Goal: Information Seeking & Learning: Compare options

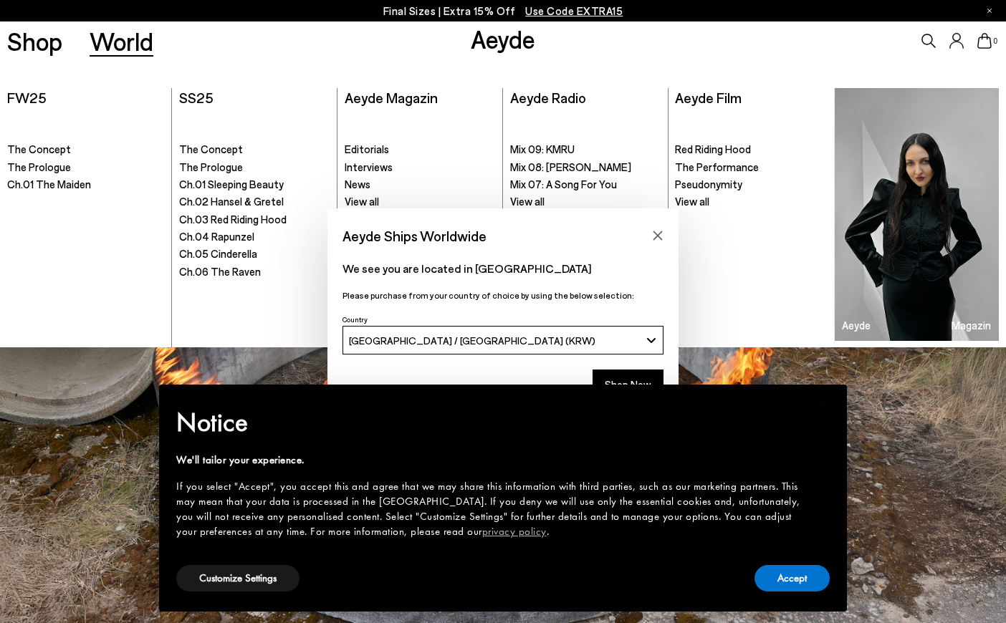
click at [638, 386] on div "× Notice We'll tailor your experience. If you select "Accept", you accept this …" at bounding box center [503, 498] width 688 height 227
click at [641, 375] on div "× Notice We'll tailor your experience. If you select "Accept", you accept this …" at bounding box center [503, 498] width 711 height 250
click at [640, 378] on div "× Notice We'll tailor your experience. If you select "Accept", you accept this …" at bounding box center [503, 498] width 711 height 250
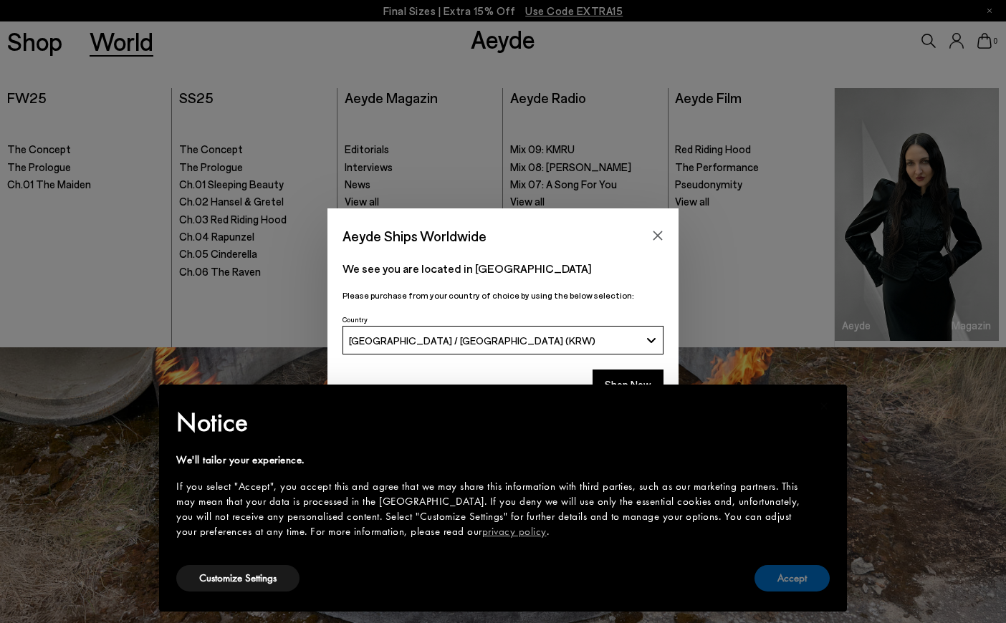
click at [815, 586] on button "Accept" at bounding box center [792, 578] width 75 height 27
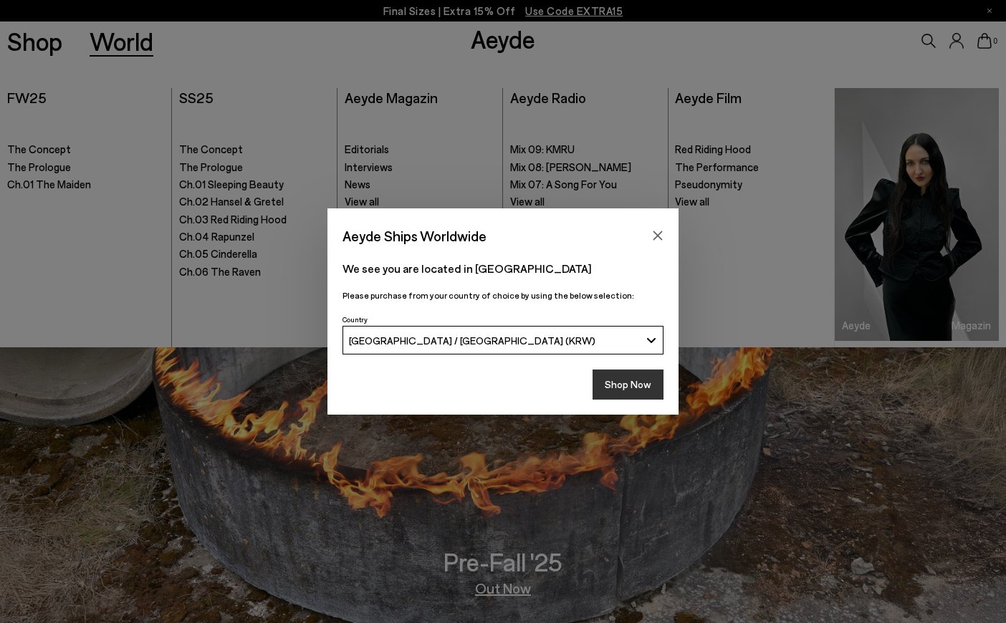
click at [617, 383] on button "Shop Now" at bounding box center [628, 385] width 71 height 30
click at [629, 382] on button "Shop Now" at bounding box center [628, 385] width 71 height 30
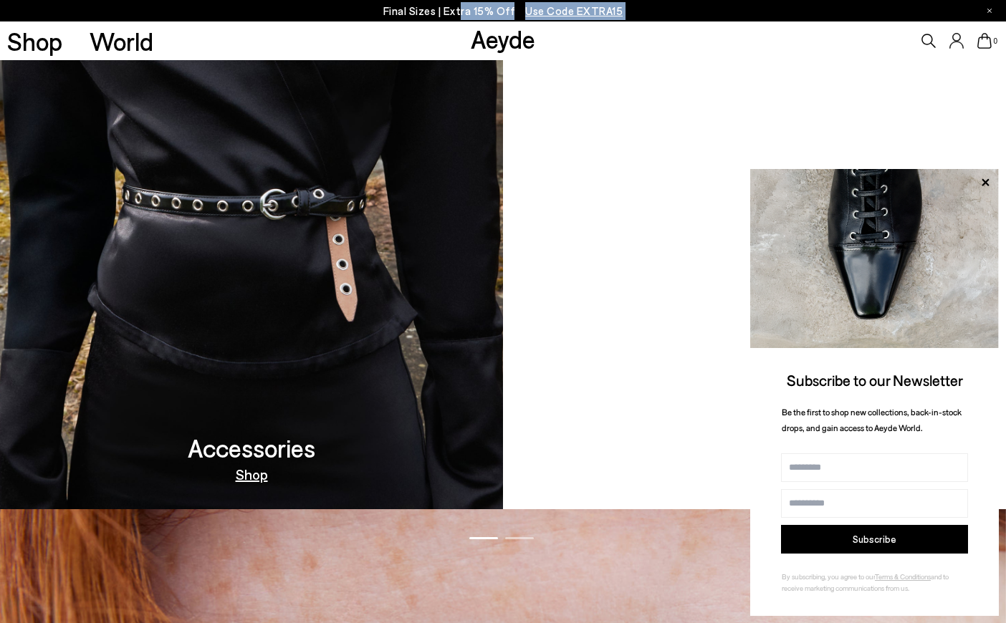
scroll to position [1576, 0]
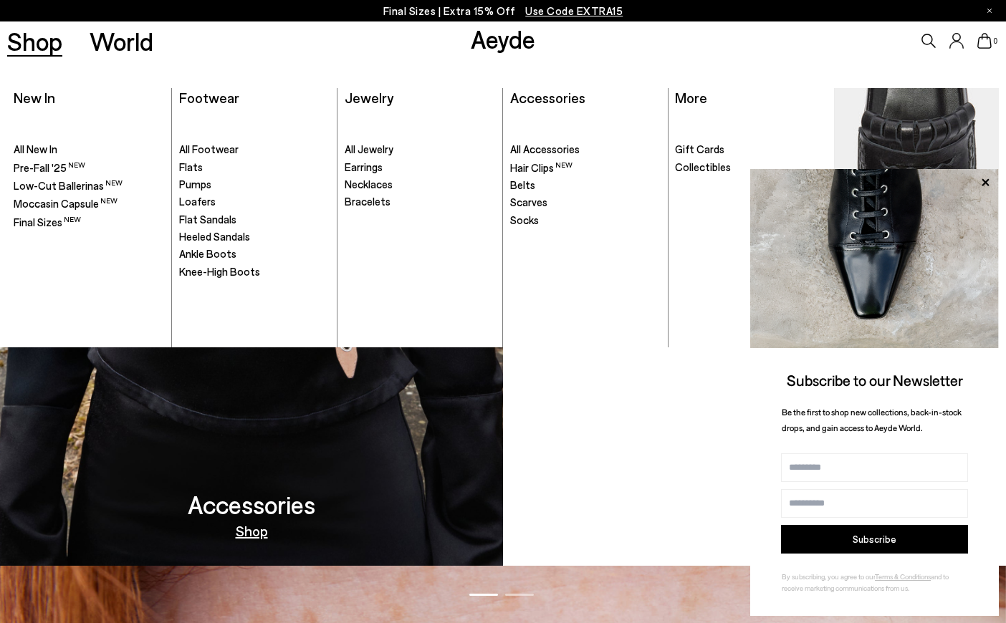
click at [212, 88] on div "Footwear" at bounding box center [209, 98] width 60 height 20
click at [209, 99] on span "Footwear" at bounding box center [209, 97] width 60 height 17
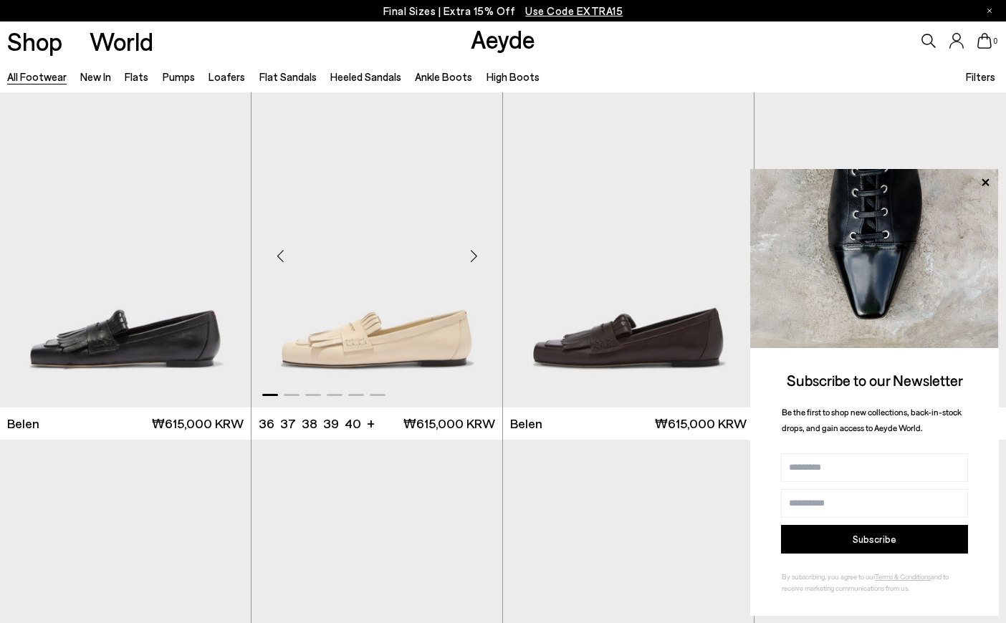
click at [474, 256] on div "Next slide" at bounding box center [473, 255] width 43 height 43
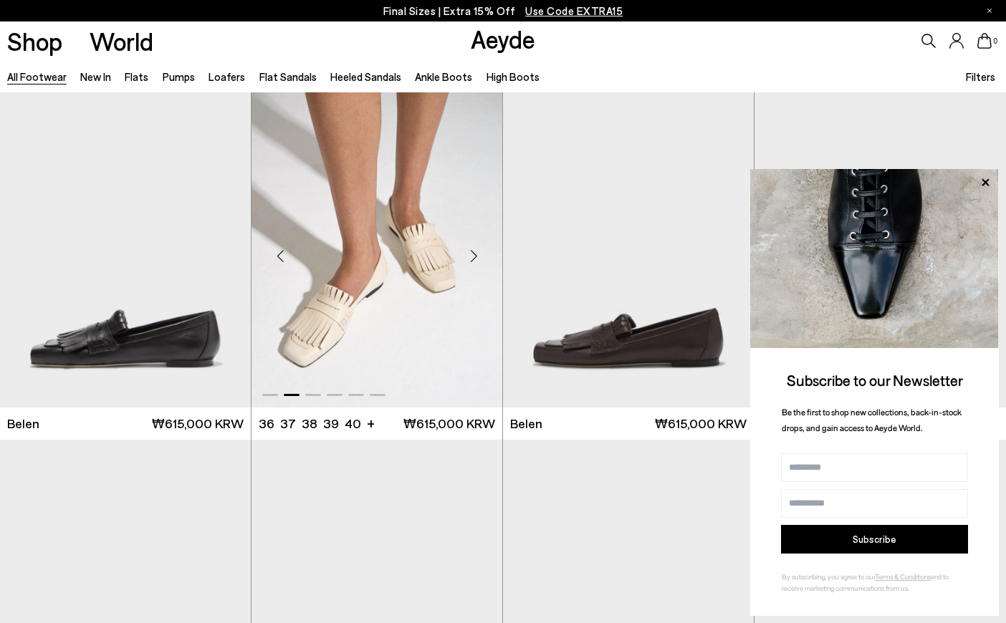
click at [475, 257] on div "Next slide" at bounding box center [473, 255] width 43 height 43
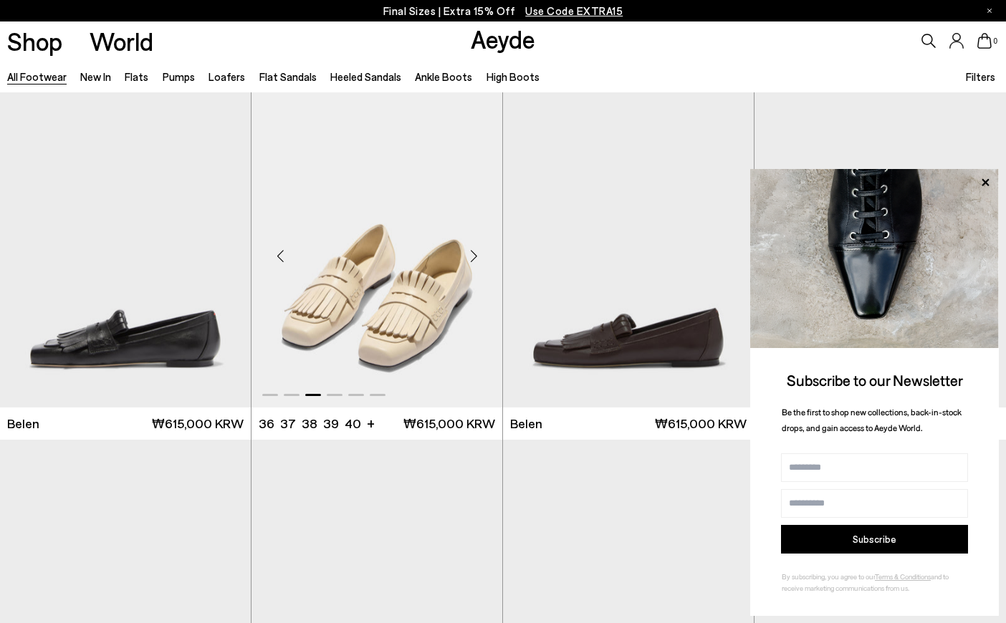
click at [476, 258] on div "Next slide" at bounding box center [473, 255] width 43 height 43
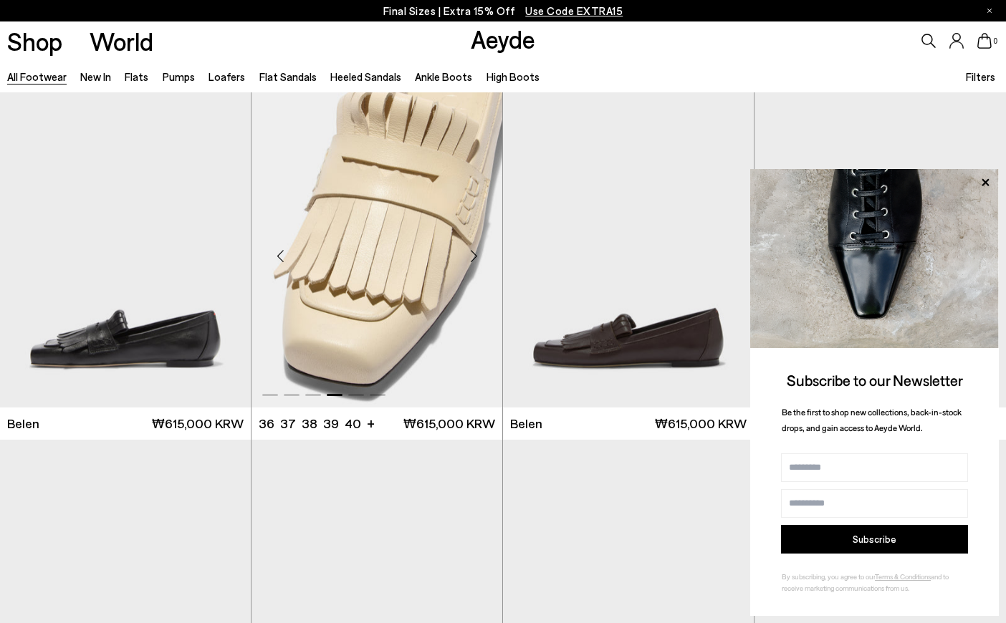
click at [476, 258] on div "Next slide" at bounding box center [473, 255] width 43 height 43
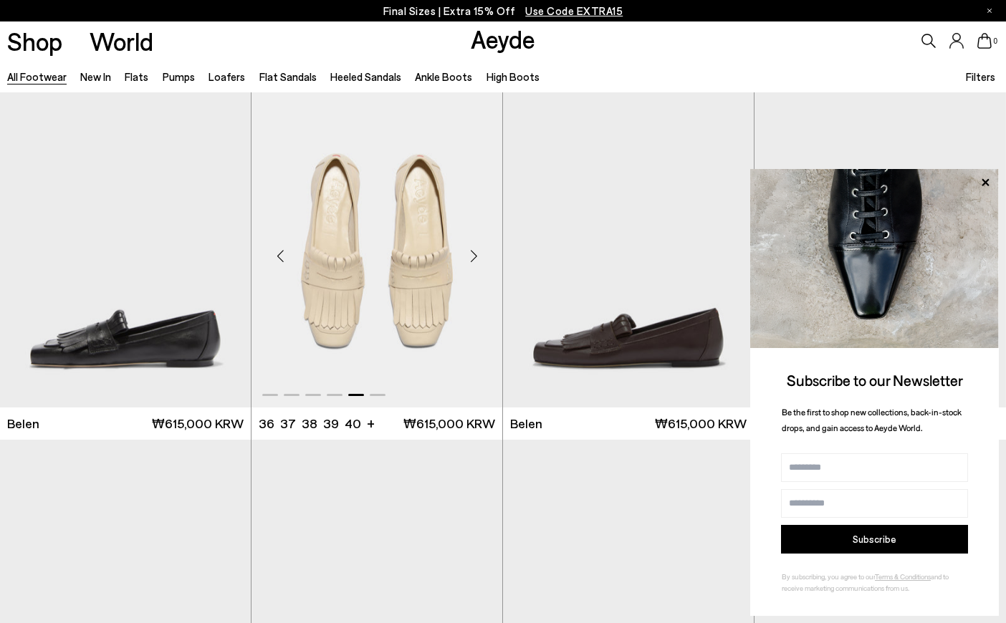
click at [348, 251] on img "5 / 6" at bounding box center [377, 249] width 251 height 315
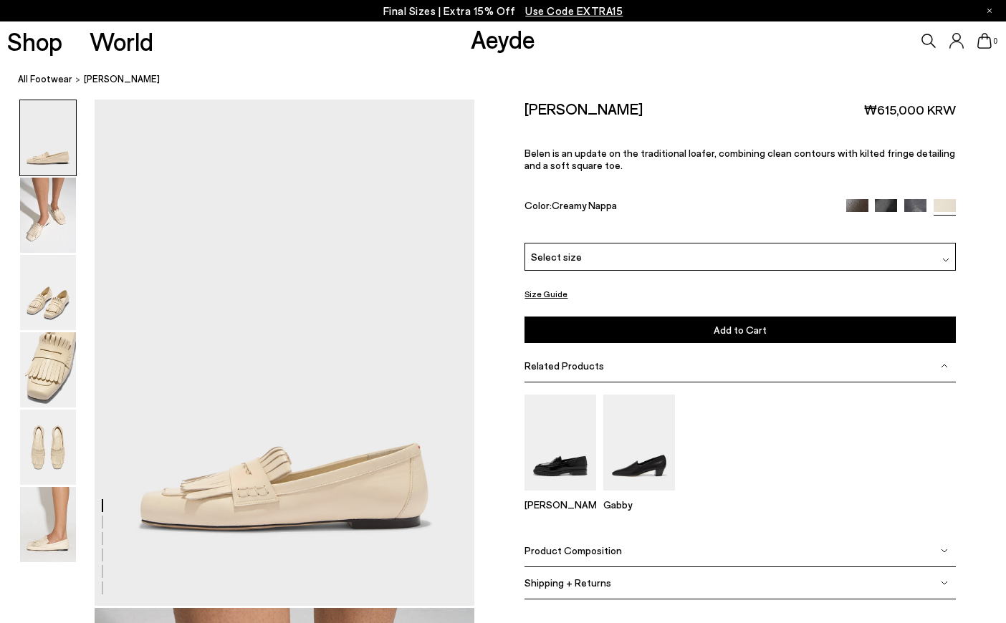
click at [848, 204] on img at bounding box center [857, 210] width 22 height 22
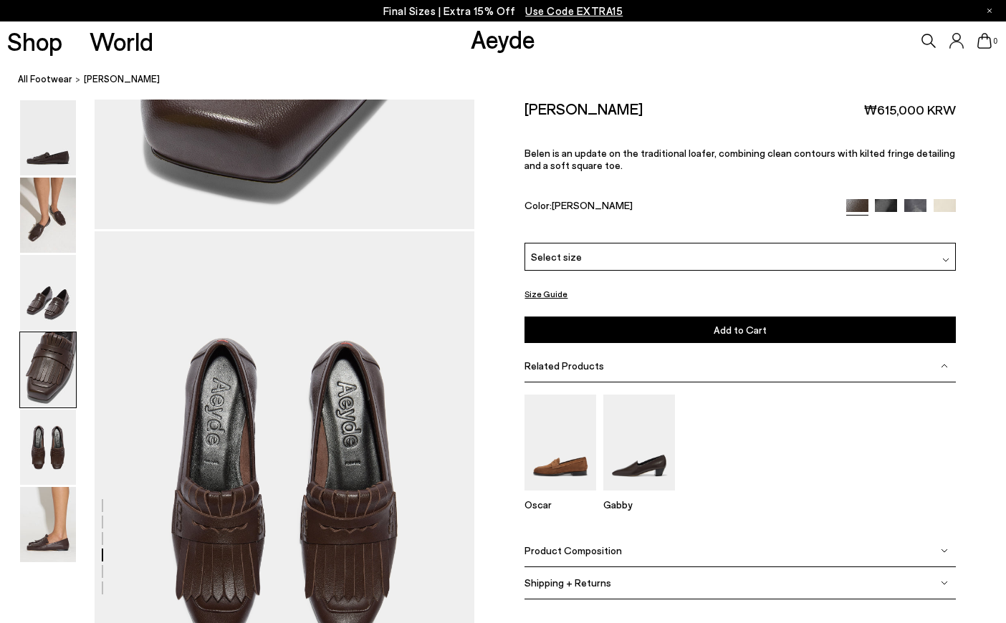
scroll to position [2063, 0]
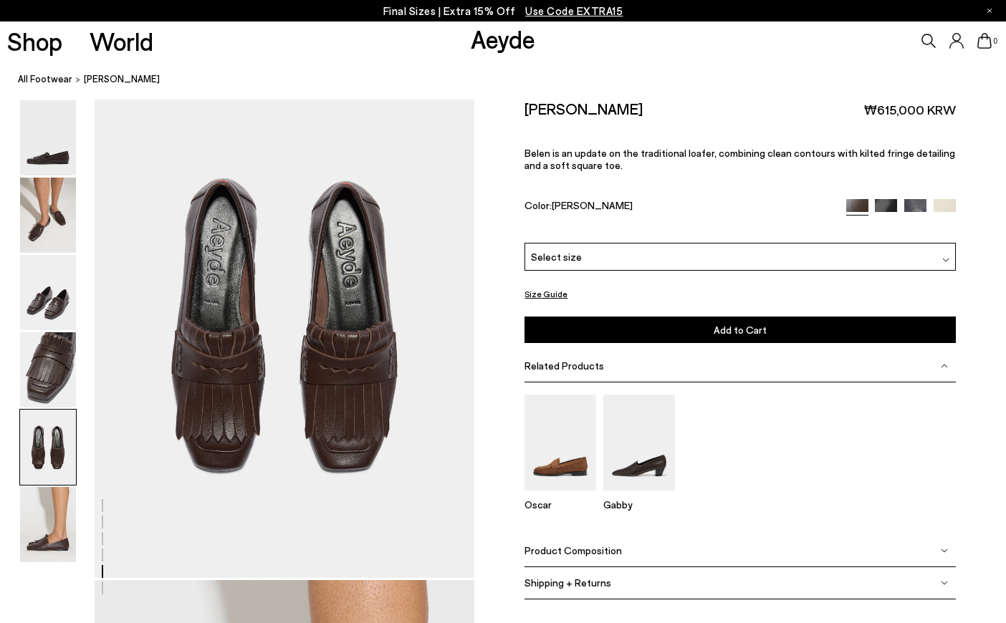
click at [942, 203] on img at bounding box center [945, 210] width 22 height 22
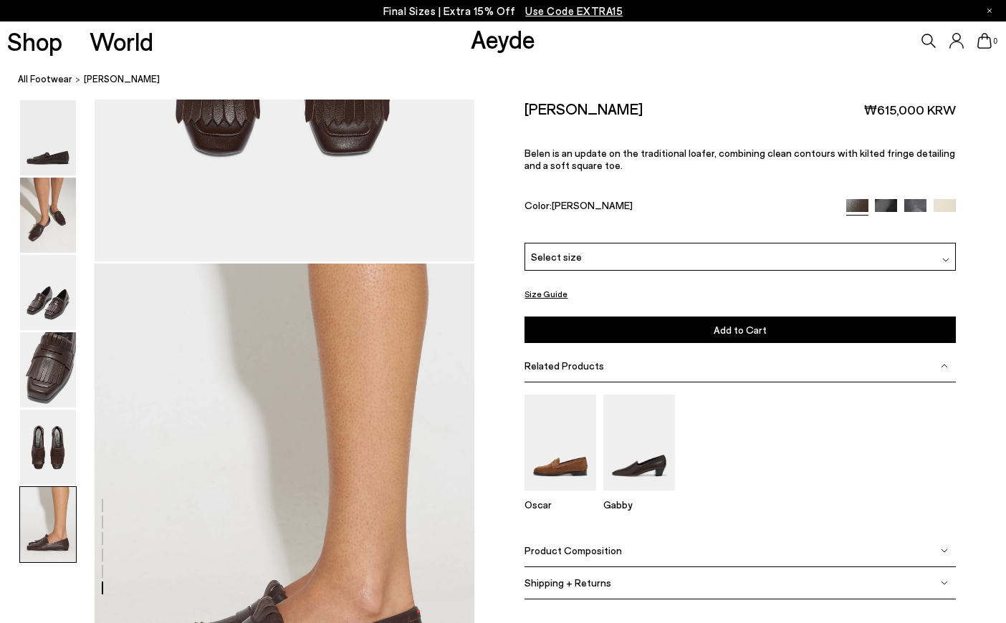
scroll to position [2473, 0]
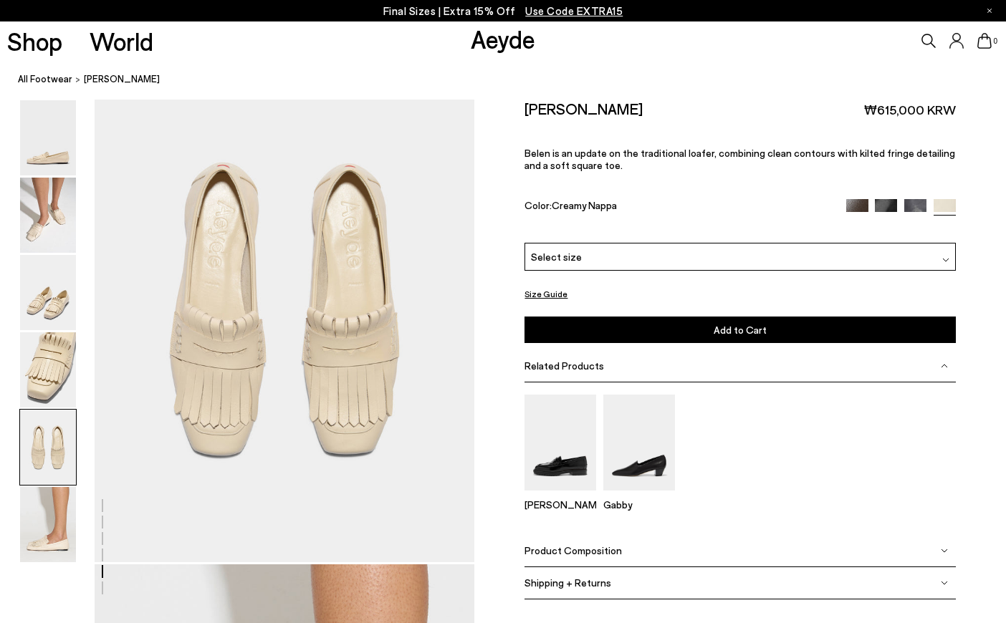
scroll to position [2078, 0]
click at [28, 149] on img at bounding box center [48, 137] width 56 height 75
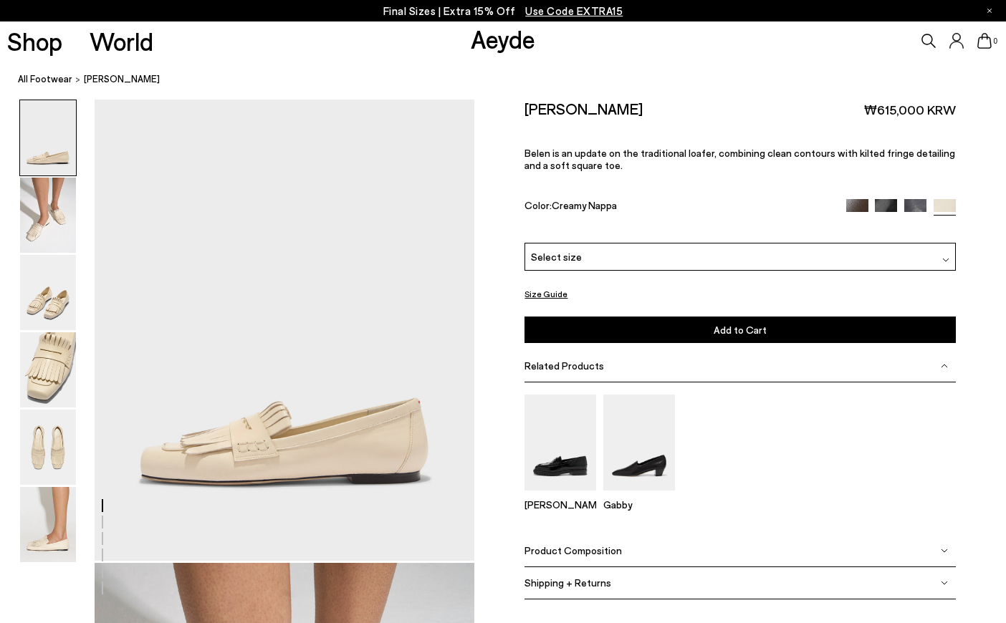
scroll to position [0, 0]
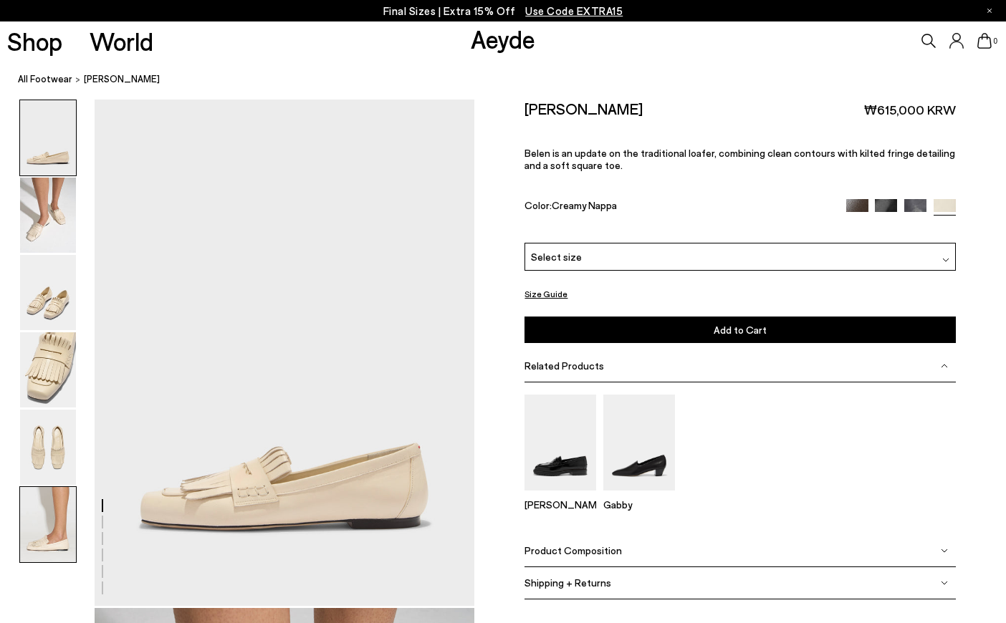
click at [62, 538] on img at bounding box center [48, 524] width 56 height 75
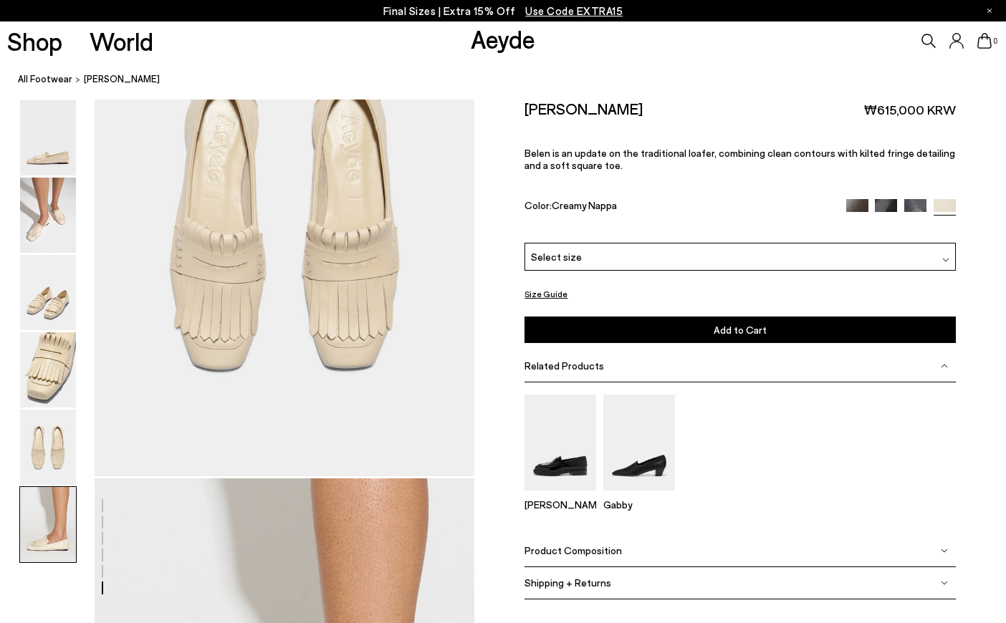
scroll to position [2643, 0]
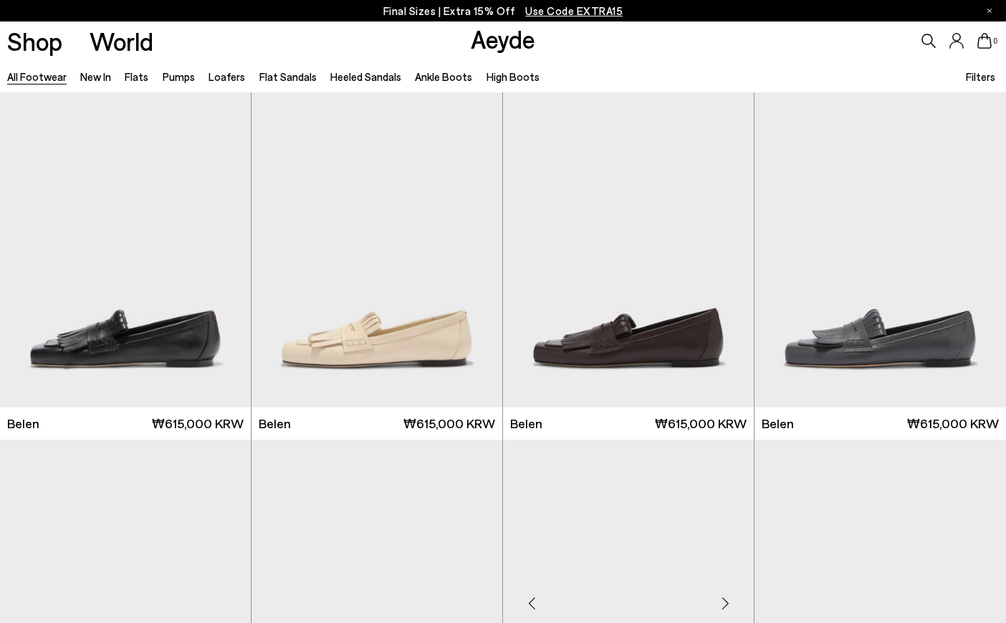
scroll to position [430, 0]
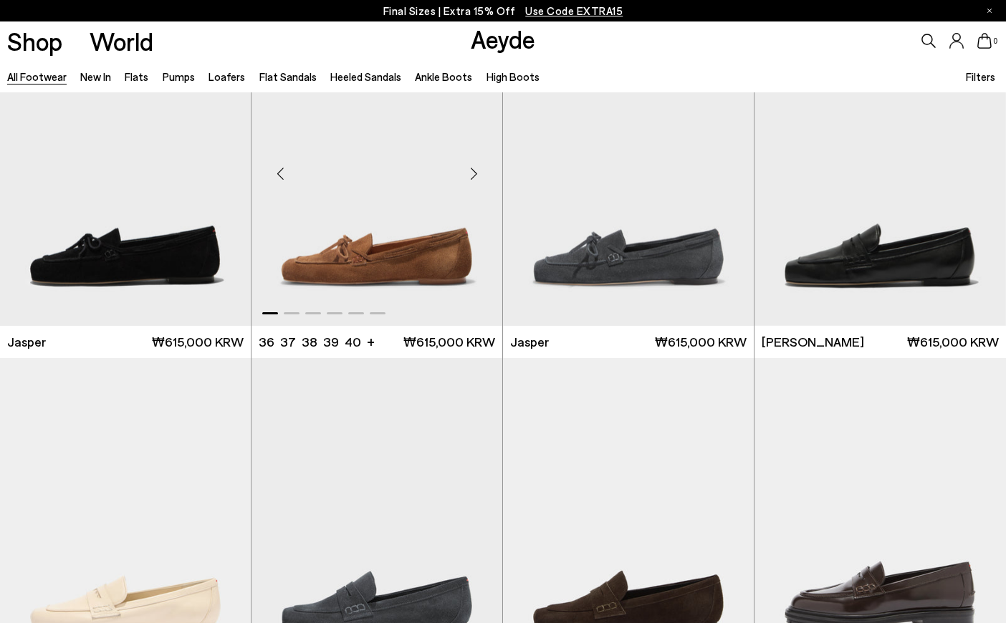
click at [482, 166] on div "Next slide" at bounding box center [473, 173] width 43 height 43
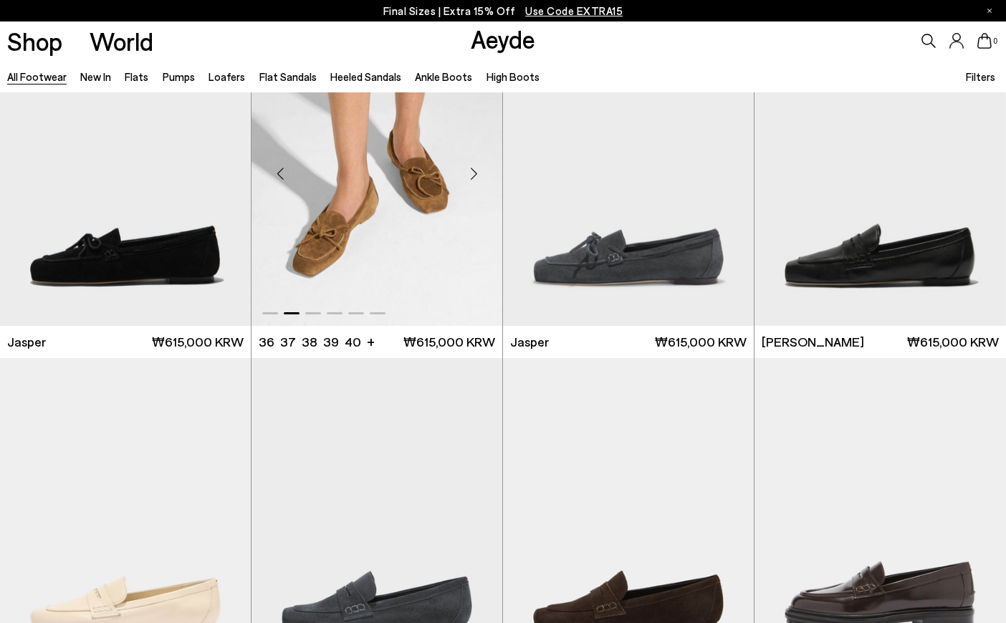
click at [482, 166] on div "Next slide" at bounding box center [473, 173] width 43 height 43
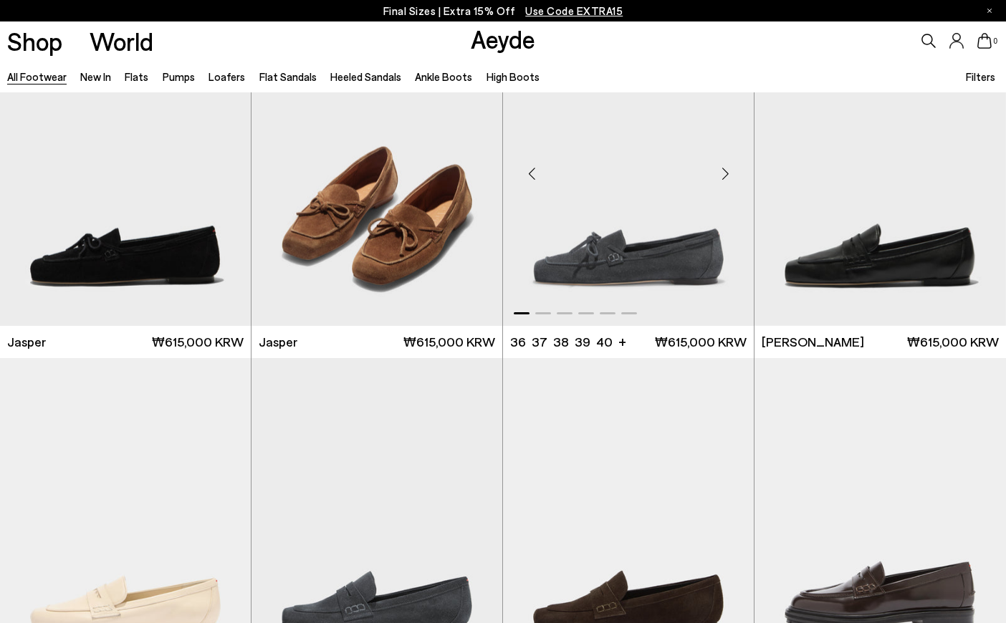
click at [723, 181] on div "Next slide" at bounding box center [725, 173] width 43 height 43
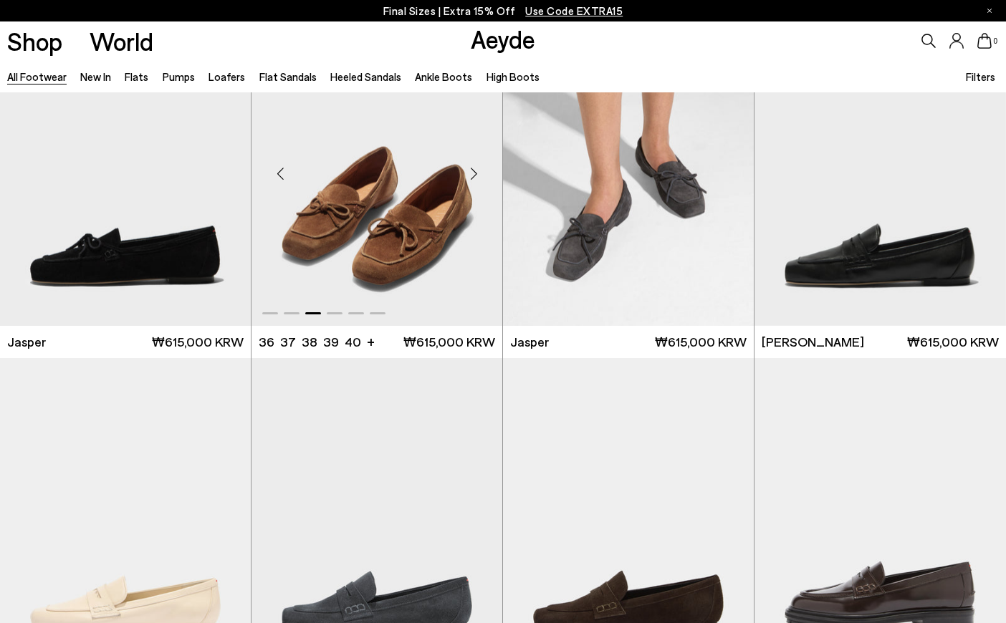
click at [378, 205] on img "3 / 6" at bounding box center [377, 167] width 251 height 315
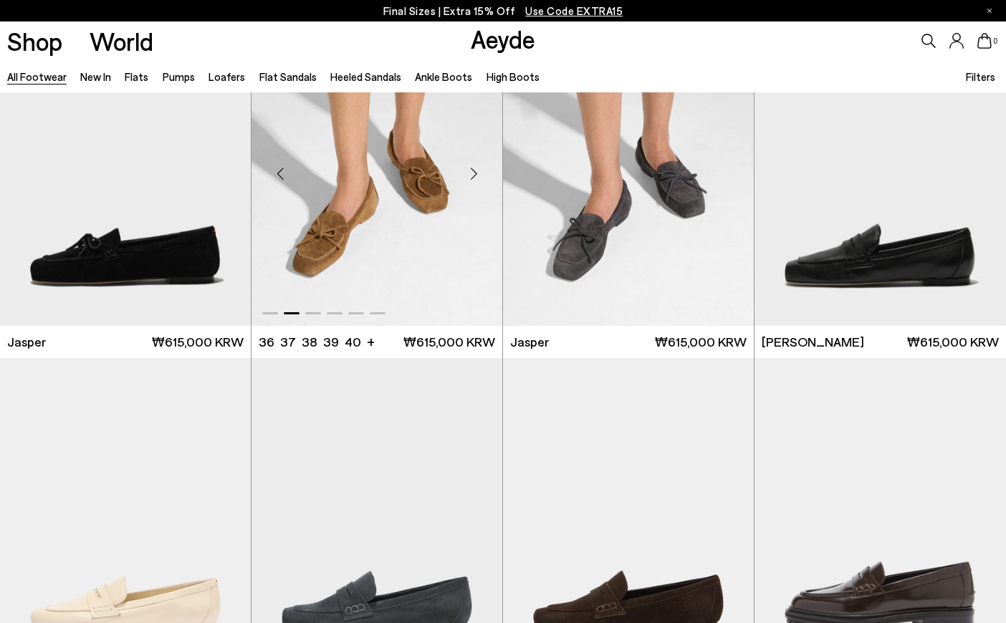
click at [376, 222] on img "2 / 6" at bounding box center [377, 167] width 251 height 315
click at [724, 173] on div "Next slide" at bounding box center [725, 173] width 43 height 43
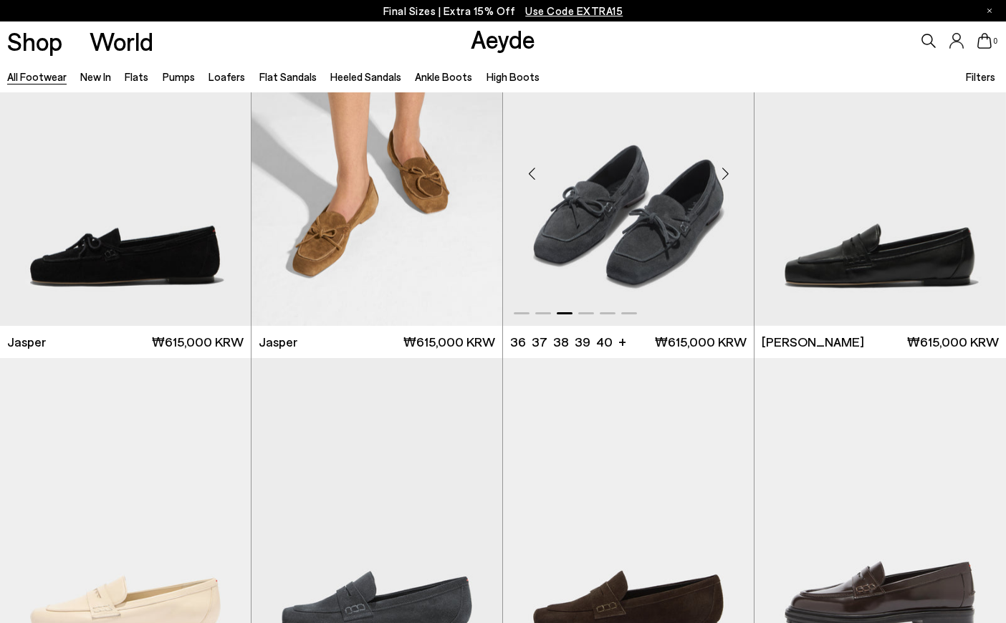
click at [724, 173] on div "Next slide" at bounding box center [725, 173] width 43 height 43
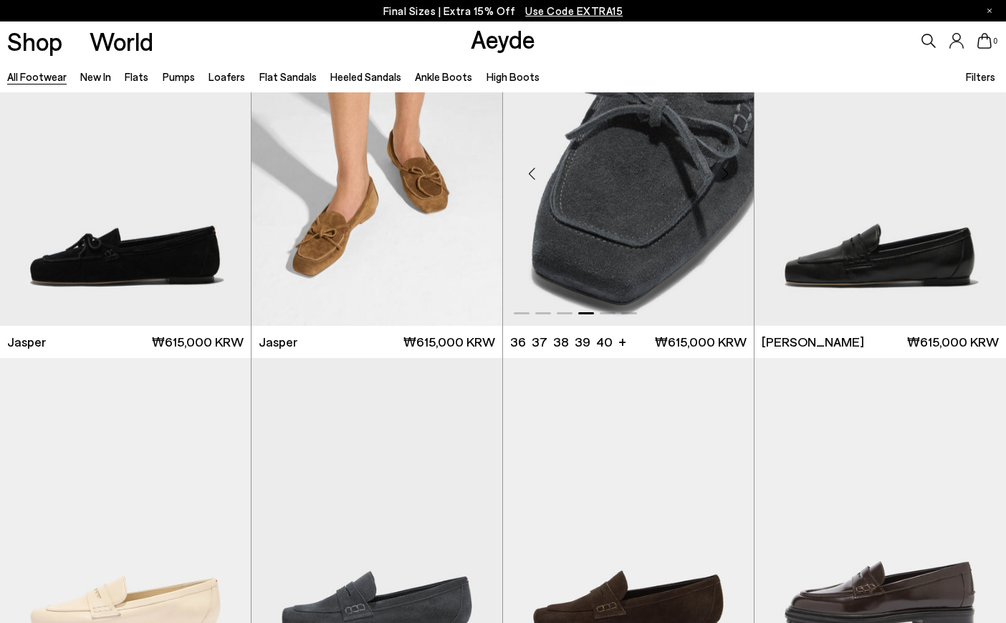
click at [724, 173] on div "Next slide" at bounding box center [725, 173] width 43 height 43
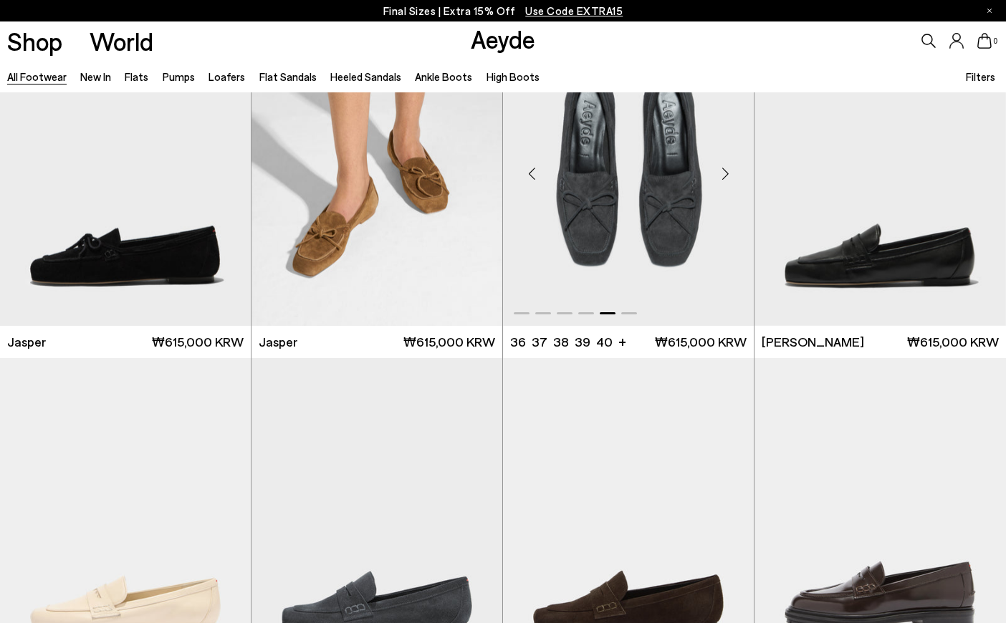
click at [724, 176] on div "Next slide" at bounding box center [725, 173] width 43 height 43
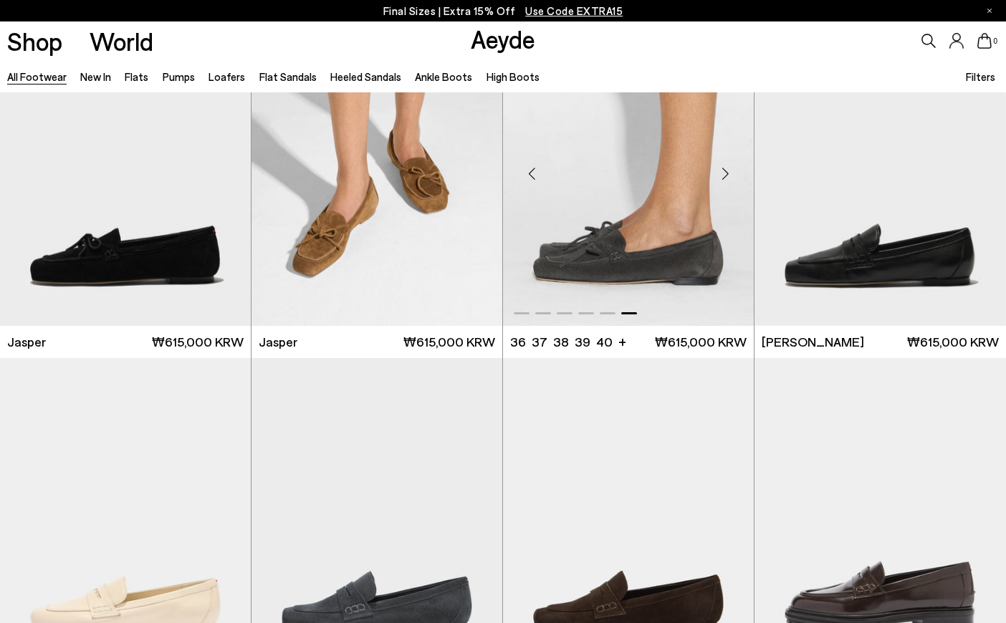
click at [646, 271] on img "6 / 6" at bounding box center [628, 167] width 251 height 315
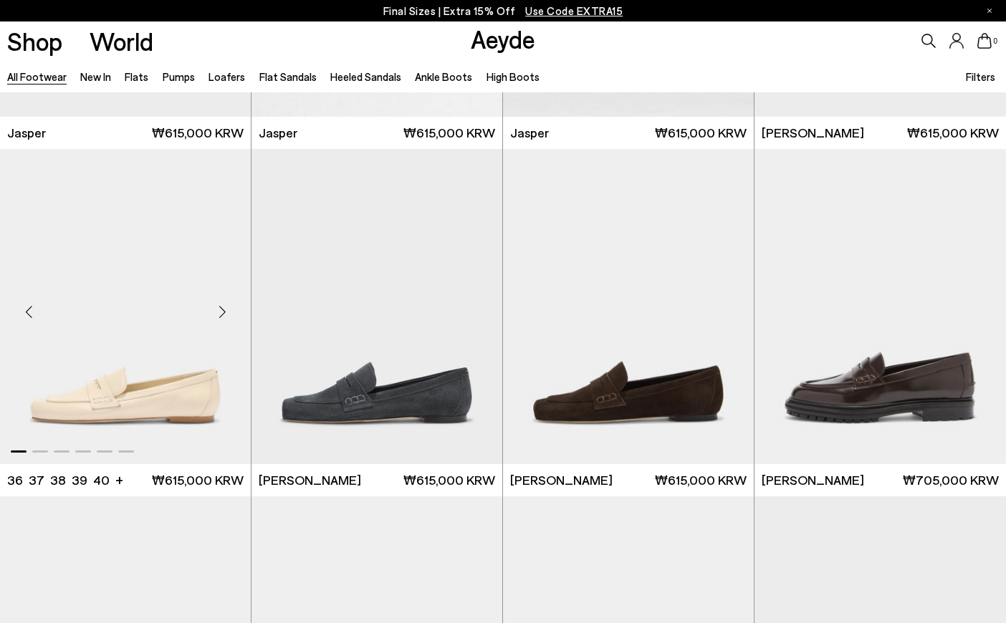
scroll to position [645, 0]
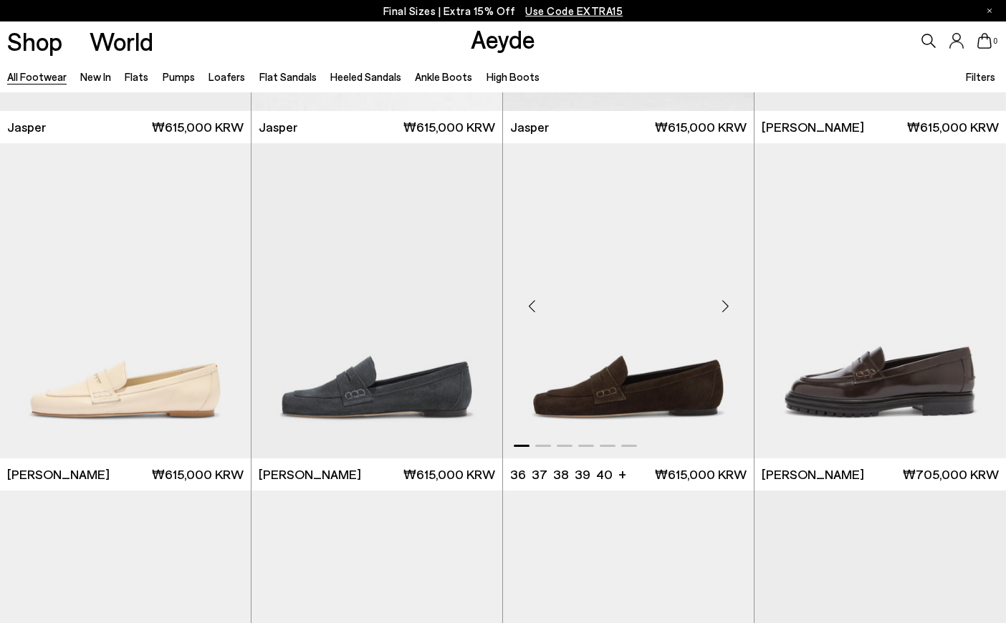
click at [724, 300] on div "Next slide" at bounding box center [725, 306] width 43 height 43
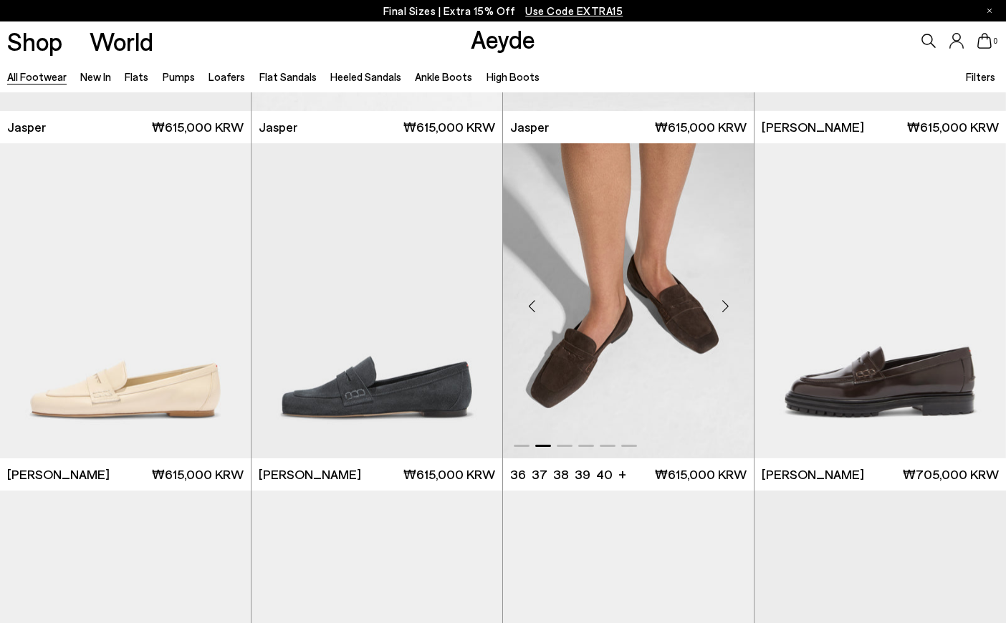
click at [724, 300] on div "Next slide" at bounding box center [725, 306] width 43 height 43
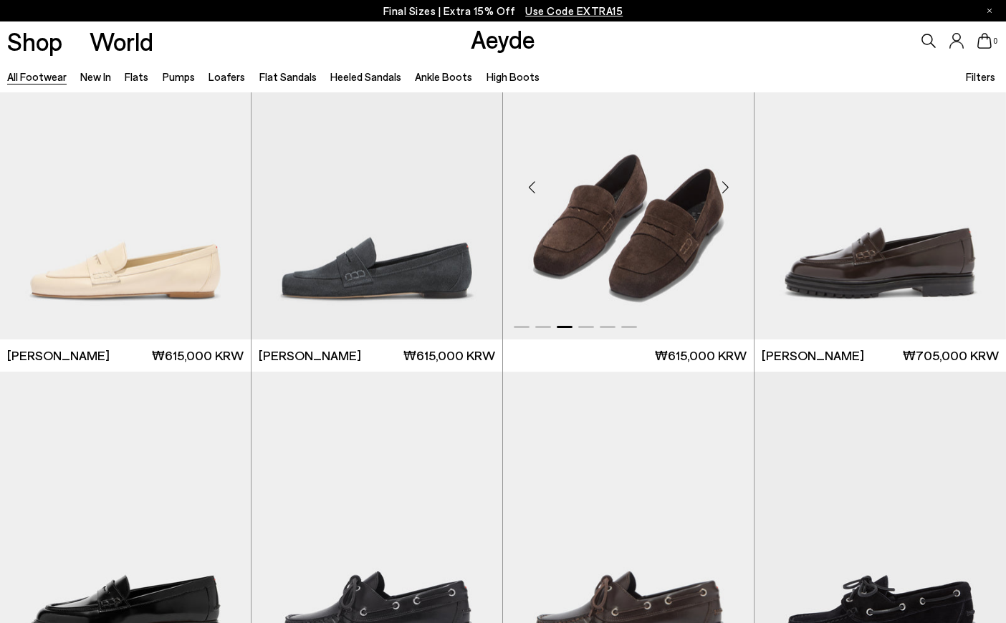
scroll to position [717, 0]
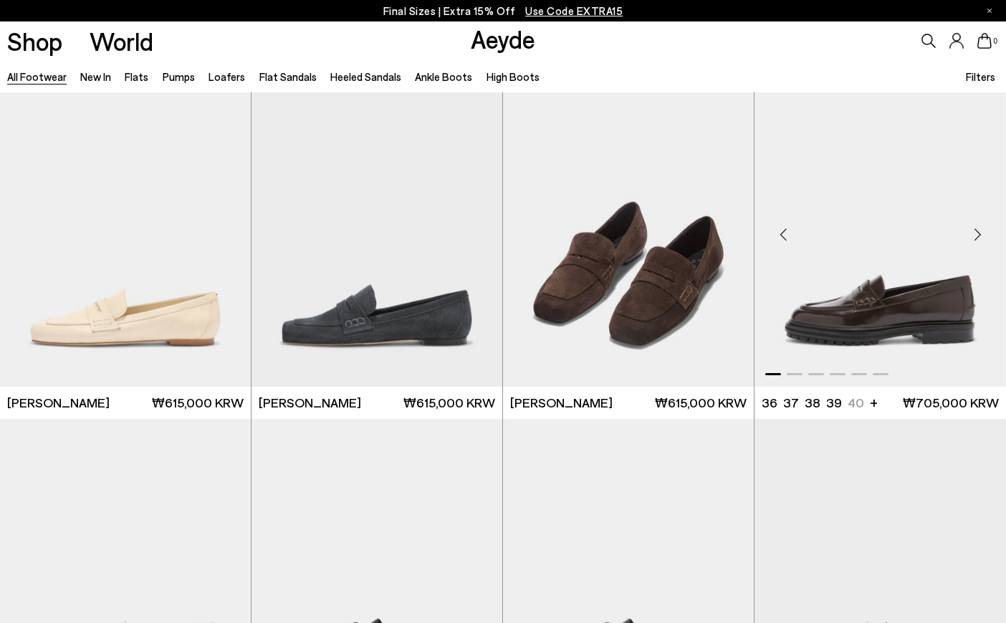
click at [976, 230] on div "Next slide" at bounding box center [977, 235] width 43 height 43
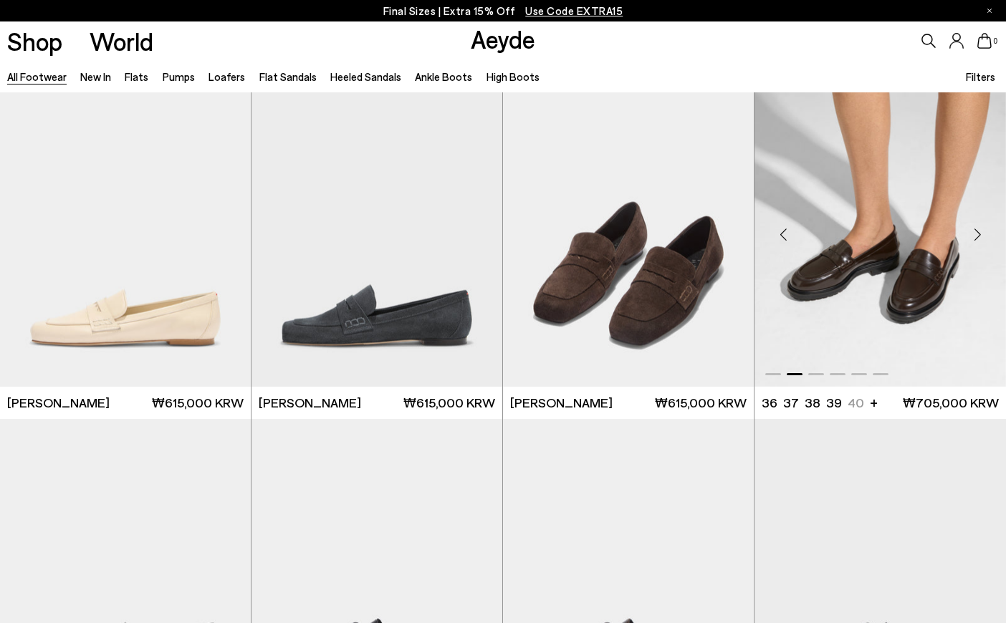
click at [976, 230] on div "Next slide" at bounding box center [977, 235] width 43 height 43
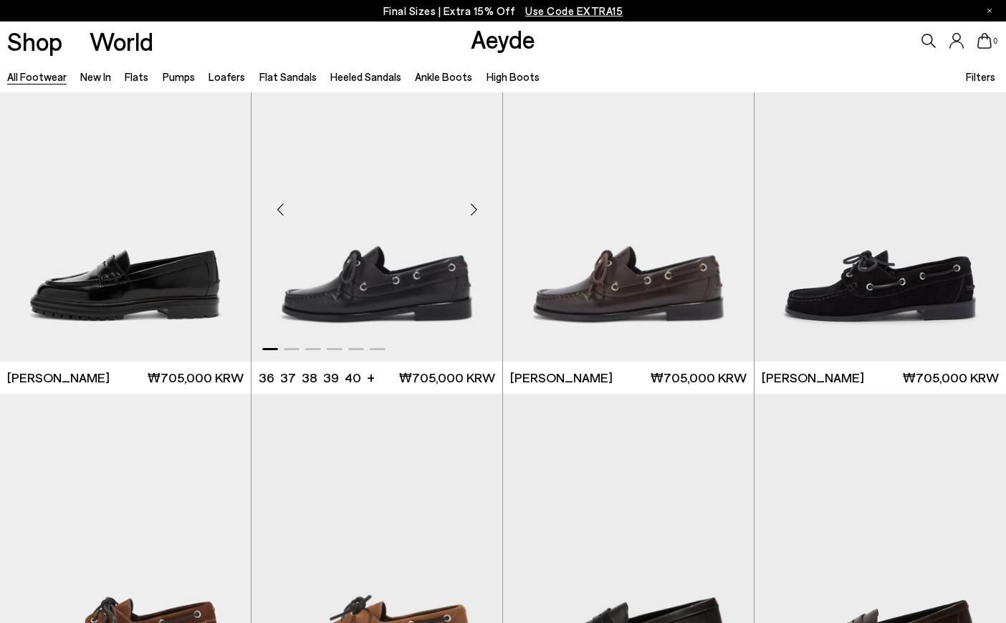
scroll to position [1075, 0]
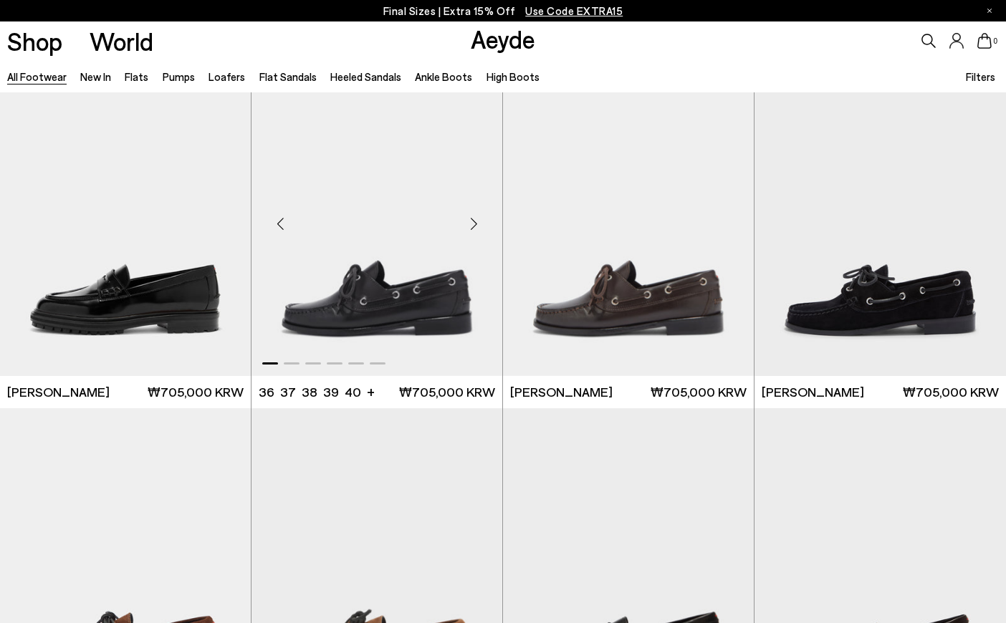
click at [465, 224] on div "Next slide" at bounding box center [473, 224] width 43 height 43
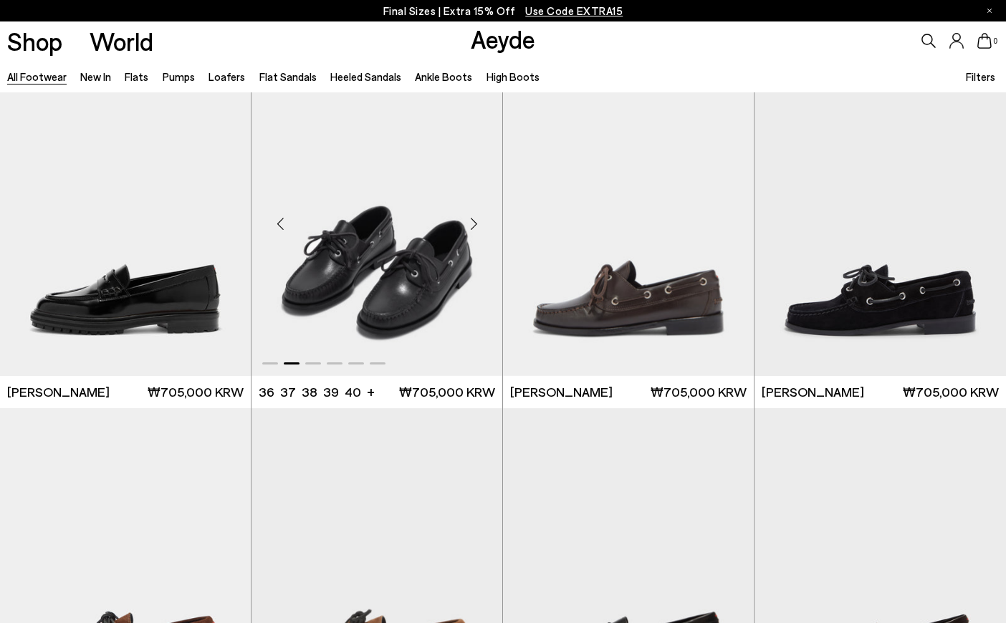
click at [465, 224] on div "Next slide" at bounding box center [473, 224] width 43 height 43
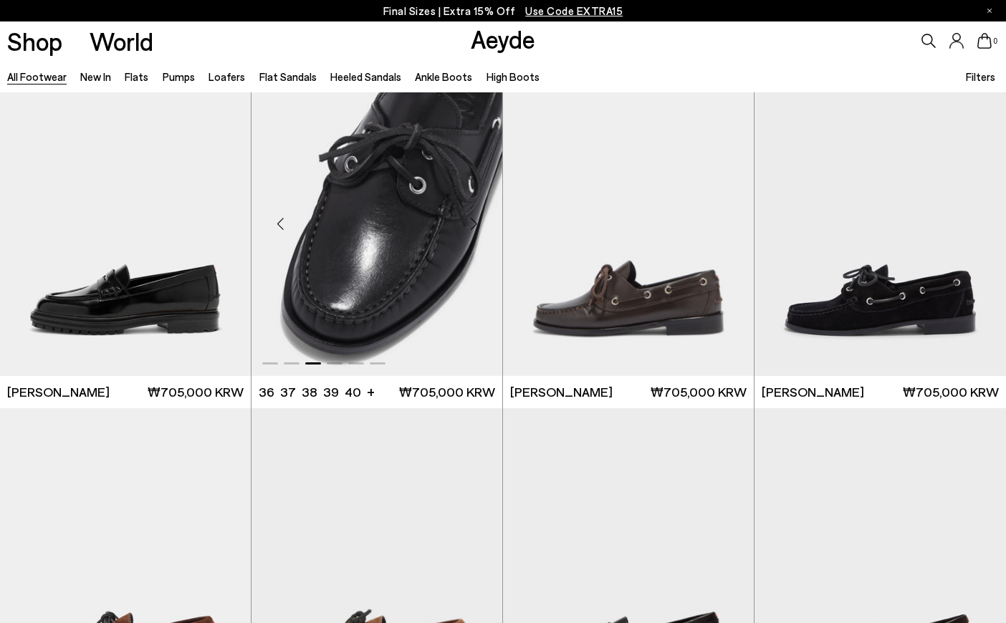
click at [465, 224] on div "Next slide" at bounding box center [473, 224] width 43 height 43
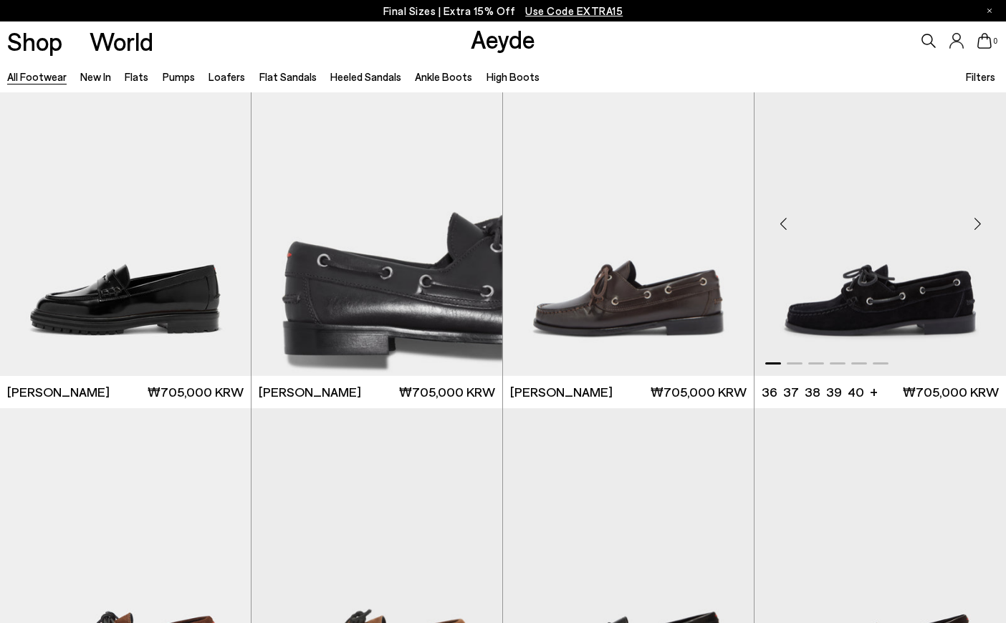
click at [978, 219] on div "Next slide" at bounding box center [977, 224] width 43 height 43
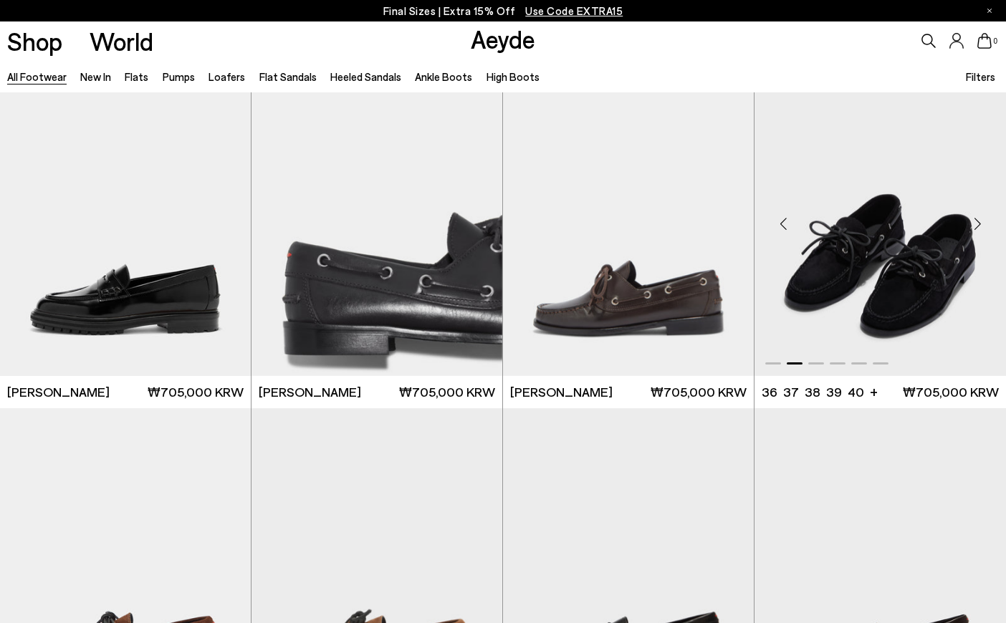
click at [972, 221] on div "Next slide" at bounding box center [977, 224] width 43 height 43
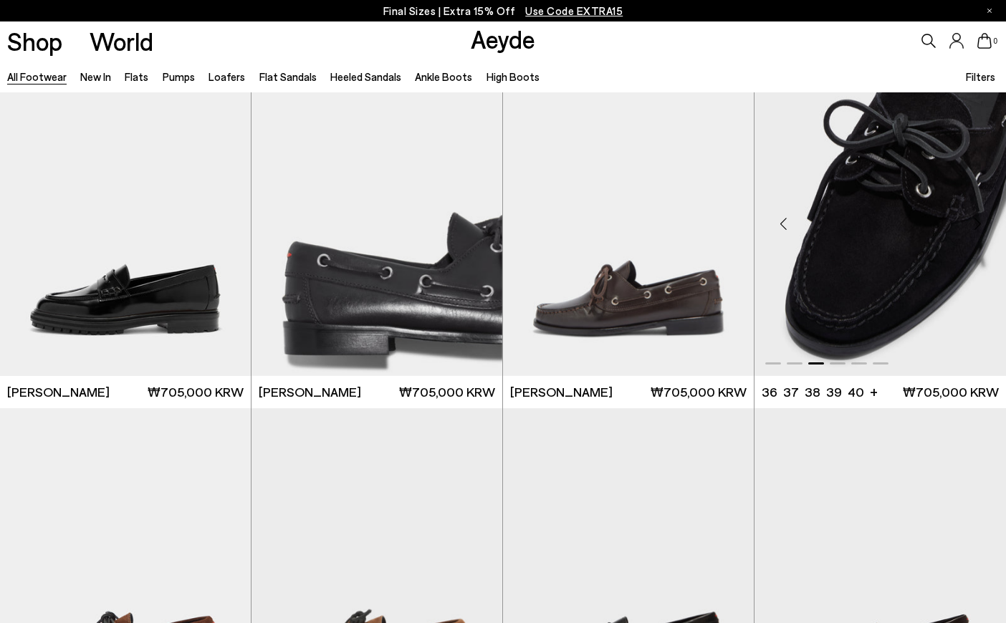
click at [872, 244] on img "3 / 6" at bounding box center [881, 218] width 252 height 315
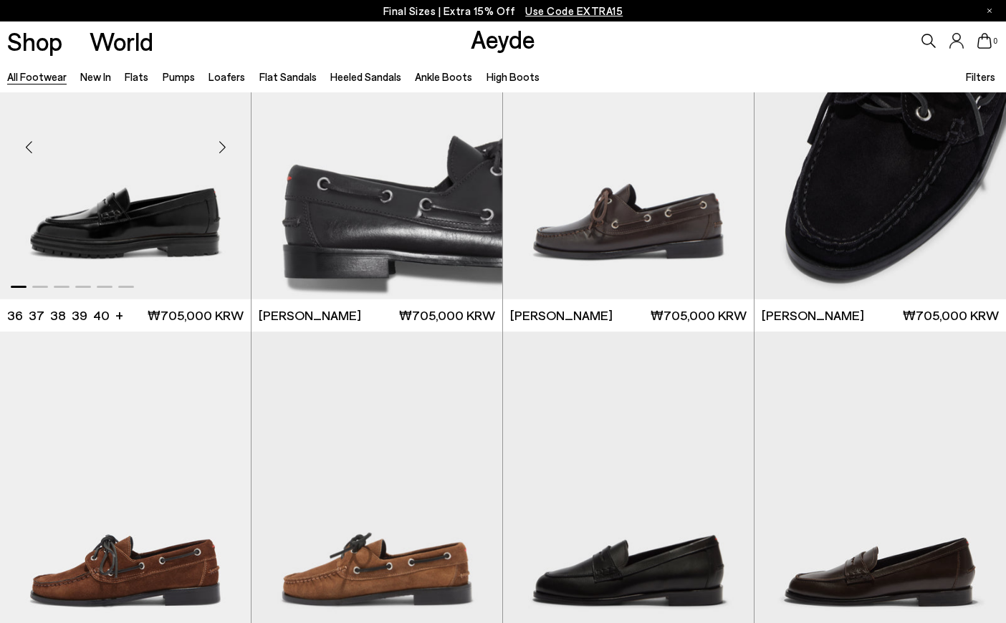
scroll to position [1361, 0]
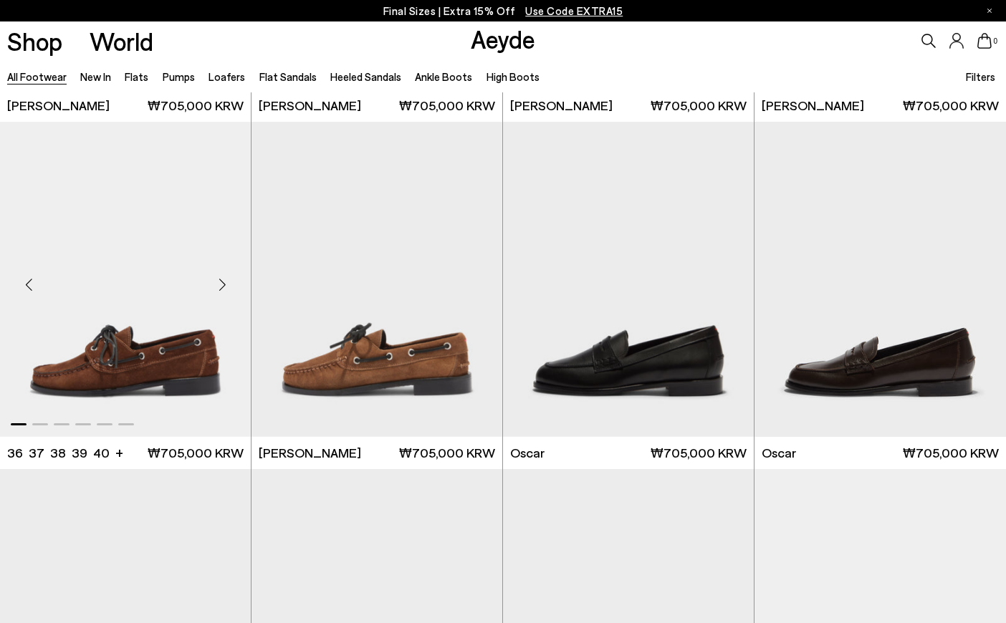
click at [224, 278] on div "Next slide" at bounding box center [222, 285] width 43 height 43
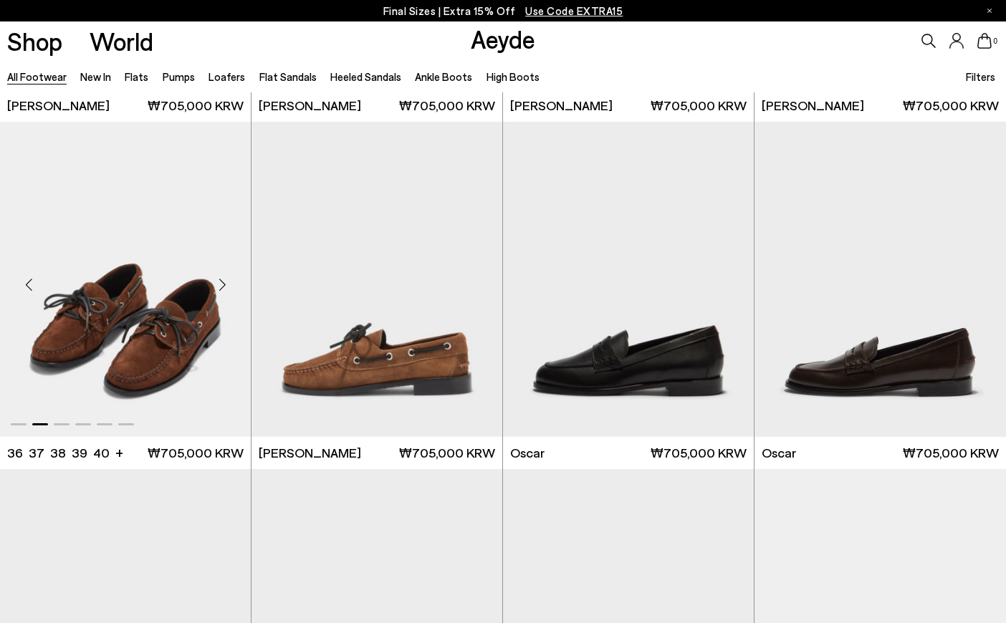
click at [224, 278] on div "Next slide" at bounding box center [222, 285] width 43 height 43
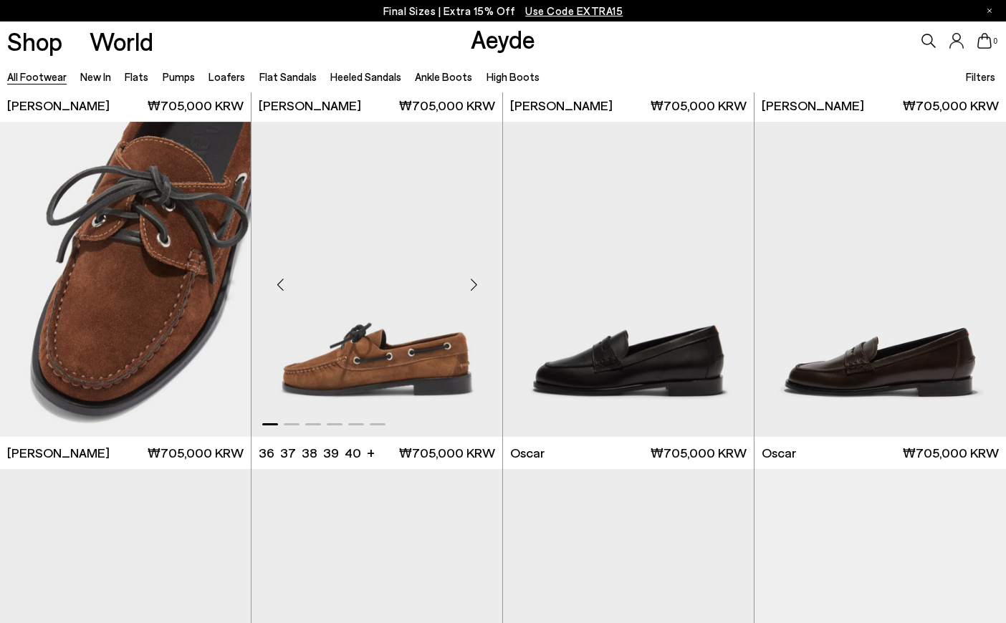
click at [472, 287] on div "Next slide" at bounding box center [473, 285] width 43 height 43
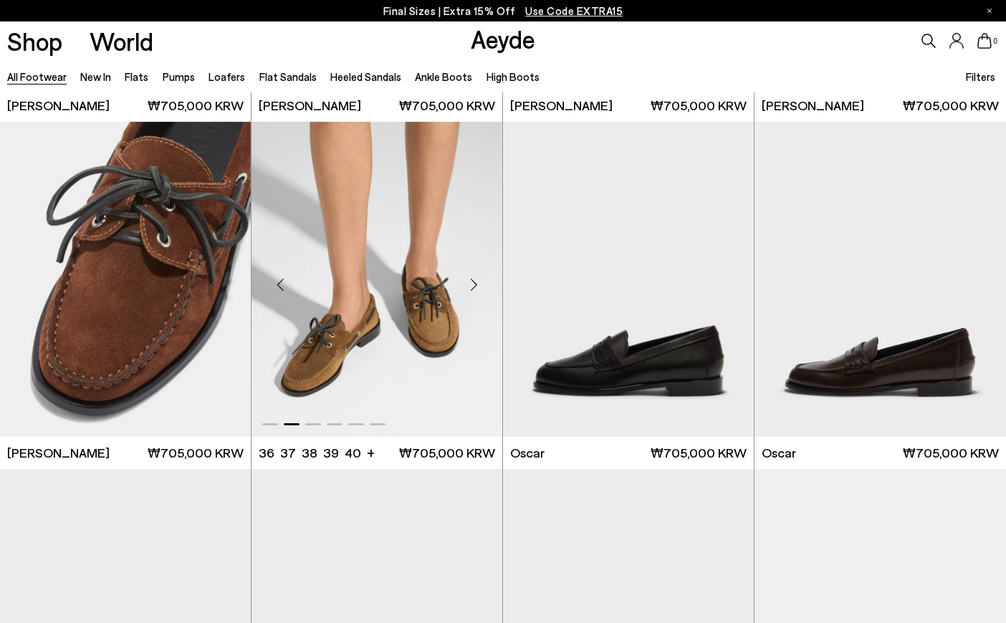
click at [472, 287] on div "Next slide" at bounding box center [473, 285] width 43 height 43
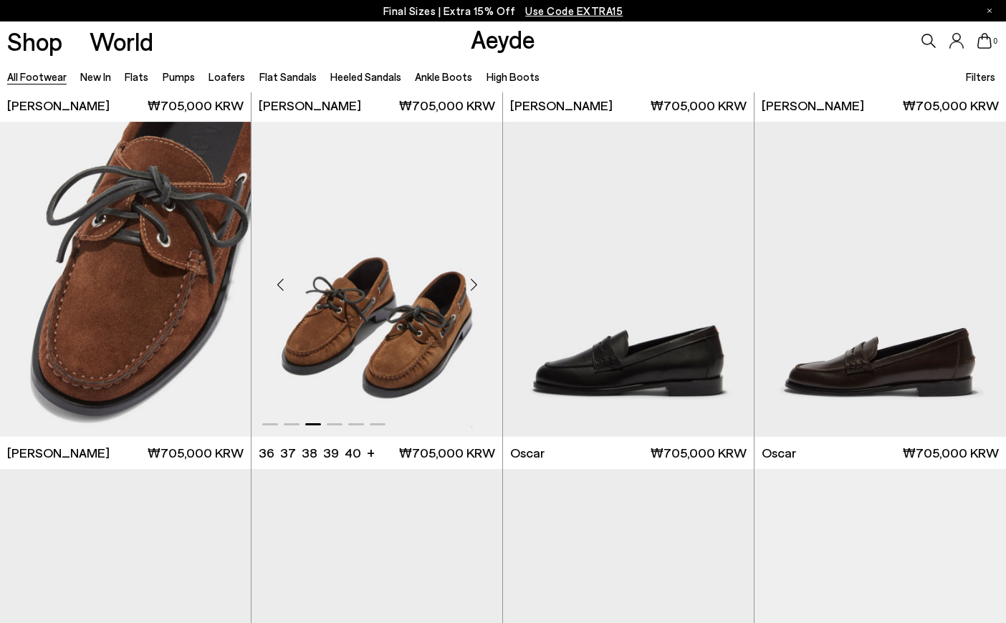
click at [472, 287] on div "Next slide" at bounding box center [473, 285] width 43 height 43
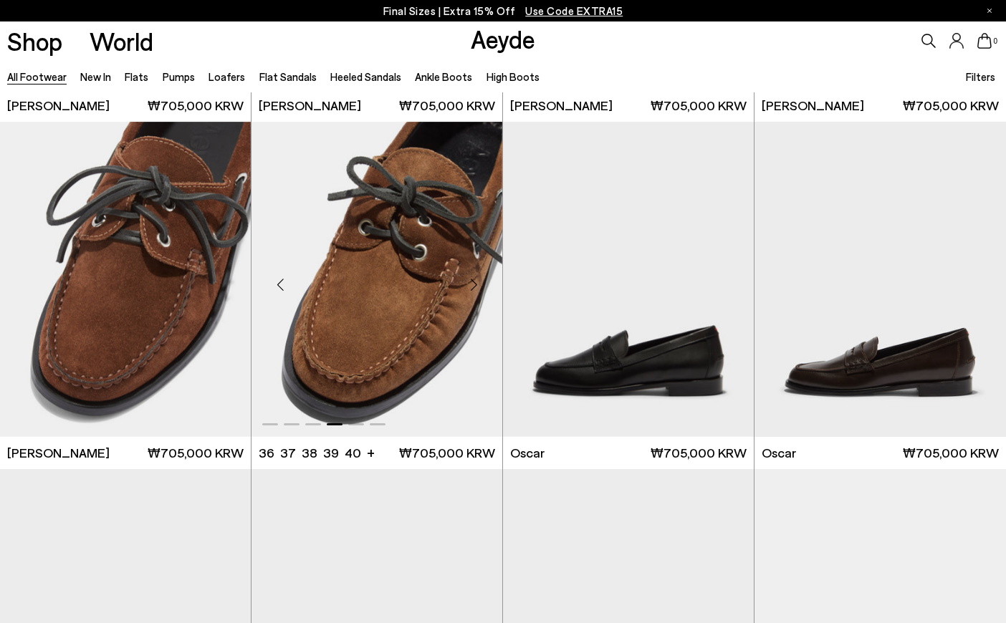
click at [472, 287] on div "Next slide" at bounding box center [473, 285] width 43 height 43
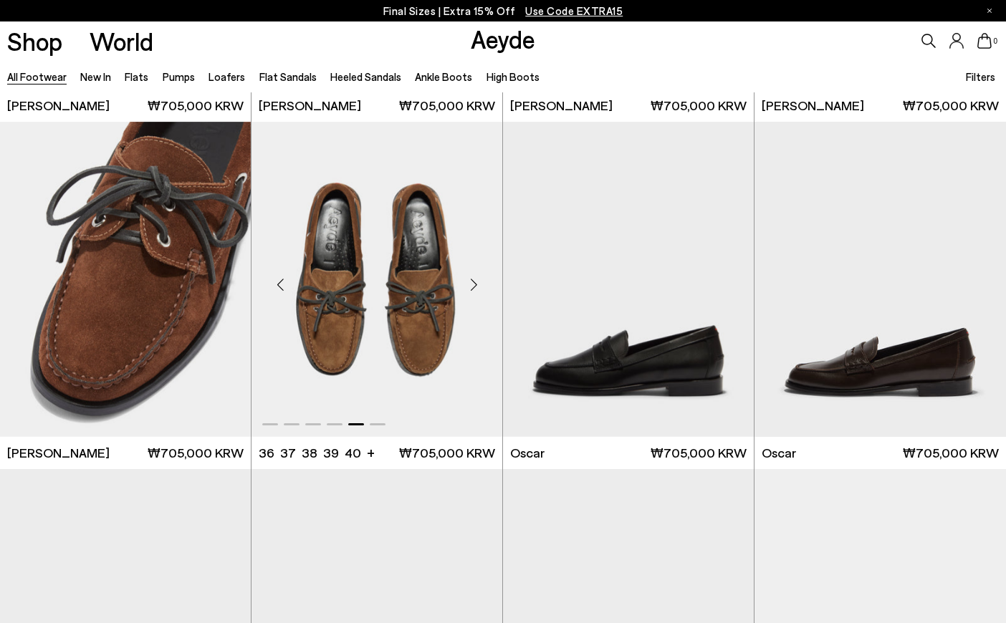
click at [403, 277] on img "5 / 6" at bounding box center [377, 279] width 251 height 315
click at [728, 282] on div "Next slide" at bounding box center [725, 285] width 43 height 43
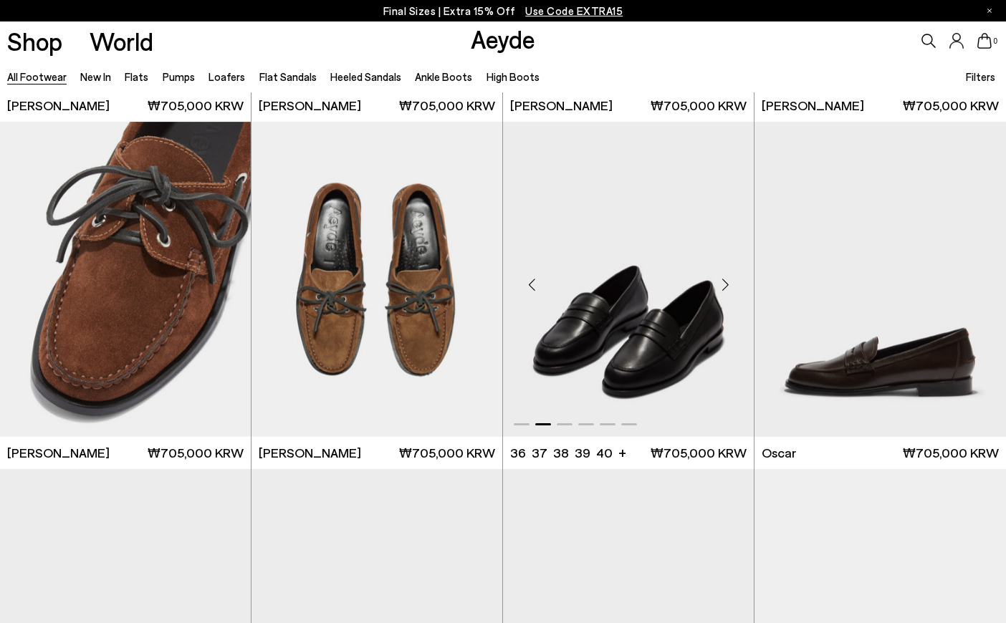
click at [728, 282] on div "Next slide" at bounding box center [725, 285] width 43 height 43
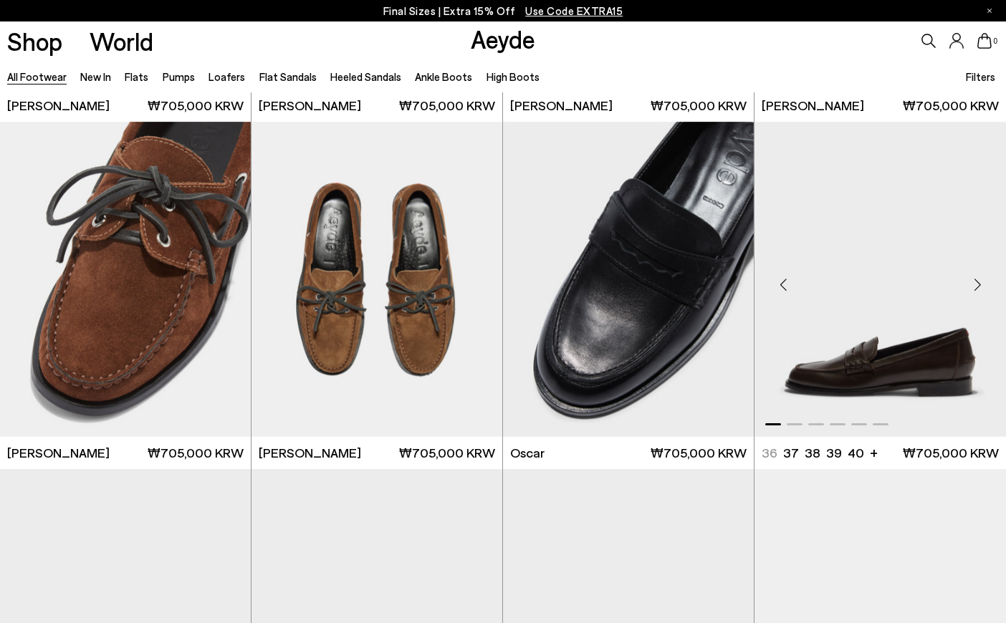
click at [982, 282] on div "Next slide" at bounding box center [977, 285] width 43 height 43
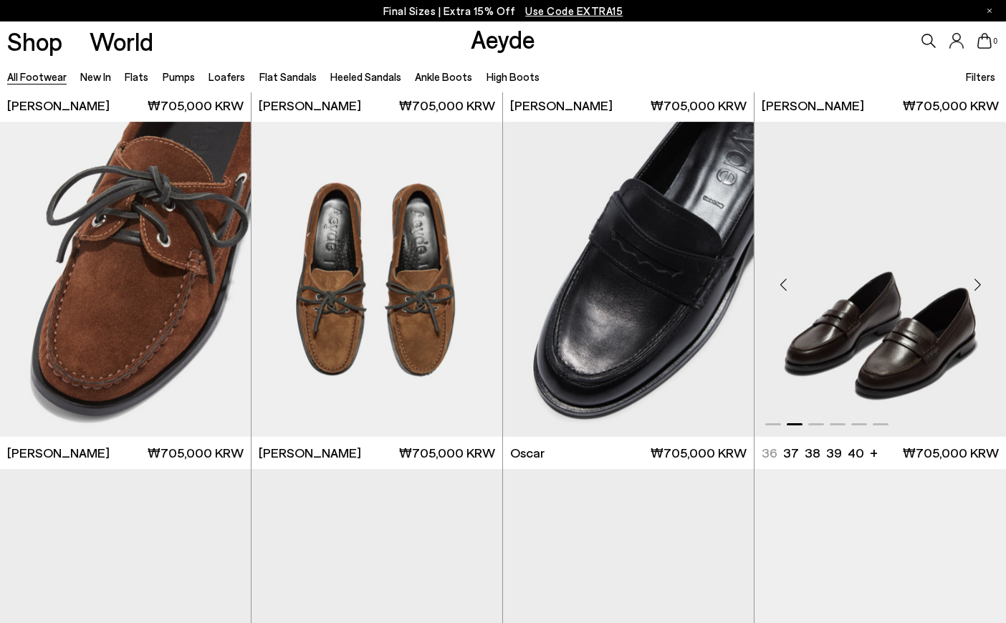
click at [982, 282] on div "Next slide" at bounding box center [977, 285] width 43 height 43
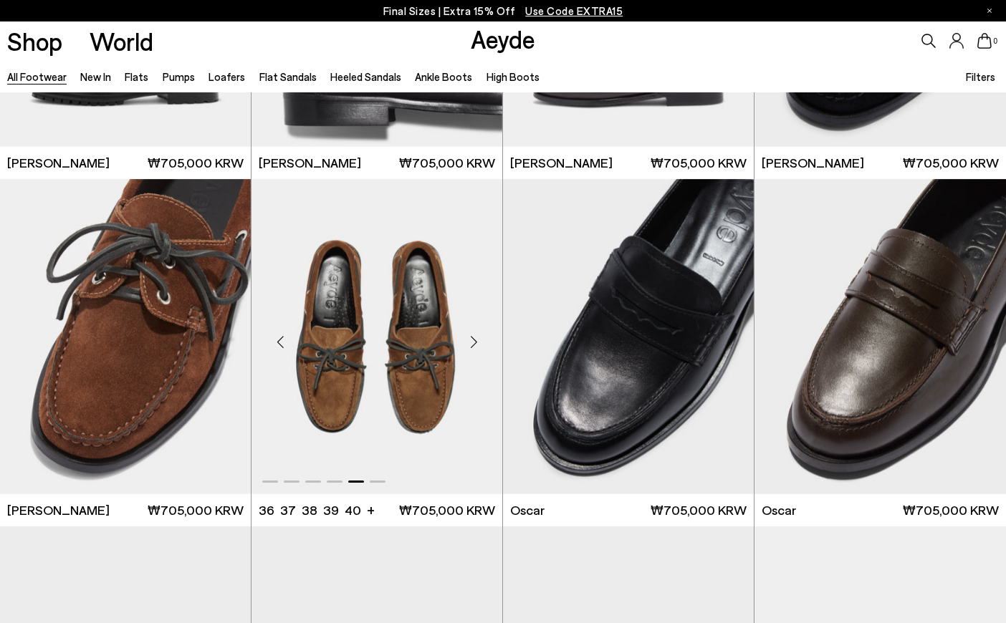
scroll to position [1290, 0]
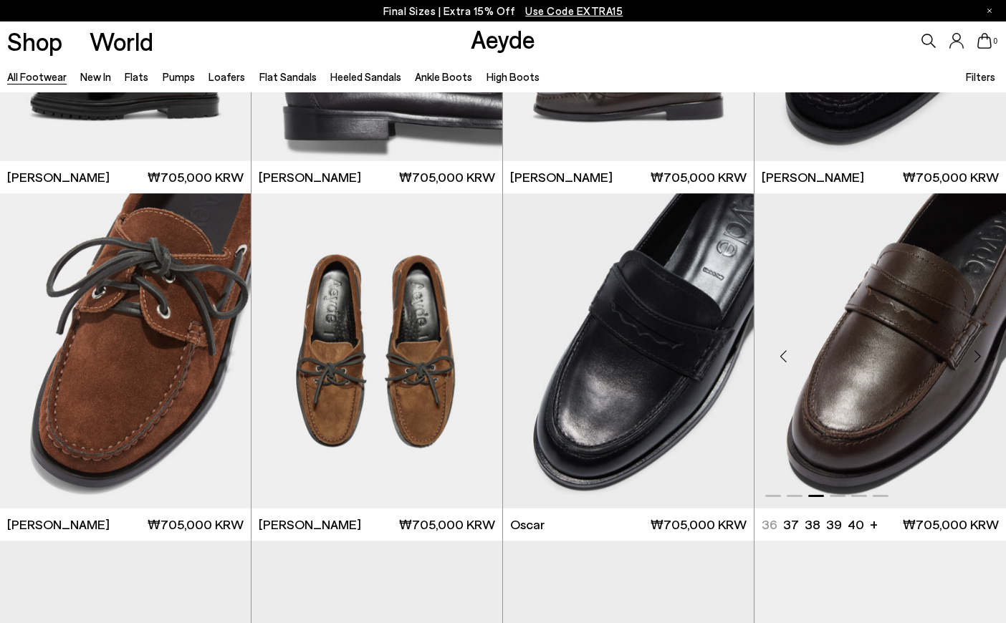
click at [940, 367] on img "3 / 6" at bounding box center [881, 350] width 252 height 315
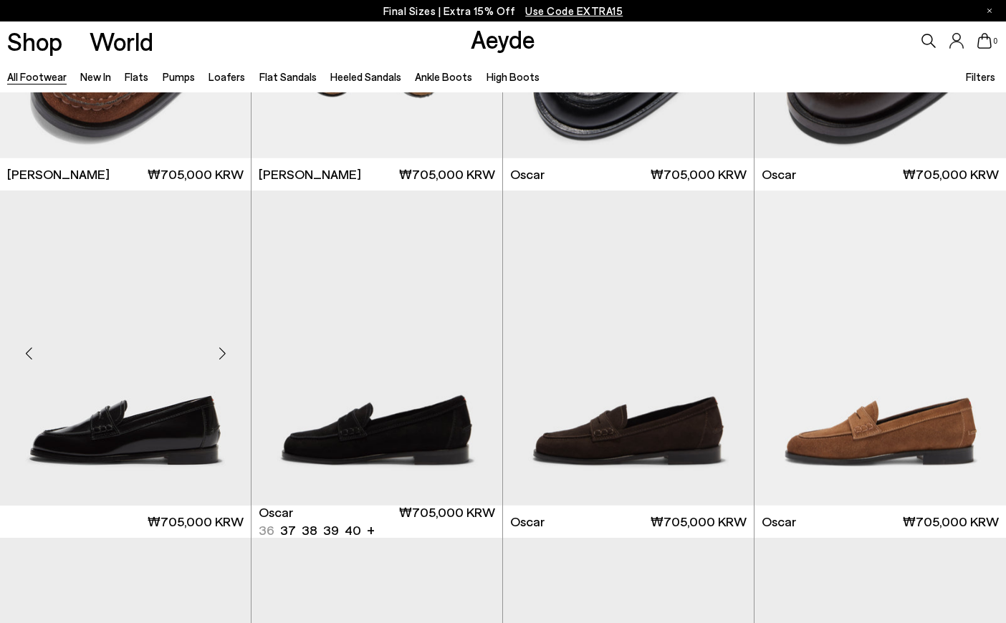
scroll to position [1648, 0]
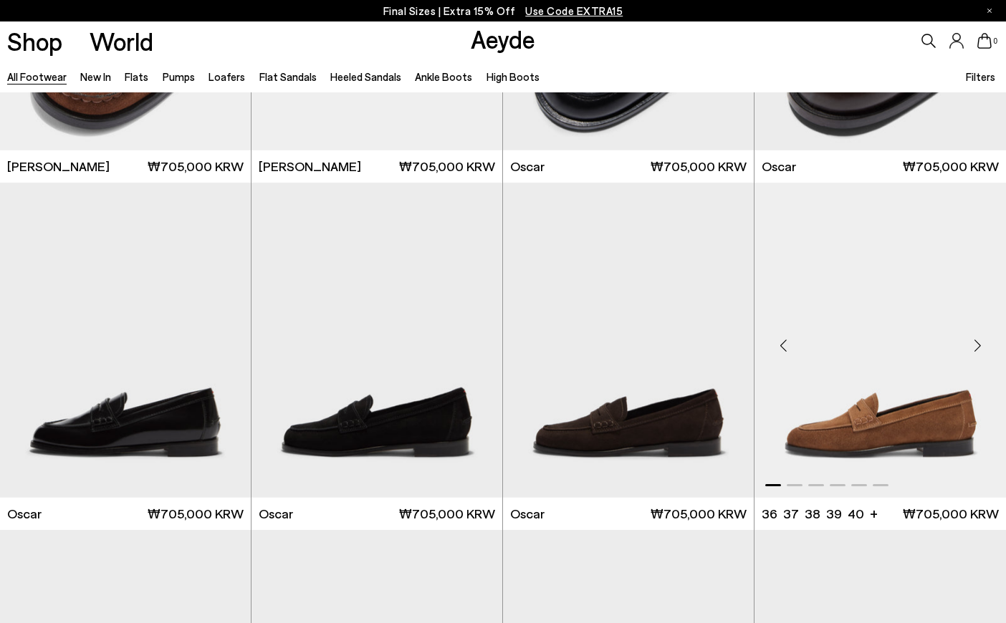
click at [894, 399] on img "1 / 6" at bounding box center [881, 340] width 252 height 315
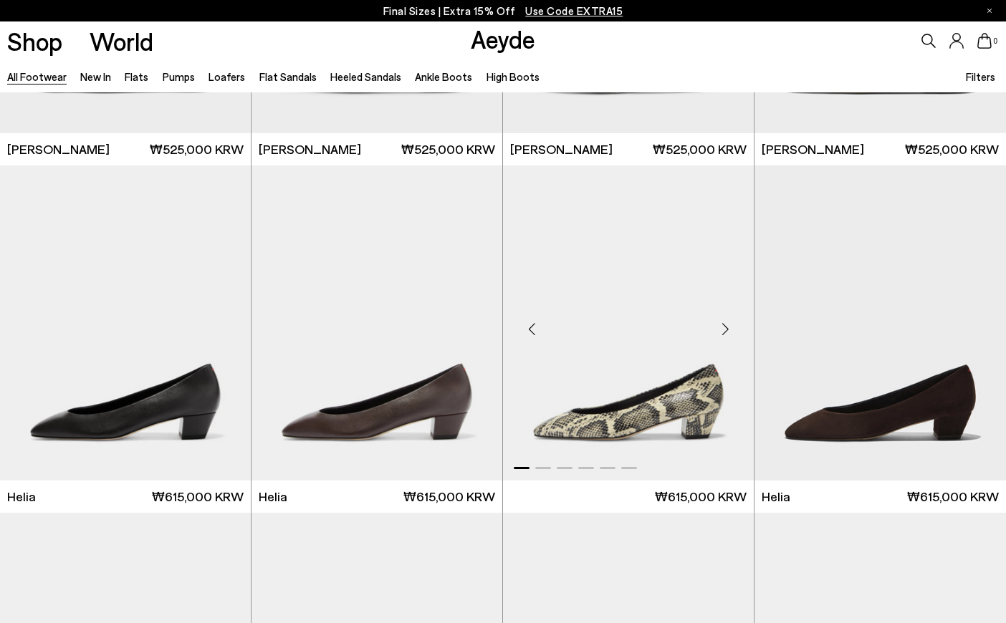
scroll to position [2436, 0]
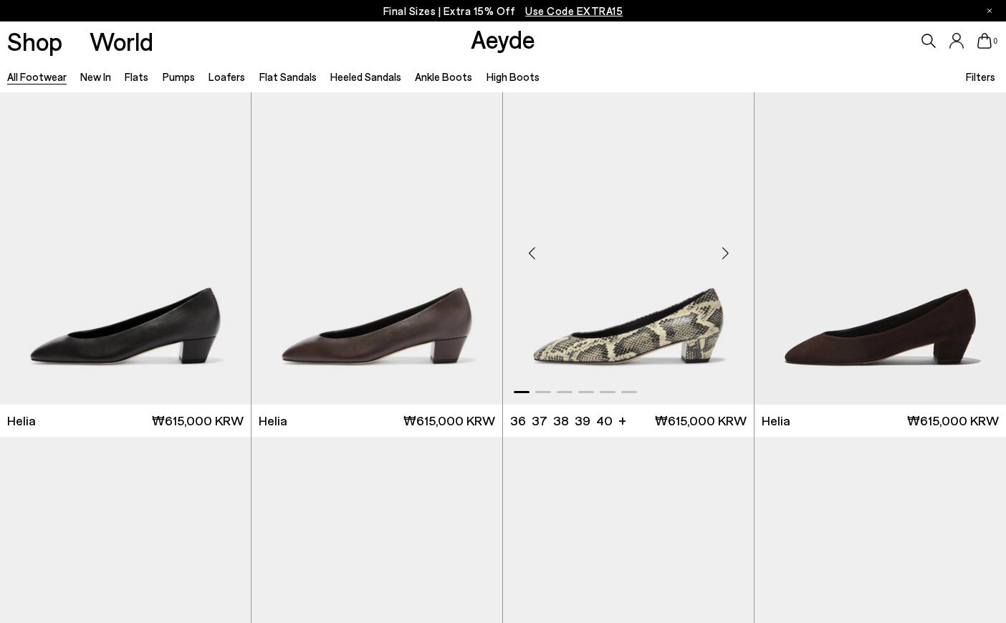
click at [716, 249] on div "Next slide" at bounding box center [725, 252] width 43 height 43
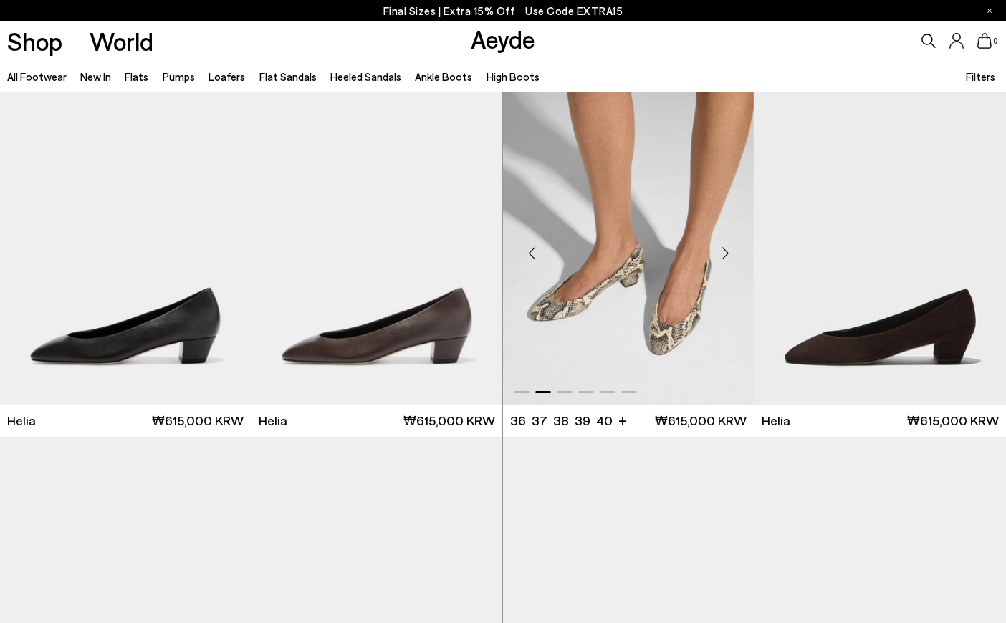
click at [716, 249] on div "Next slide" at bounding box center [725, 252] width 43 height 43
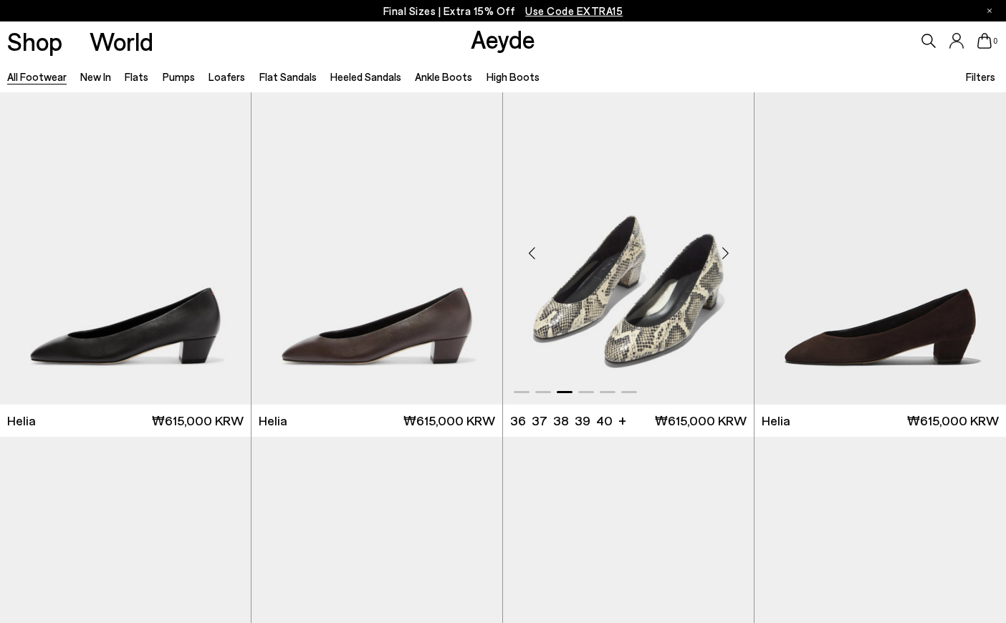
click at [716, 249] on div "Next slide" at bounding box center [725, 252] width 43 height 43
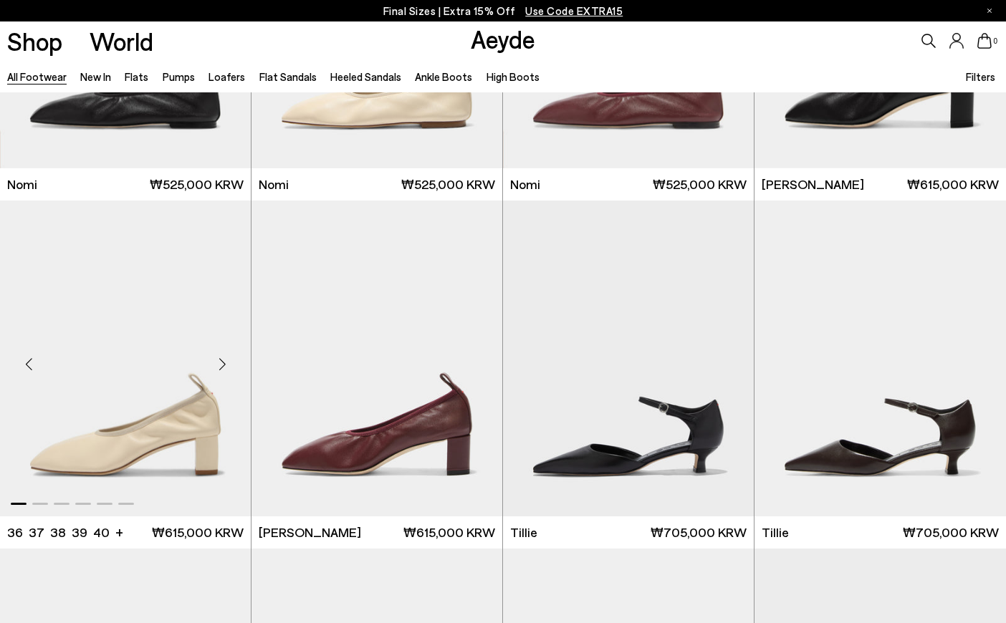
scroll to position [3081, 0]
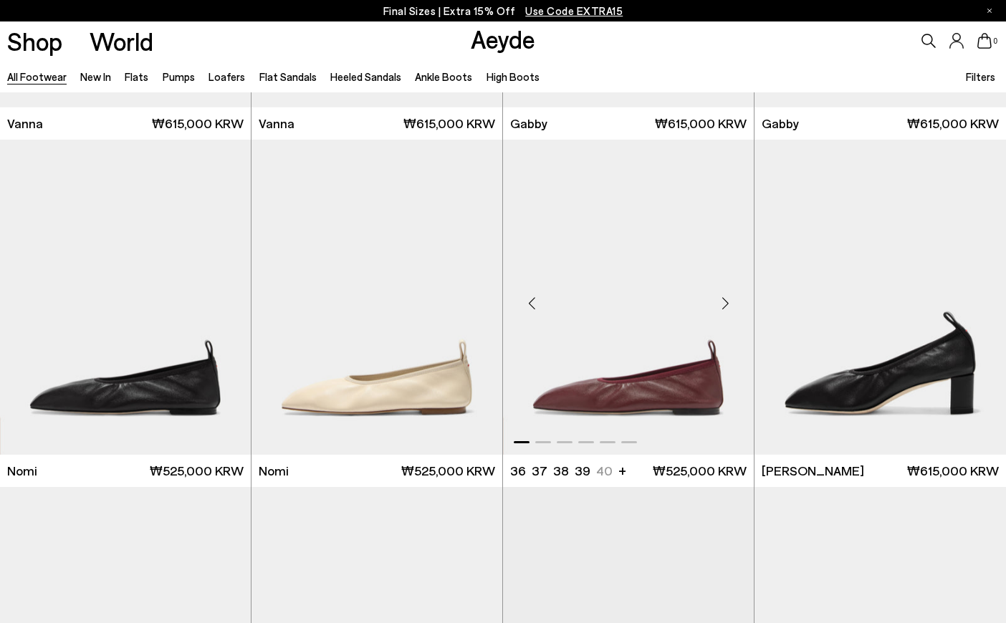
click at [577, 345] on img "1 / 6" at bounding box center [628, 297] width 251 height 315
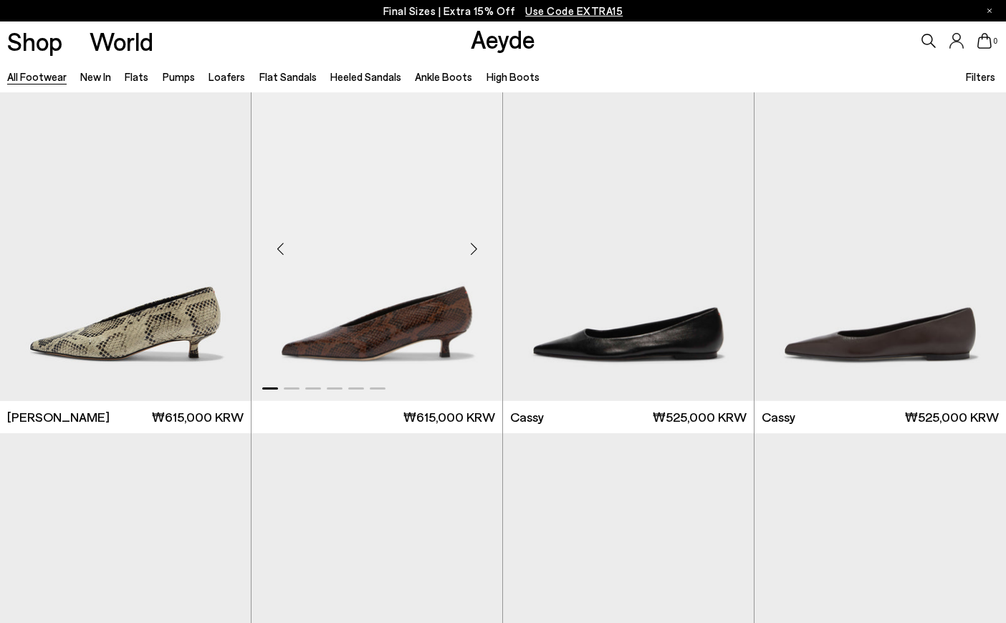
scroll to position [4873, 0]
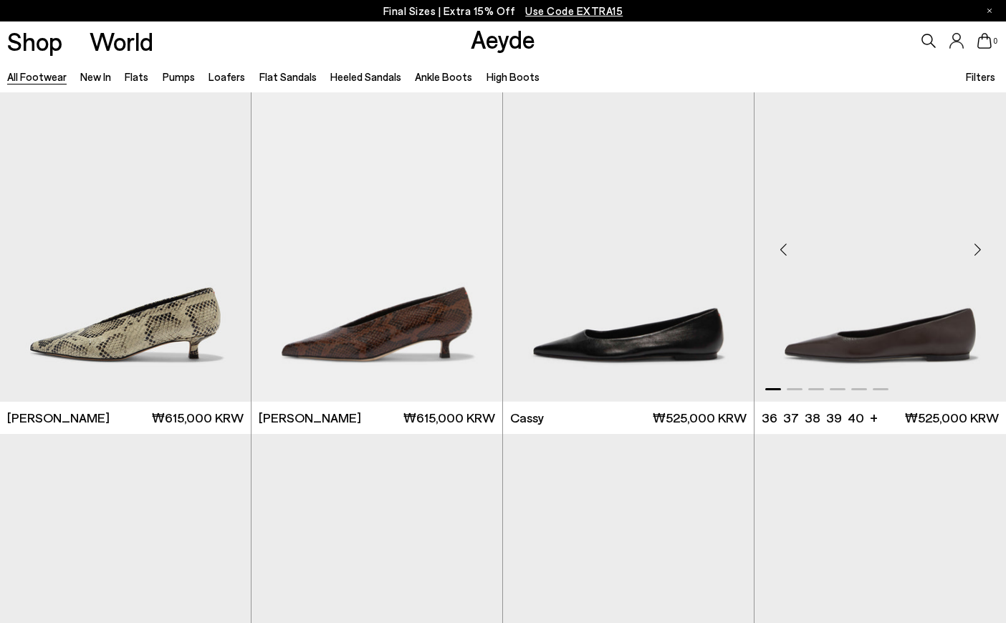
click at [960, 264] on div "Next slide" at bounding box center [977, 250] width 43 height 43
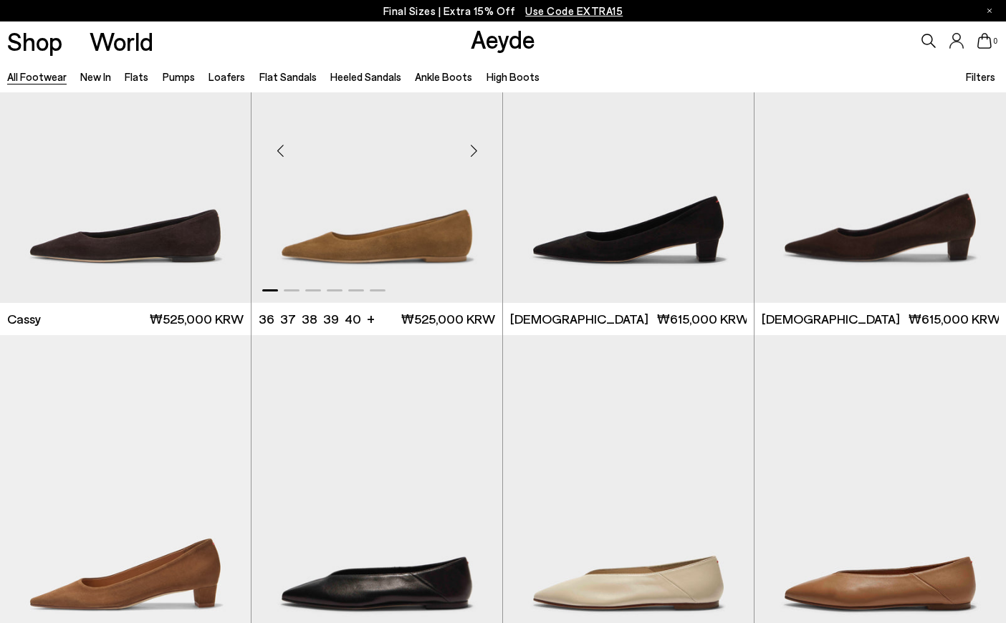
scroll to position [5303, 0]
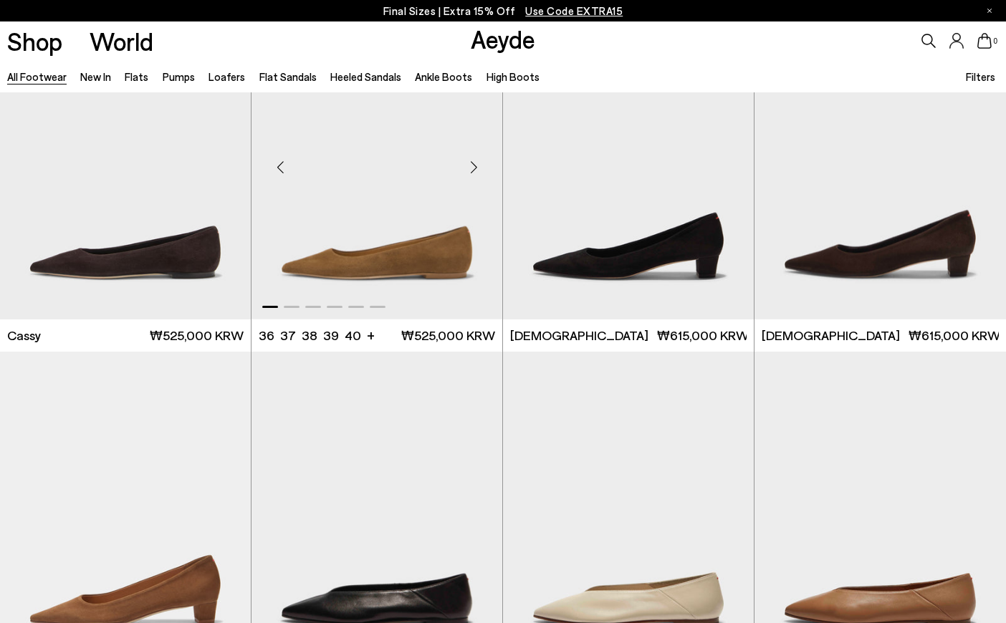
click at [471, 173] on div "Next slide" at bounding box center [473, 167] width 43 height 43
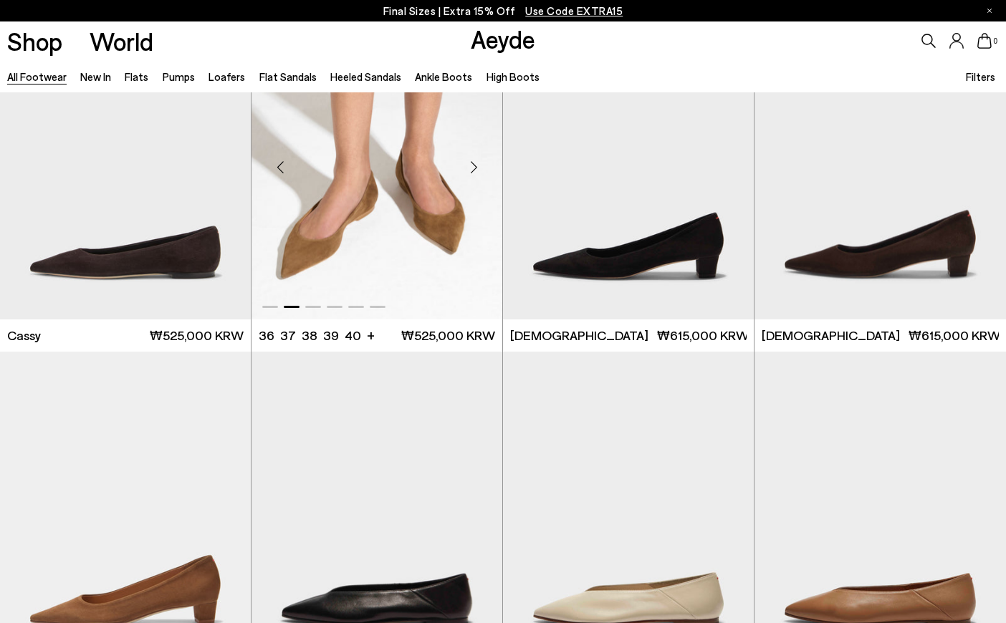
click at [471, 176] on div "Next slide" at bounding box center [473, 167] width 43 height 43
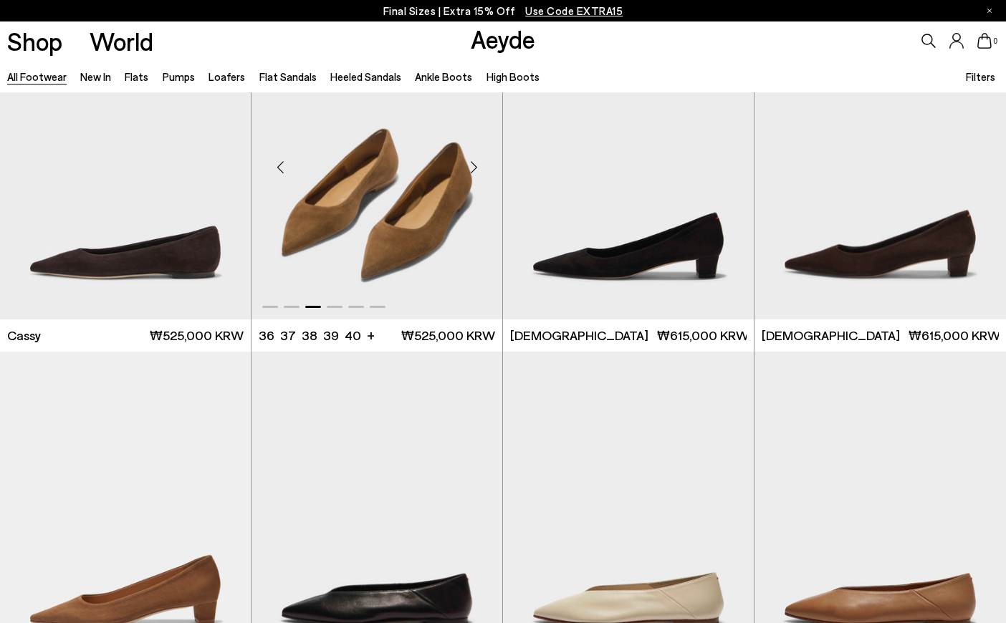
click at [469, 178] on div "Next slide" at bounding box center [473, 167] width 43 height 43
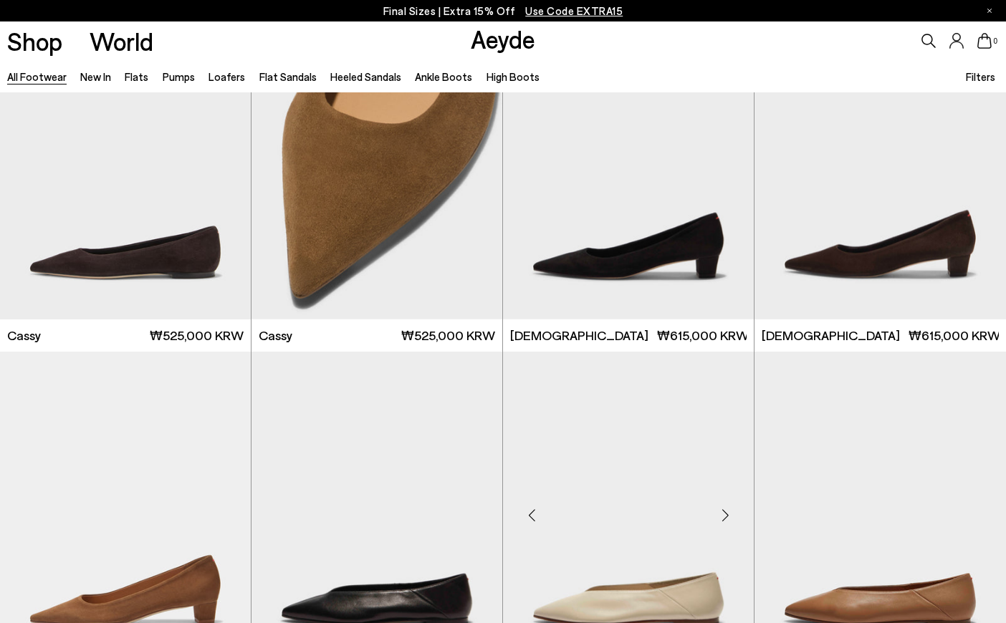
scroll to position [5589, 0]
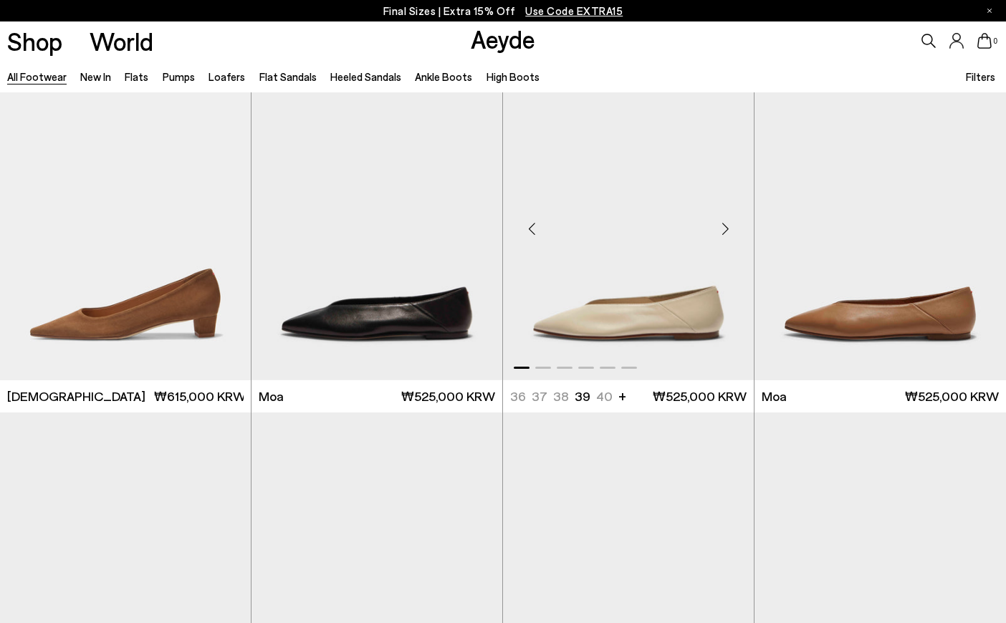
click at [728, 229] on div "Next slide" at bounding box center [725, 228] width 43 height 43
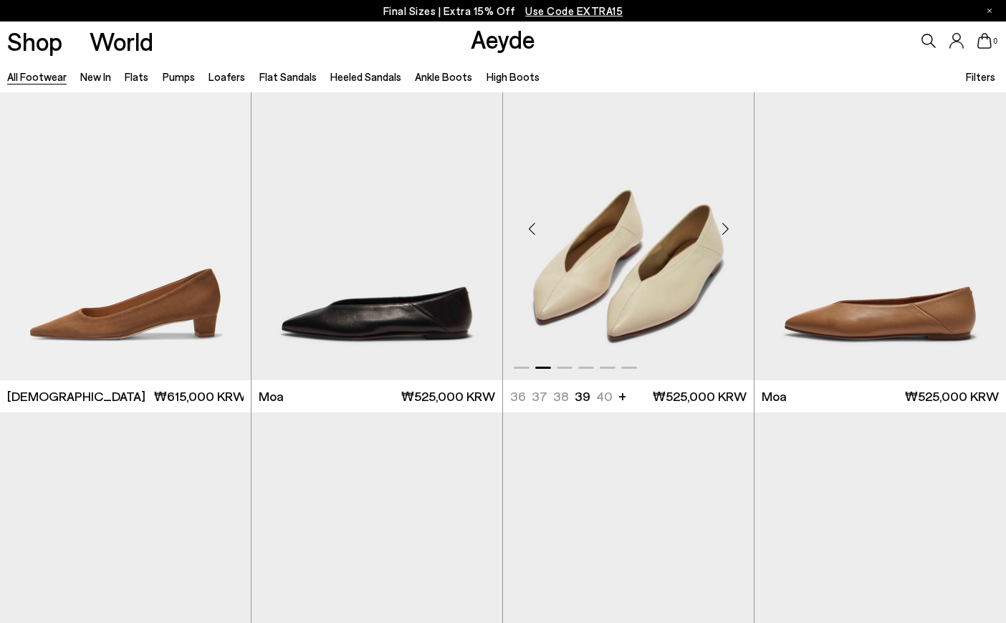
click at [728, 229] on div "Next slide" at bounding box center [725, 228] width 43 height 43
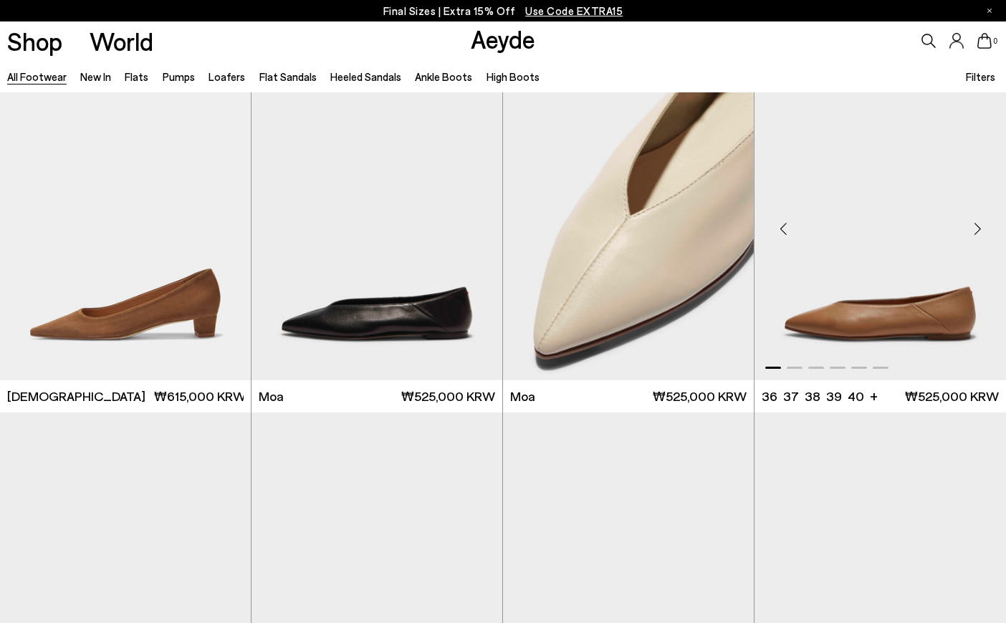
click at [962, 219] on div "Next slide" at bounding box center [977, 228] width 43 height 43
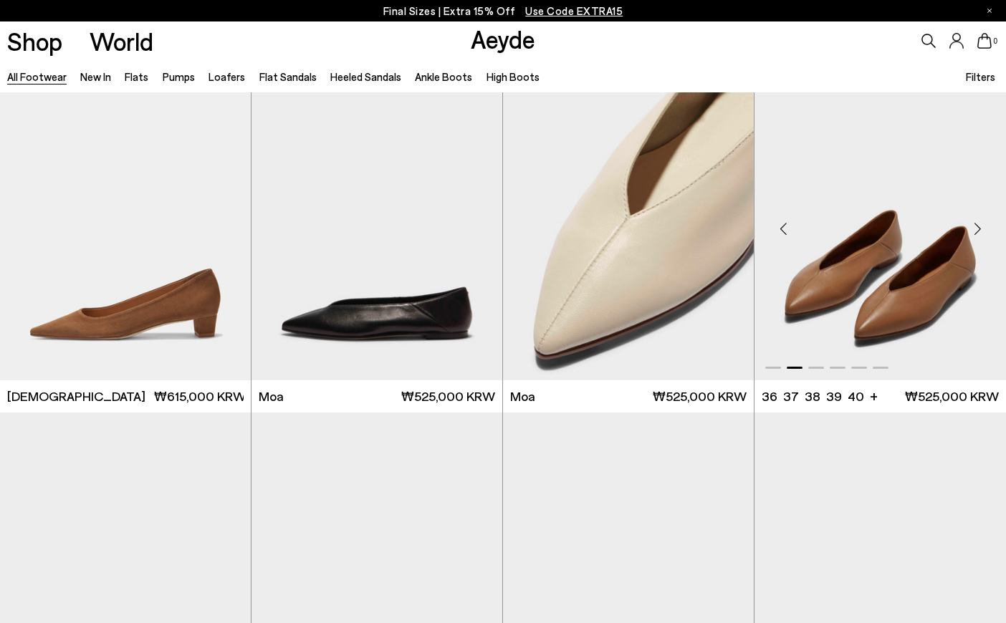
click at [962, 219] on div "Next slide" at bounding box center [977, 228] width 43 height 43
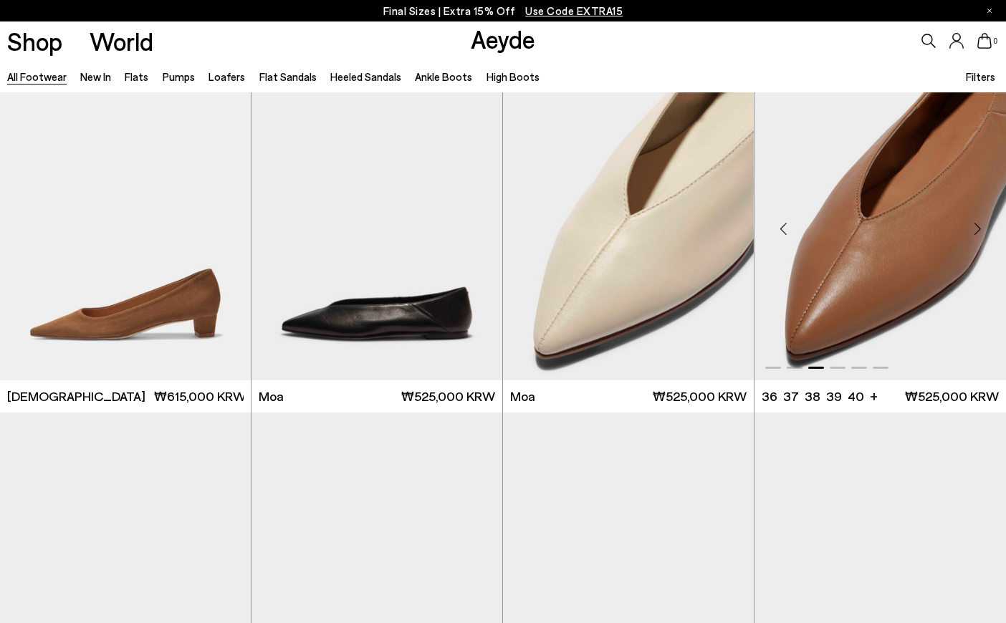
click at [961, 220] on div "Next slide" at bounding box center [977, 228] width 43 height 43
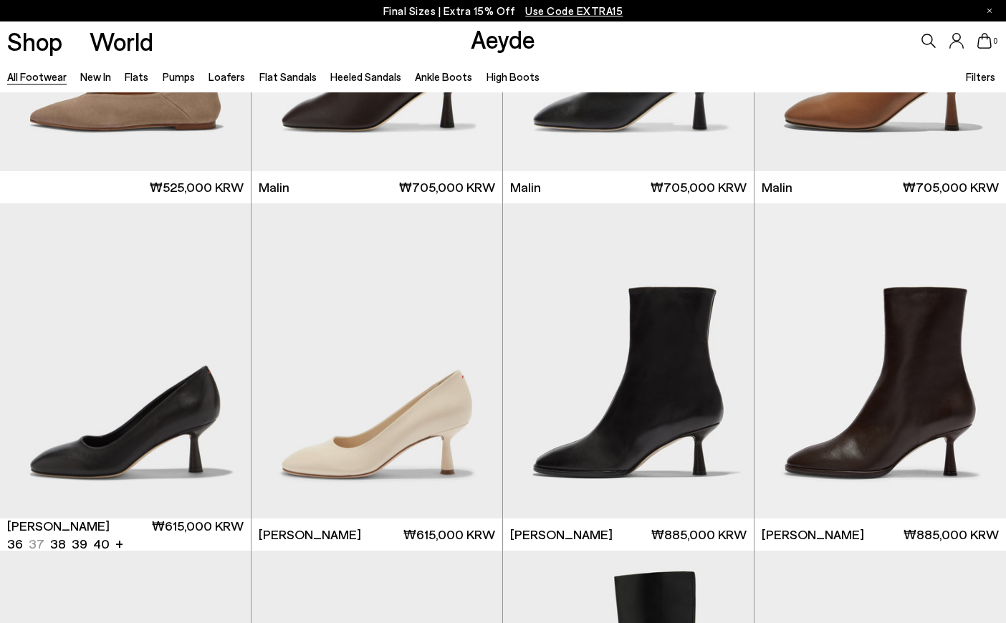
scroll to position [6234, 0]
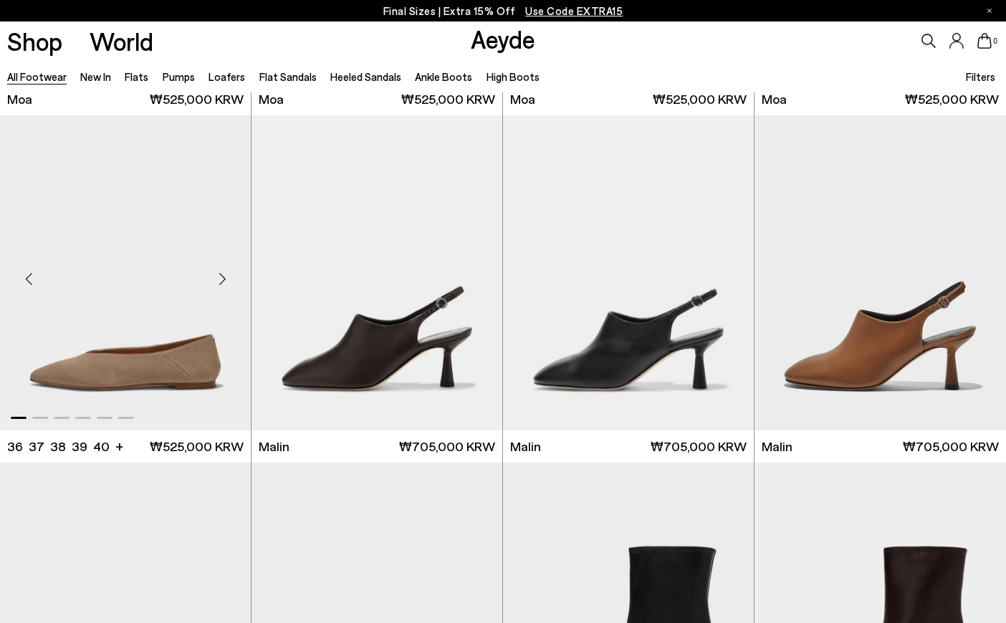
click at [230, 278] on div "Next slide" at bounding box center [222, 278] width 43 height 43
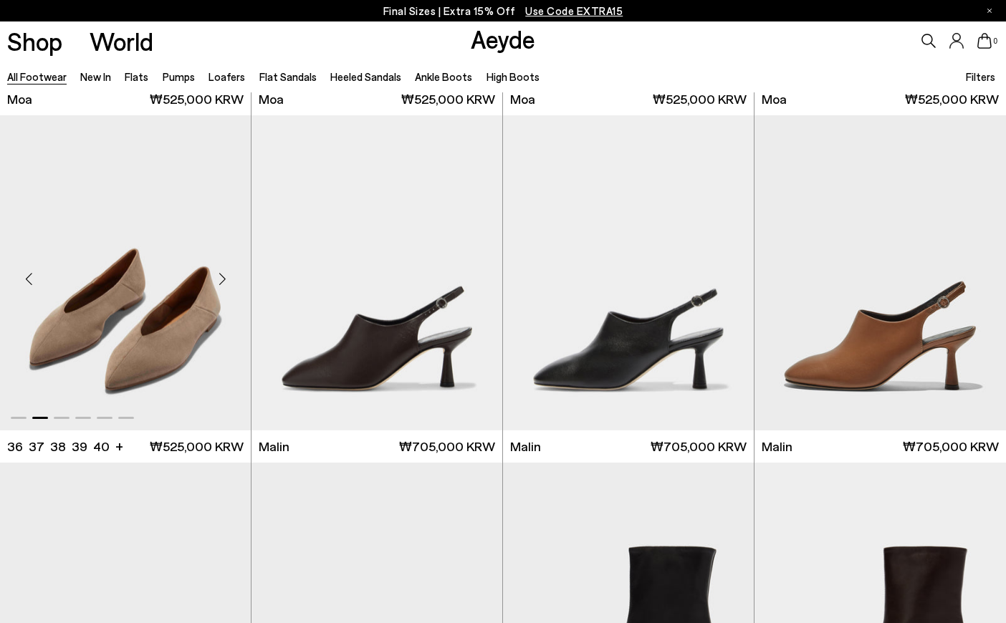
click at [230, 277] on div "Next slide" at bounding box center [222, 278] width 43 height 43
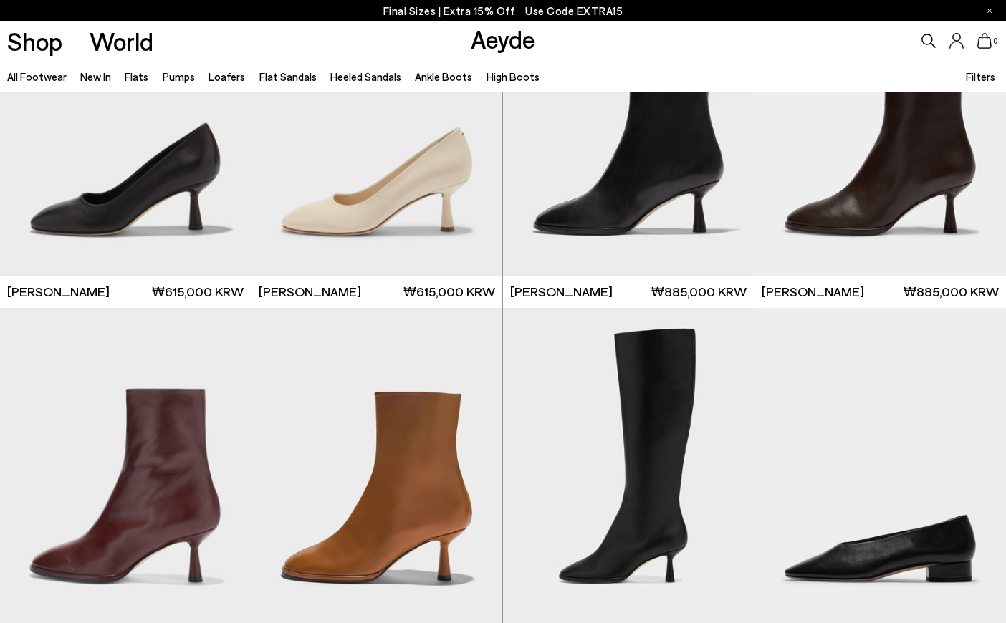
scroll to position [7309, 0]
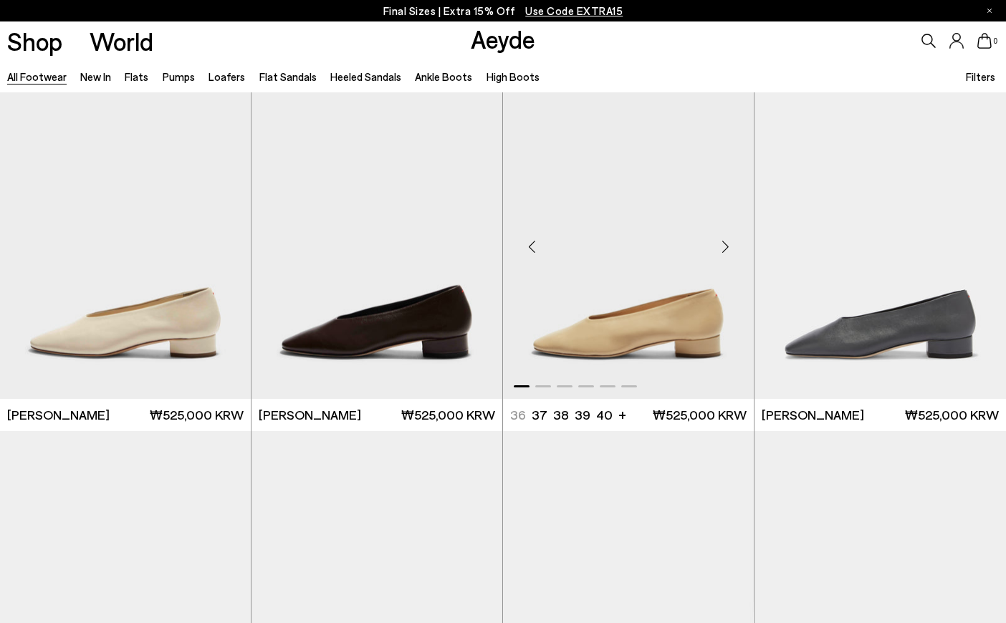
click at [724, 237] on div "Next slide" at bounding box center [725, 247] width 43 height 43
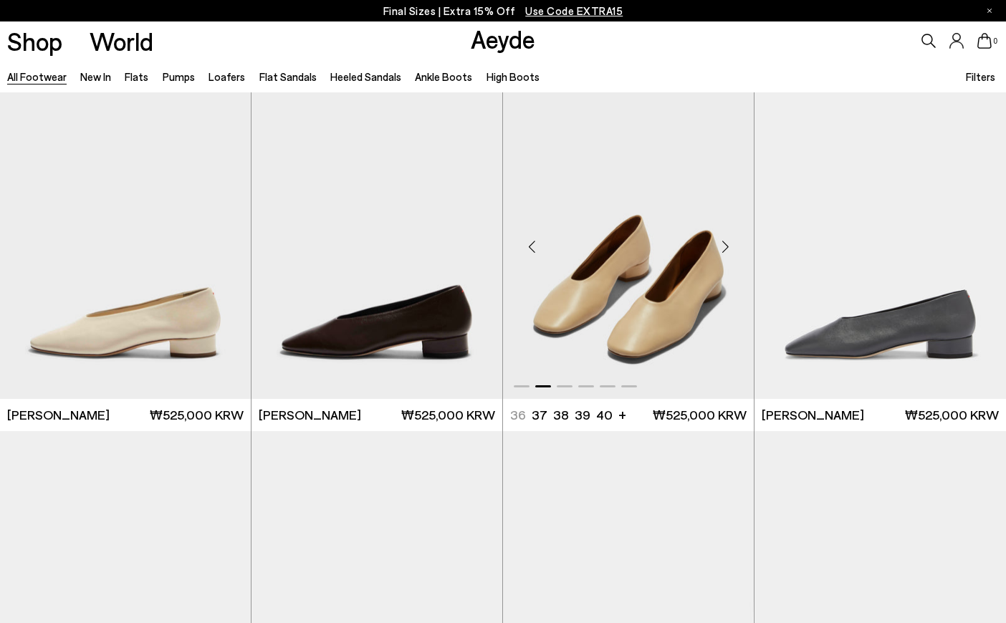
click at [723, 239] on div "Next slide" at bounding box center [725, 247] width 43 height 43
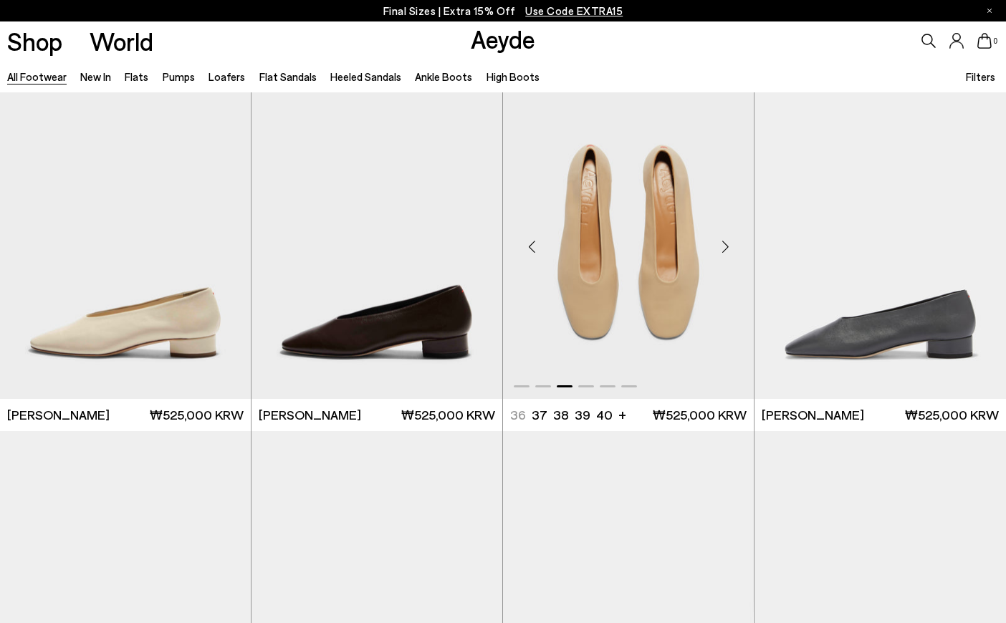
click at [723, 240] on div "Next slide" at bounding box center [725, 247] width 43 height 43
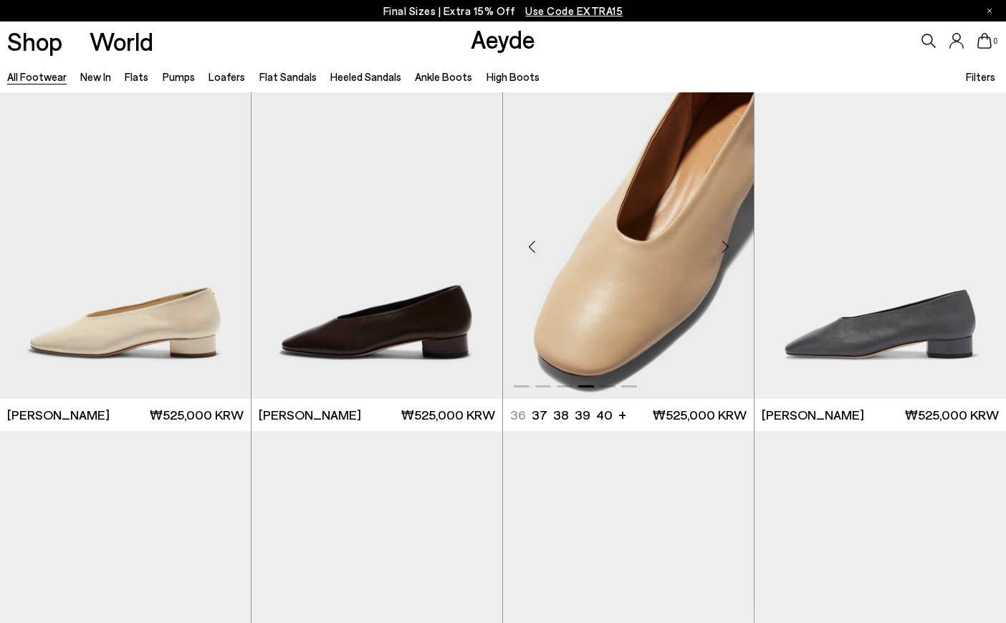
click at [723, 240] on div "Next slide" at bounding box center [725, 247] width 43 height 43
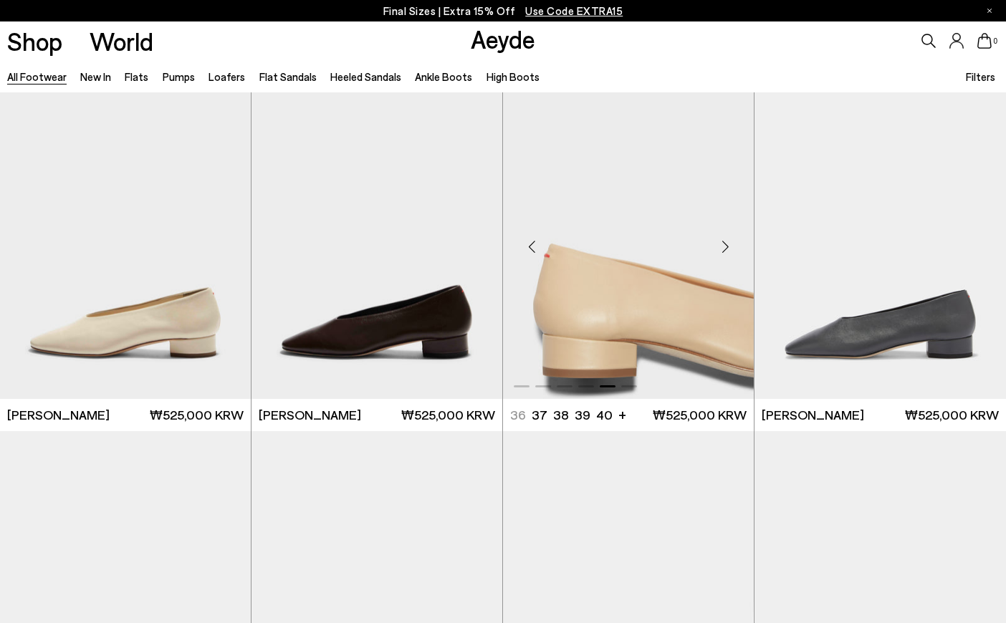
click at [723, 240] on div "Next slide" at bounding box center [725, 247] width 43 height 43
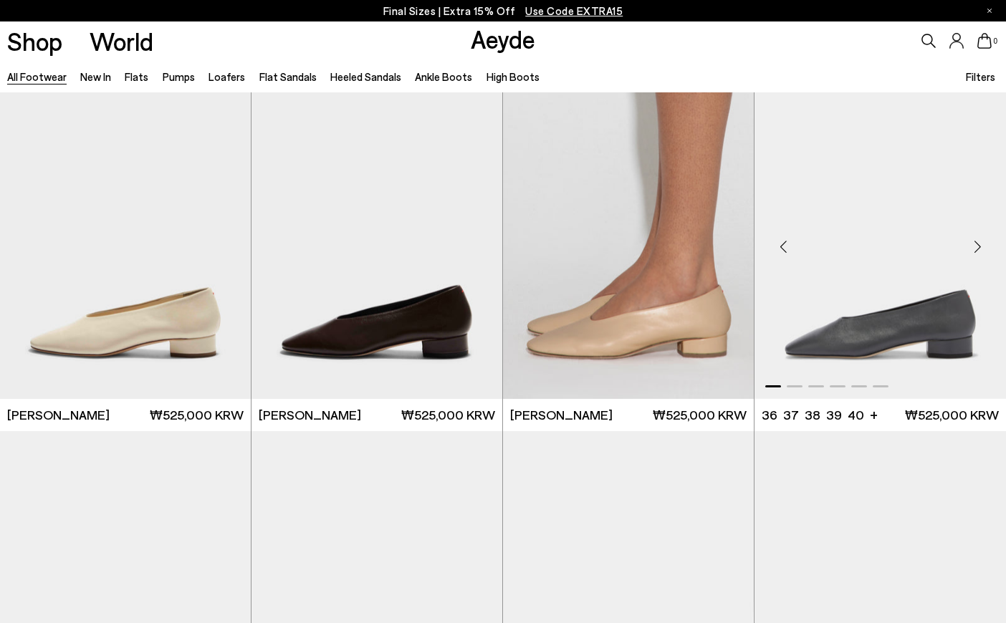
click at [977, 241] on div "Next slide" at bounding box center [977, 247] width 43 height 43
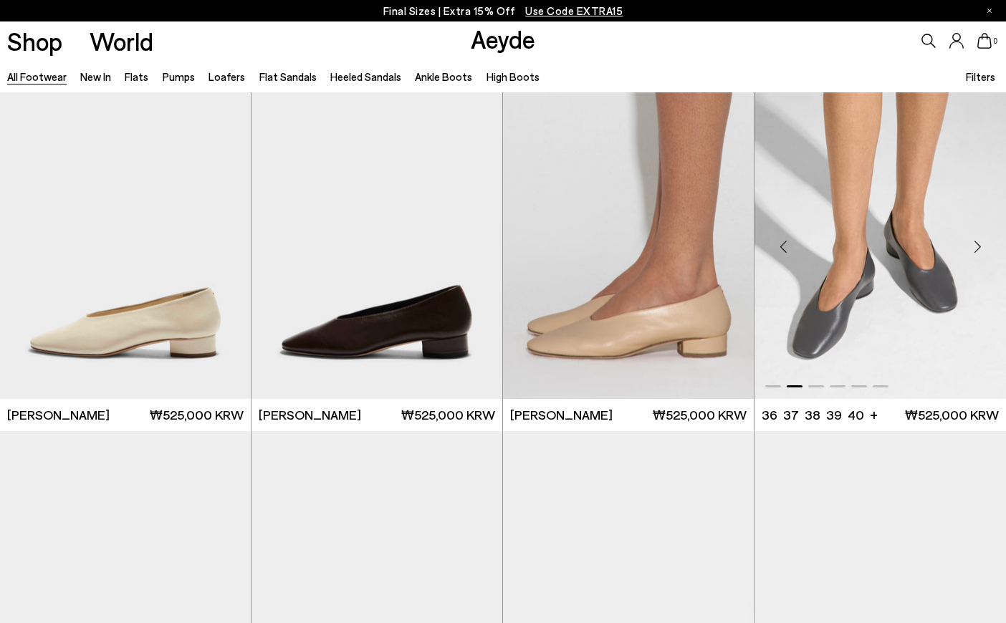
click at [972, 245] on div "Next slide" at bounding box center [977, 247] width 43 height 43
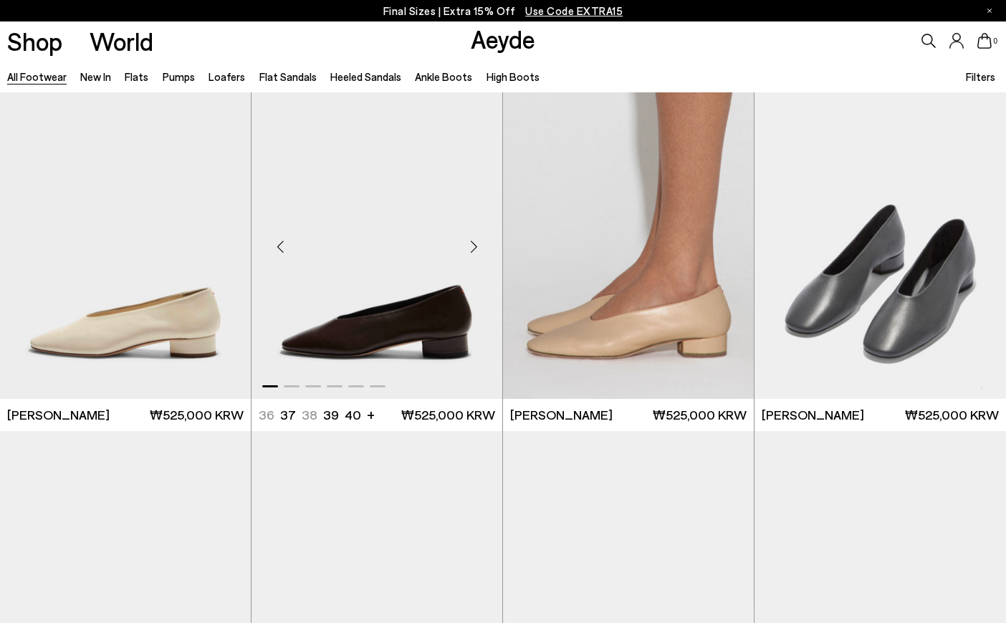
click at [481, 251] on div "Next slide" at bounding box center [473, 247] width 43 height 43
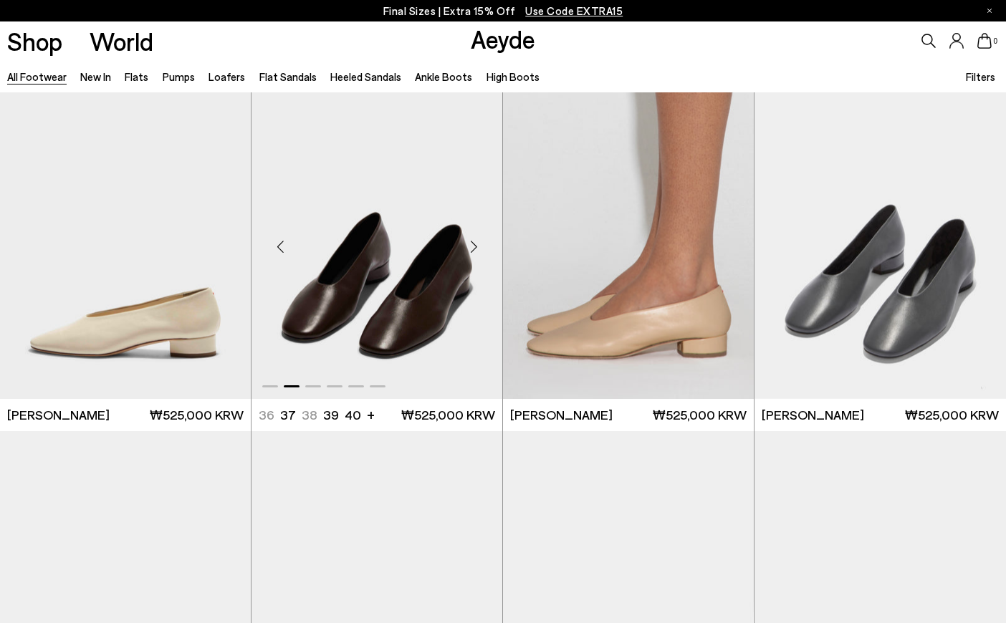
click at [481, 251] on div "Next slide" at bounding box center [473, 247] width 43 height 43
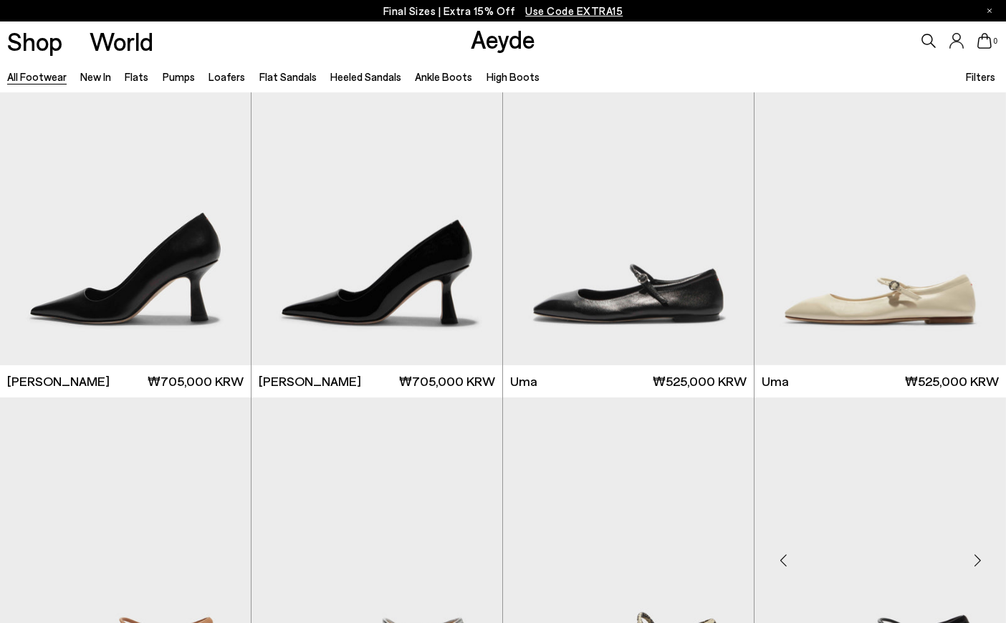
scroll to position [10390, 0]
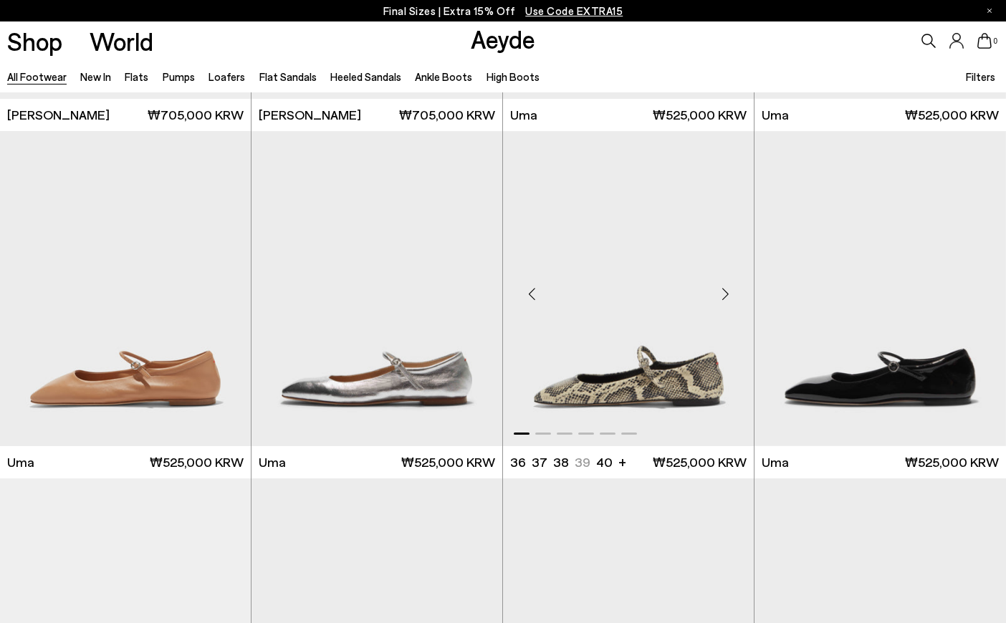
click at [722, 298] on div "Next slide" at bounding box center [725, 294] width 43 height 43
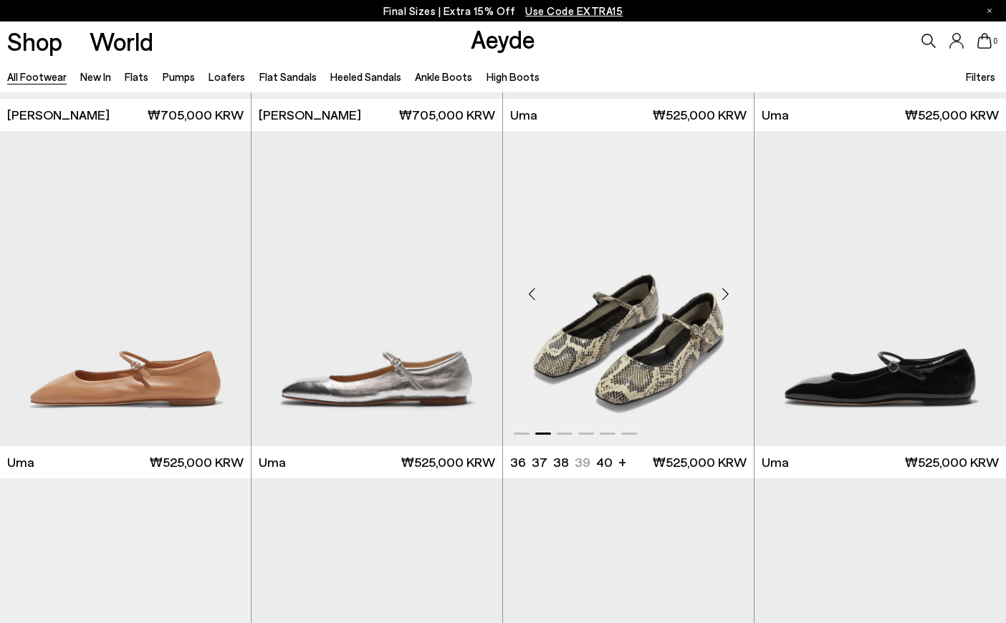
click at [722, 299] on div "Next slide" at bounding box center [725, 294] width 43 height 43
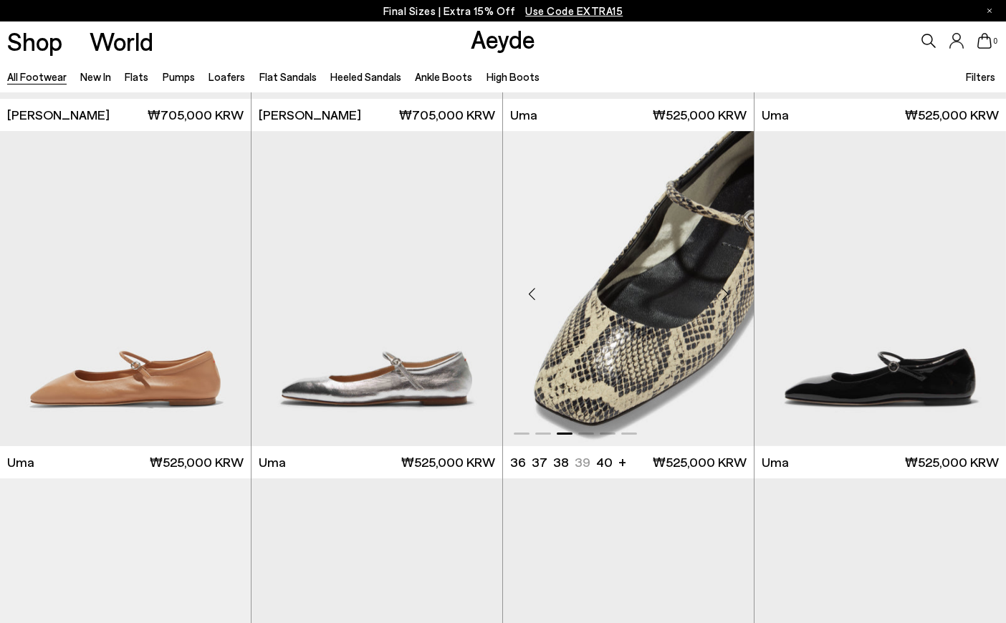
click at [722, 299] on div "Next slide" at bounding box center [725, 294] width 43 height 43
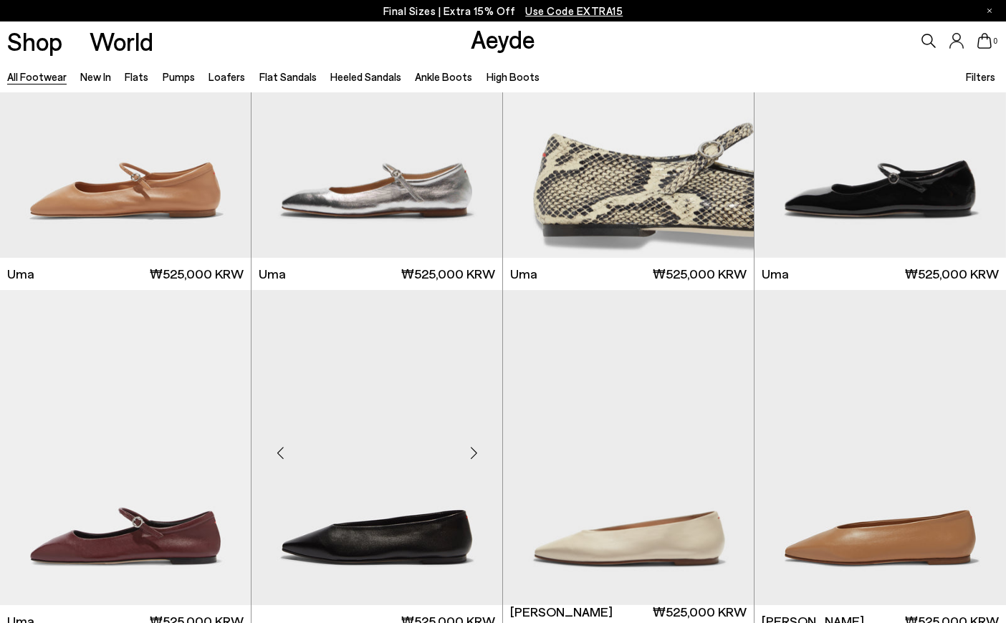
scroll to position [10820, 0]
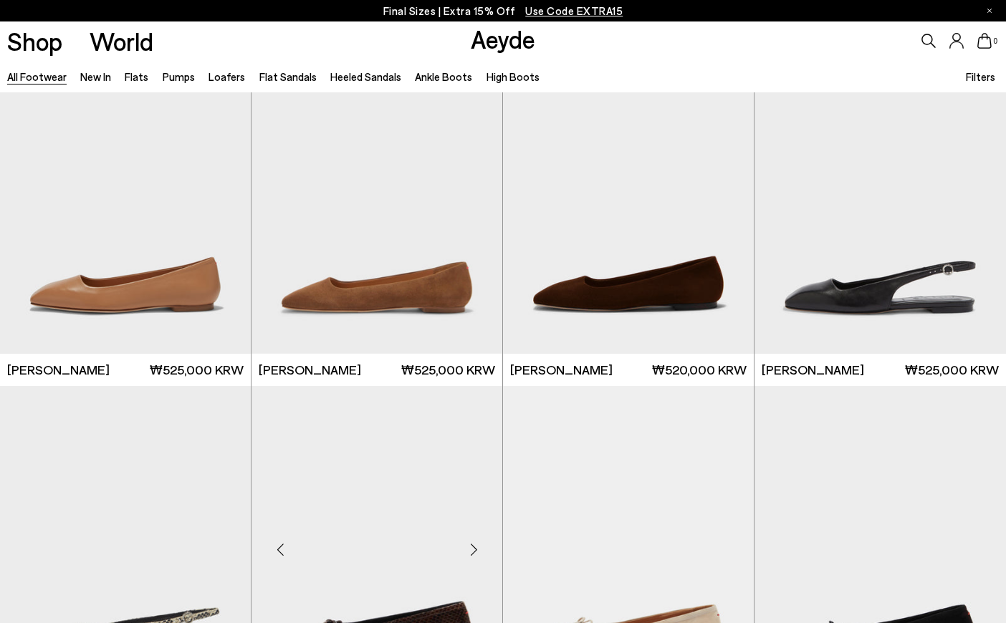
scroll to position [12110, 0]
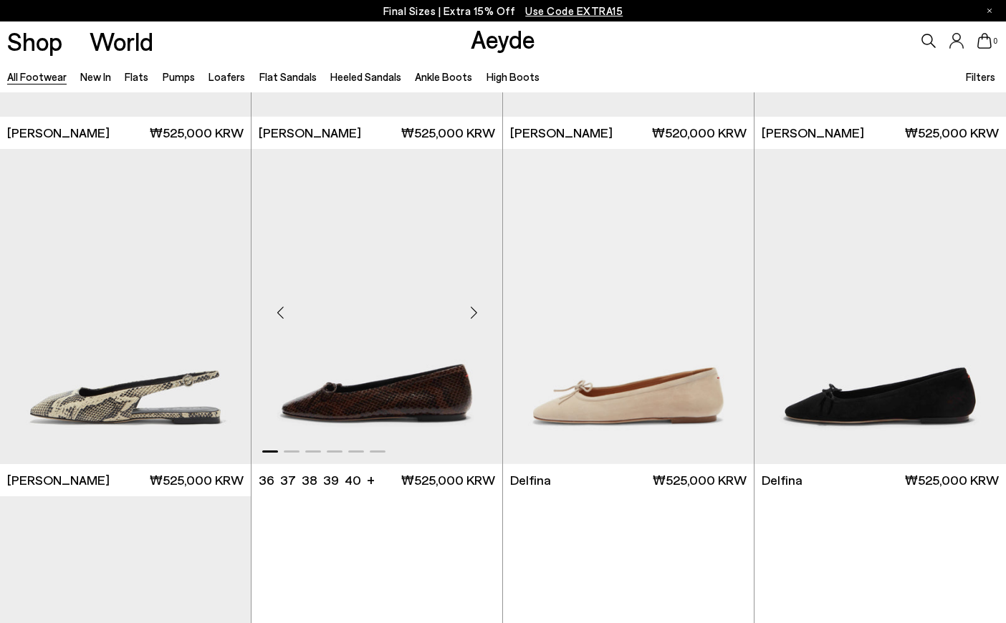
click at [471, 314] on div "Next slide" at bounding box center [473, 312] width 43 height 43
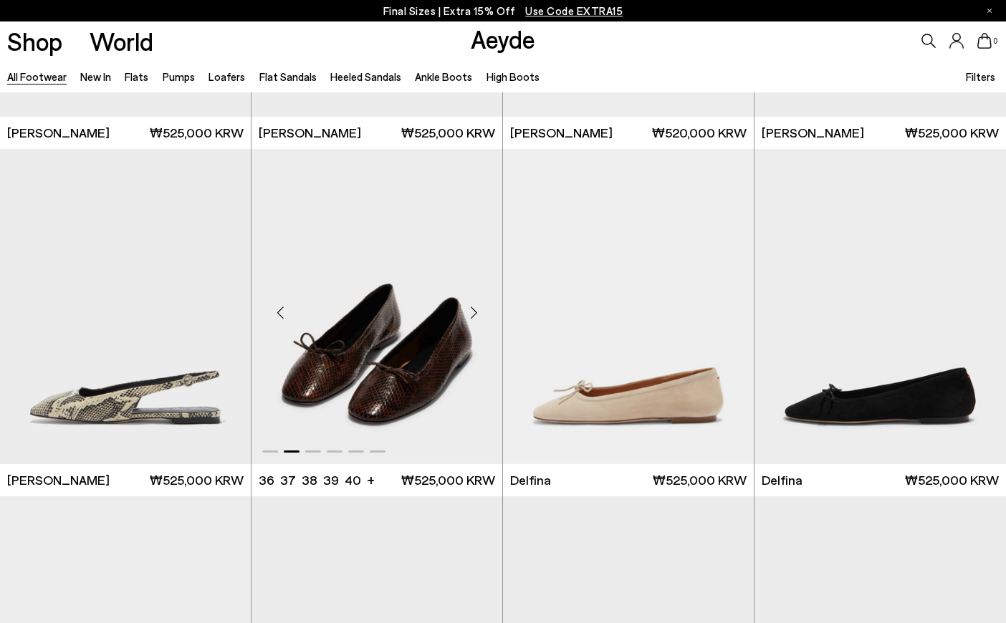
click at [471, 315] on div "Next slide" at bounding box center [473, 312] width 43 height 43
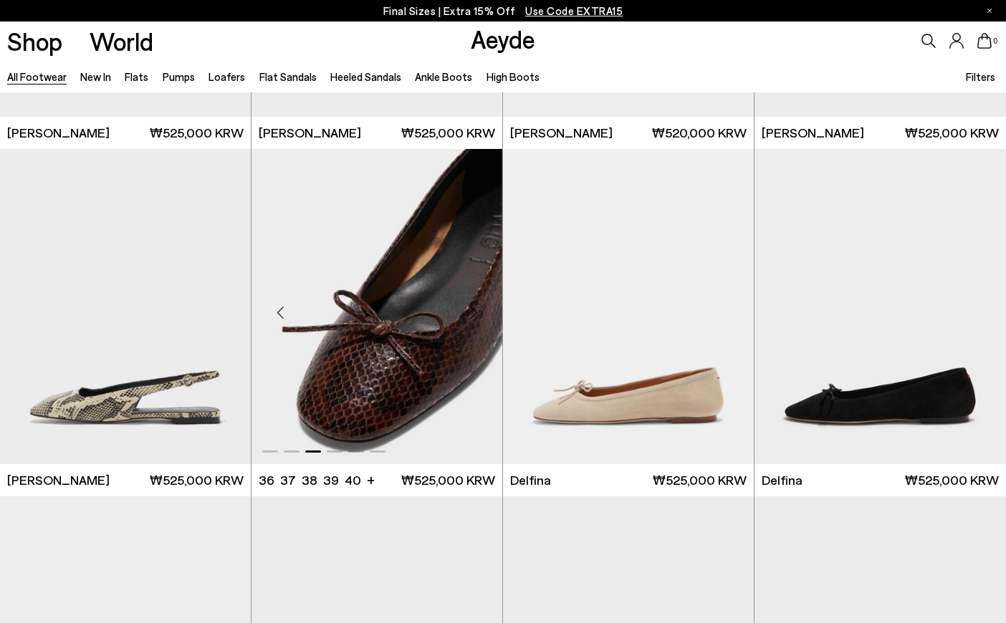
click at [471, 315] on div "Next slide" at bounding box center [473, 312] width 43 height 43
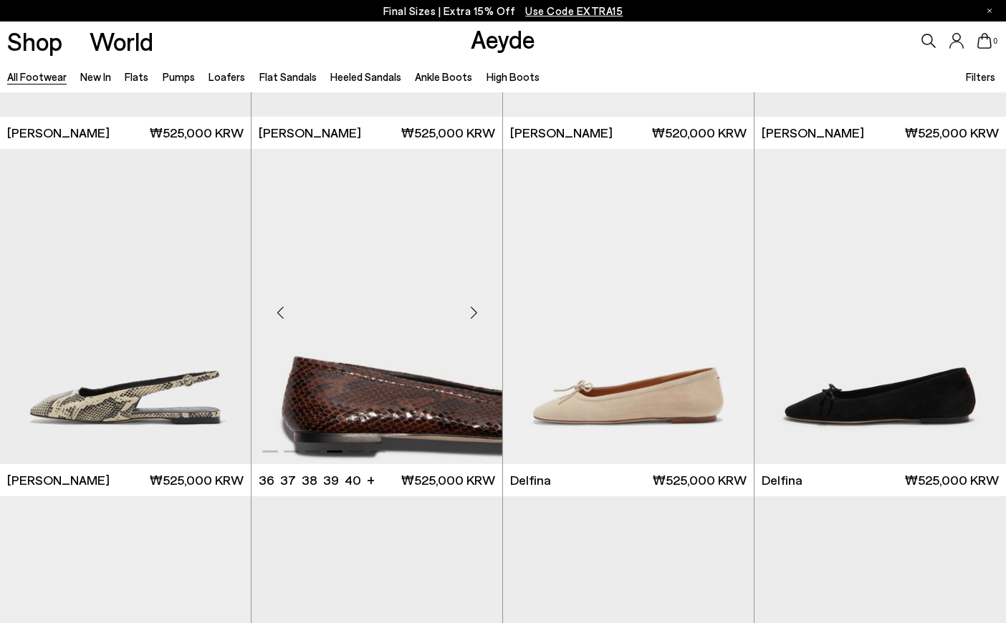
click at [471, 315] on div "Next slide" at bounding box center [473, 312] width 43 height 43
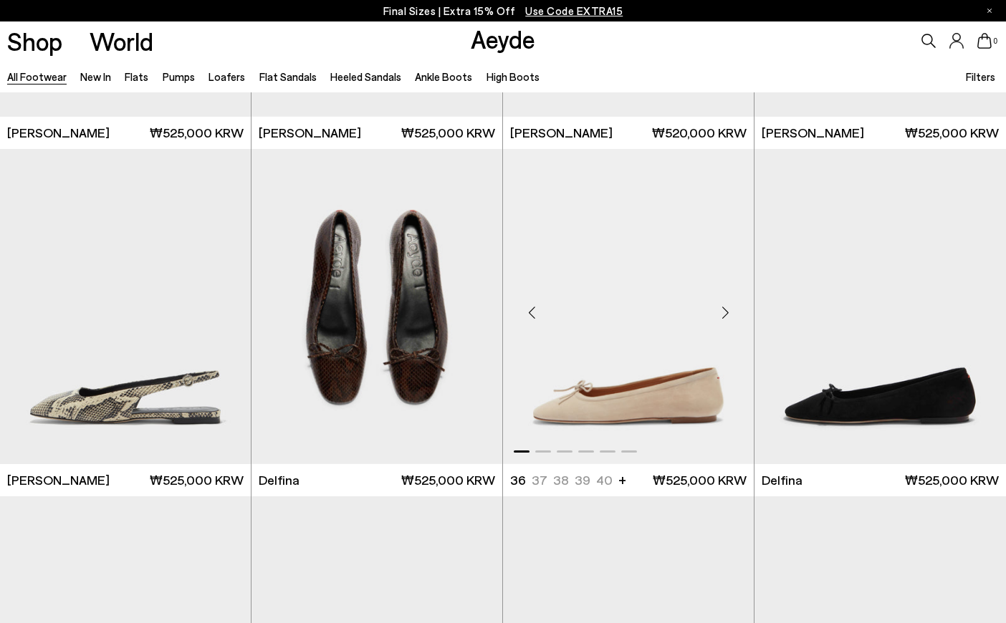
click at [715, 314] on div "Next slide" at bounding box center [725, 312] width 43 height 43
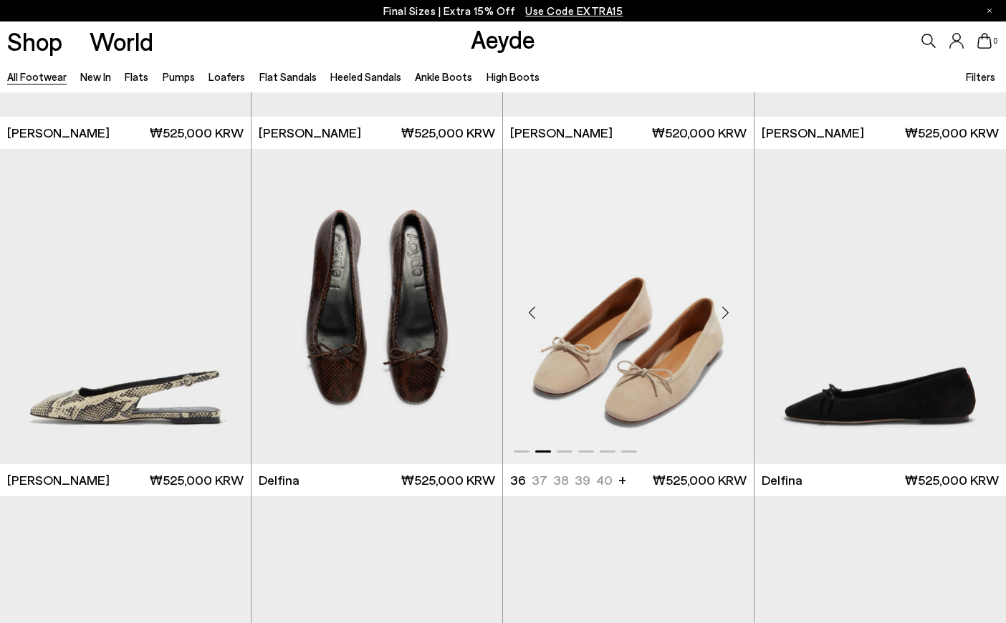
click at [719, 310] on div "Next slide" at bounding box center [725, 312] width 43 height 43
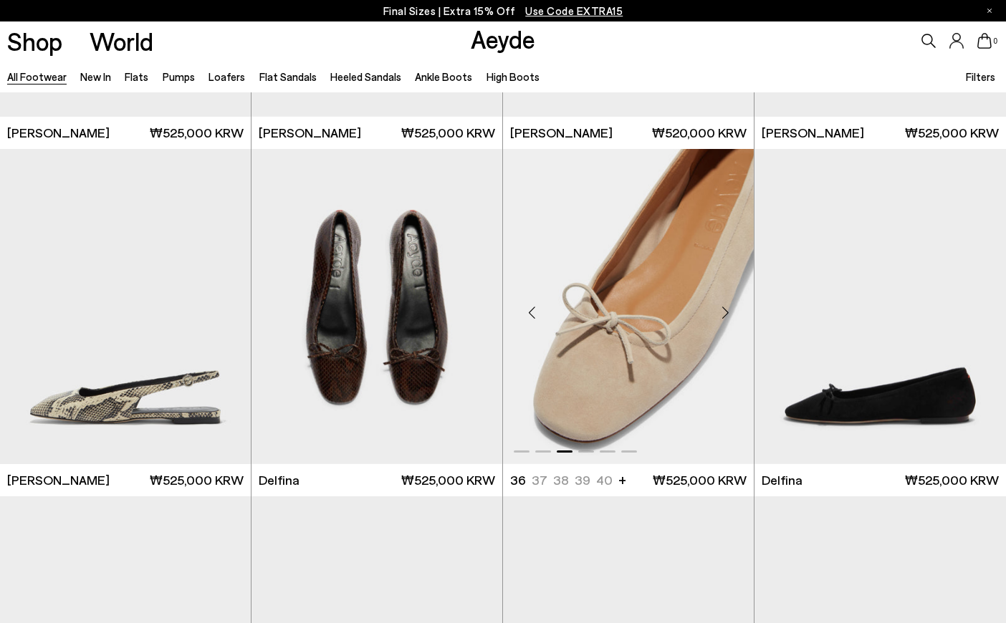
click at [719, 311] on div "Next slide" at bounding box center [725, 312] width 43 height 43
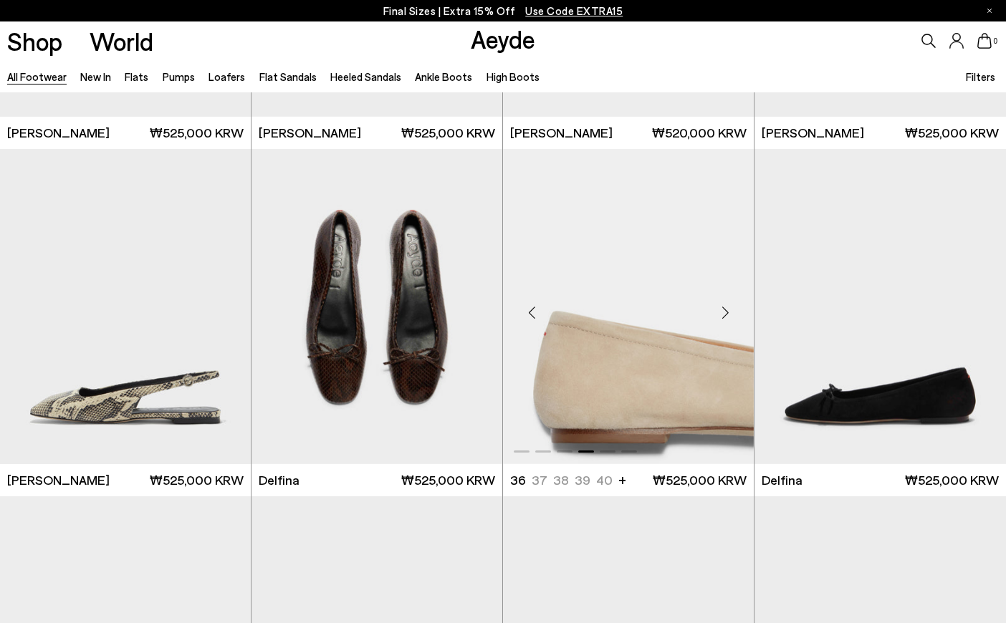
click at [719, 312] on div "Next slide" at bounding box center [725, 312] width 43 height 43
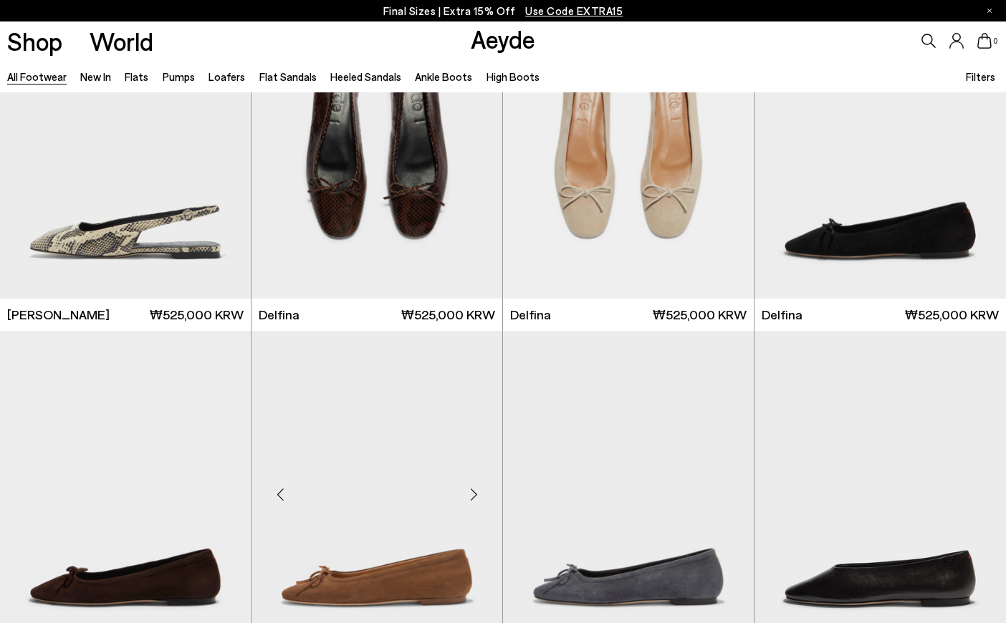
scroll to position [12540, 0]
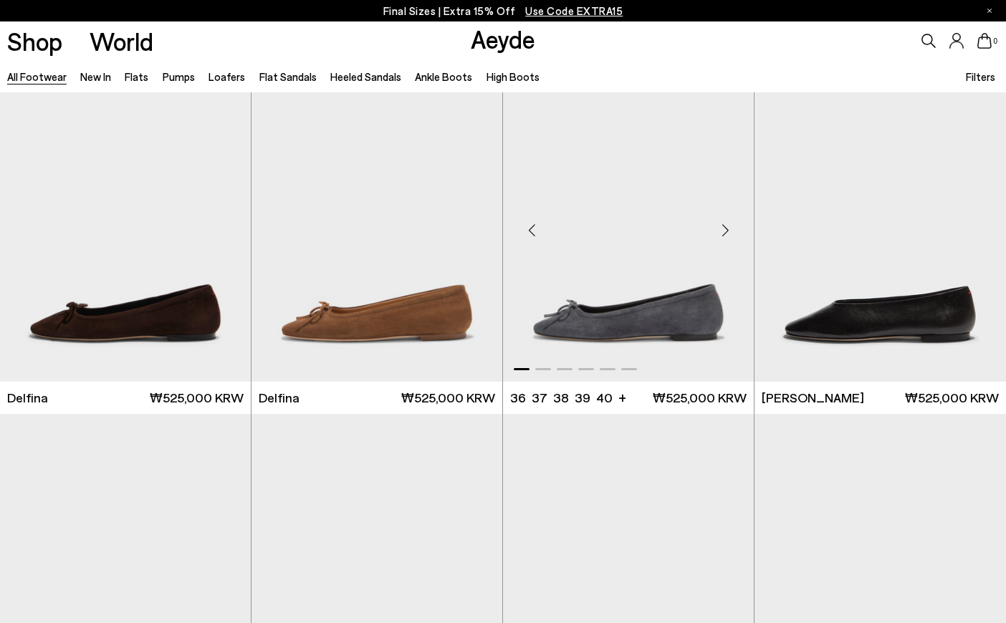
click at [674, 257] on img "1 / 6" at bounding box center [628, 224] width 251 height 315
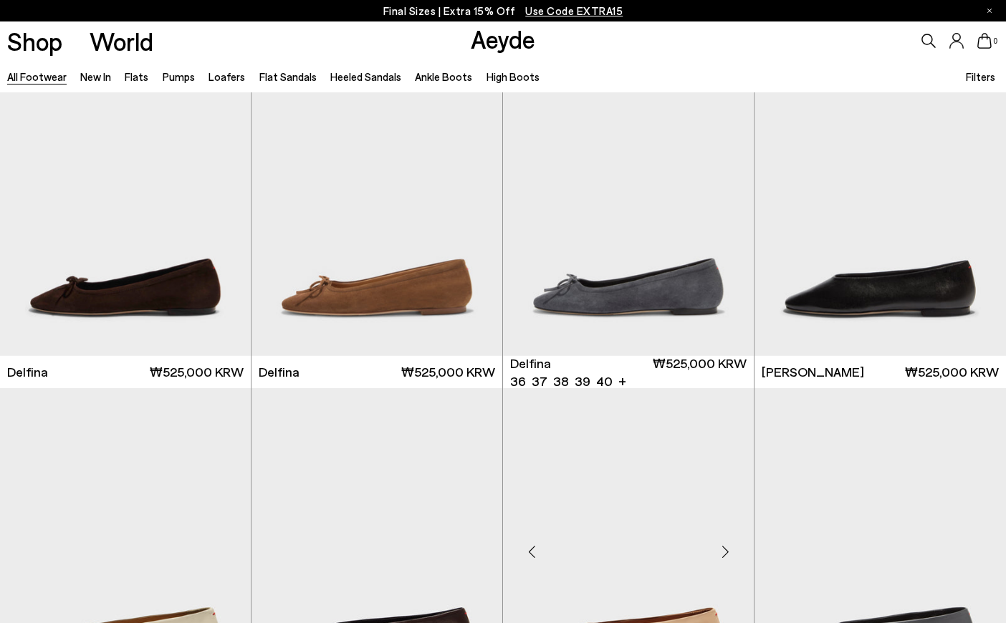
scroll to position [12642, 0]
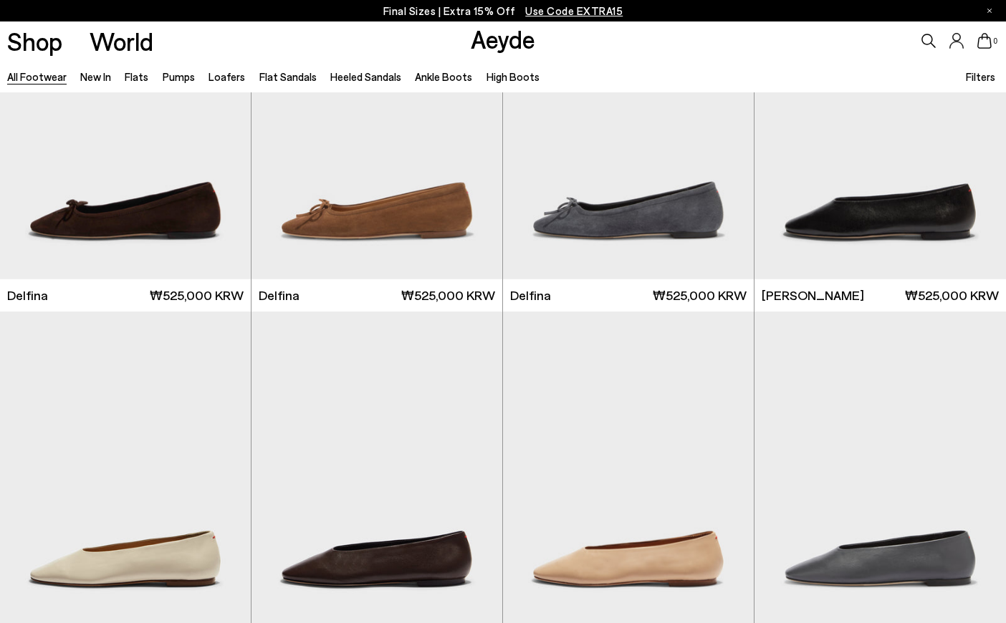
scroll to position [13830, 0]
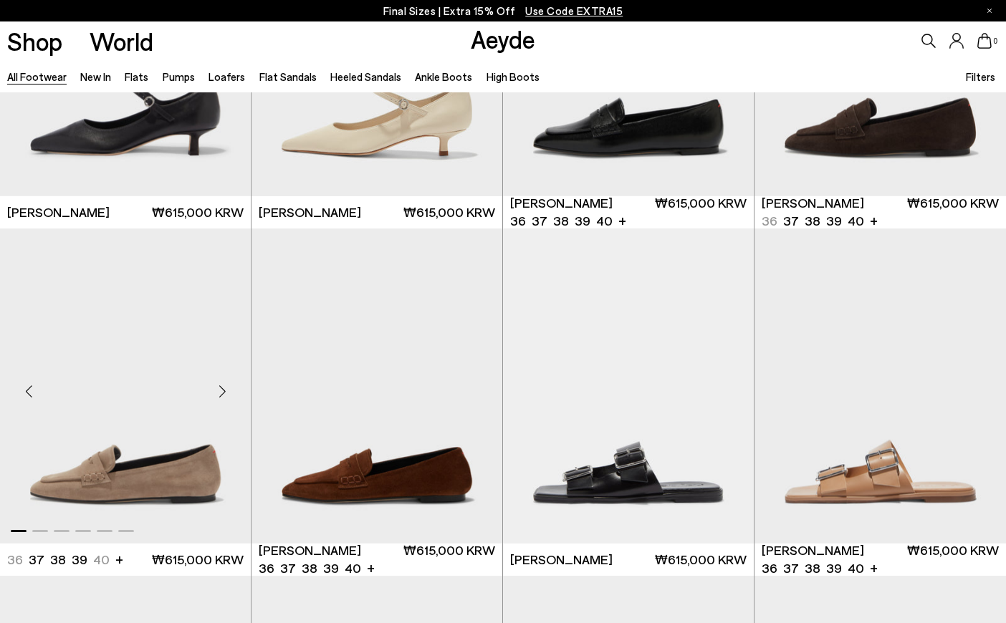
click at [221, 392] on div "Next slide" at bounding box center [222, 391] width 43 height 43
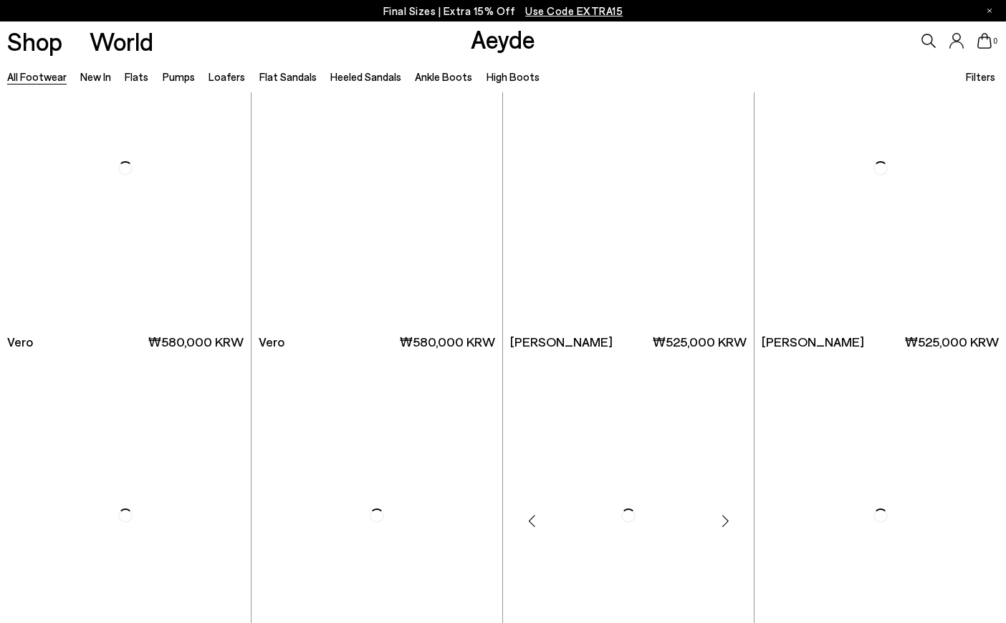
scroll to position [17197, 0]
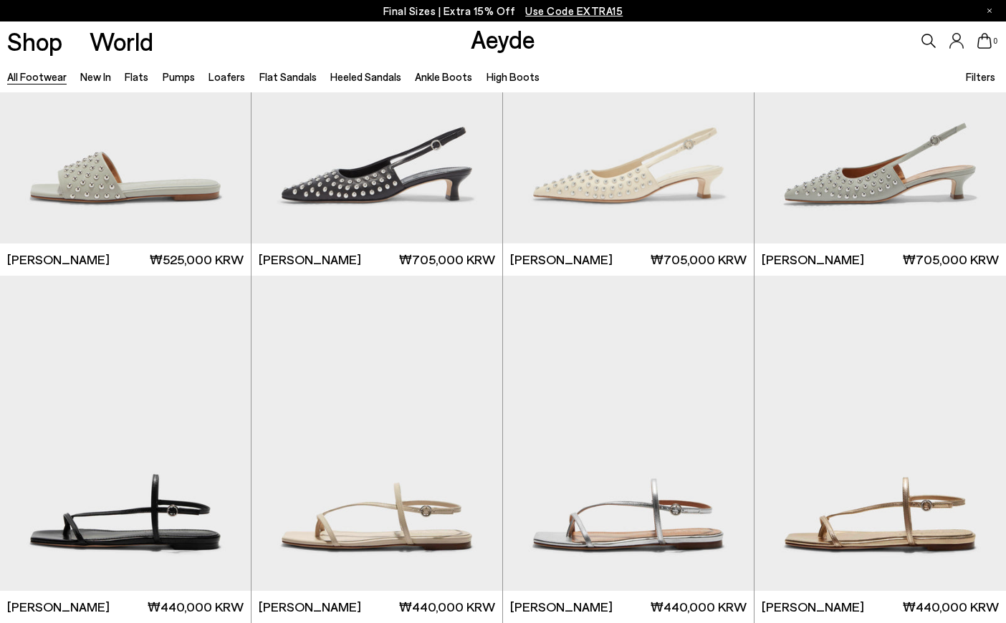
scroll to position [18057, 0]
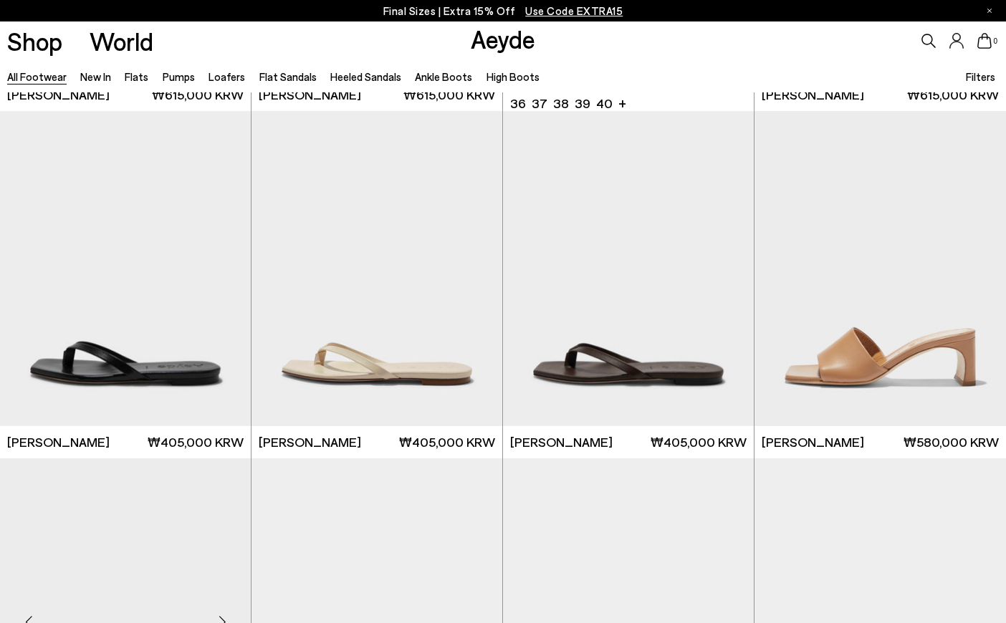
click at [222, 600] on div "Next slide" at bounding box center [222, 621] width 43 height 43
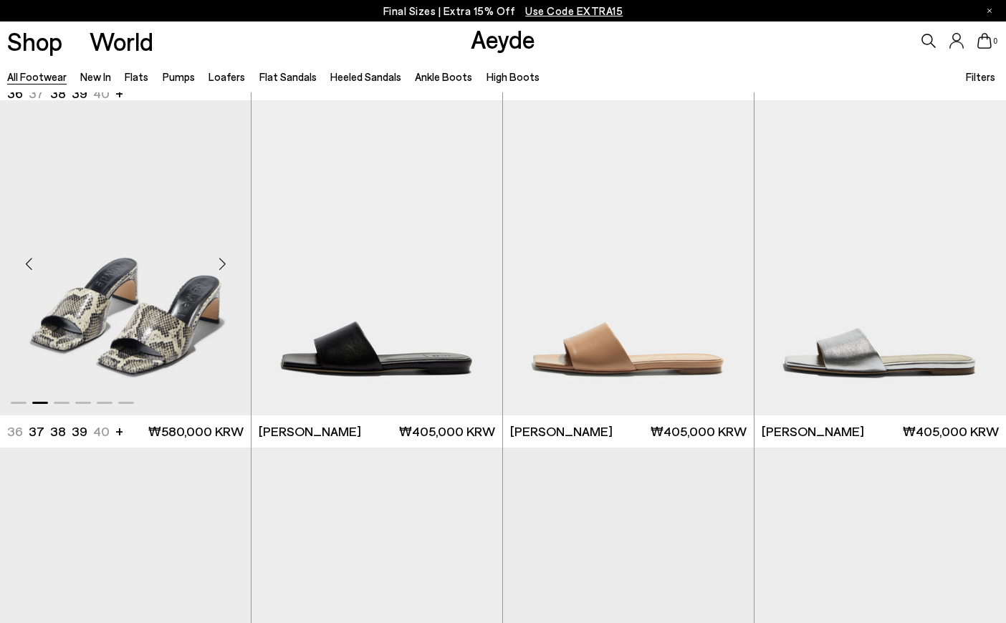
click at [226, 250] on div "Next slide" at bounding box center [222, 263] width 43 height 43
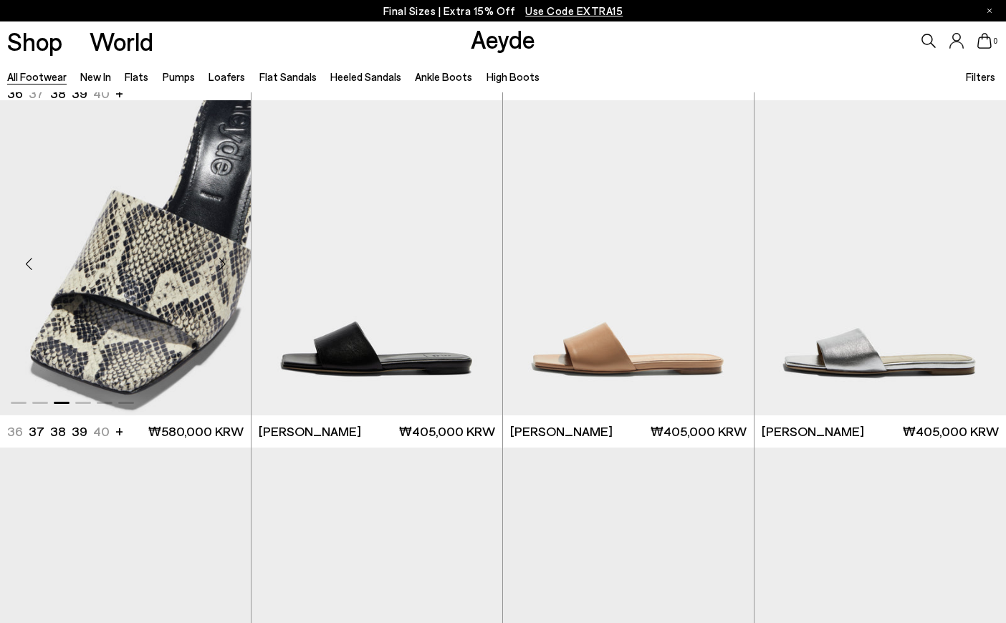
click at [226, 257] on div "Next slide" at bounding box center [222, 263] width 43 height 43
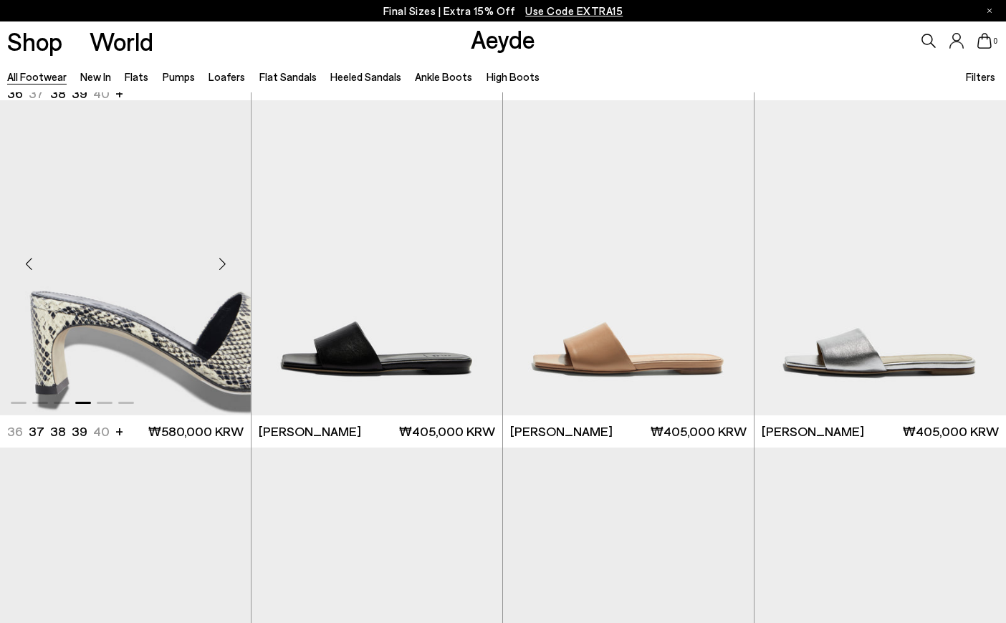
click at [226, 257] on div "Next slide" at bounding box center [222, 263] width 43 height 43
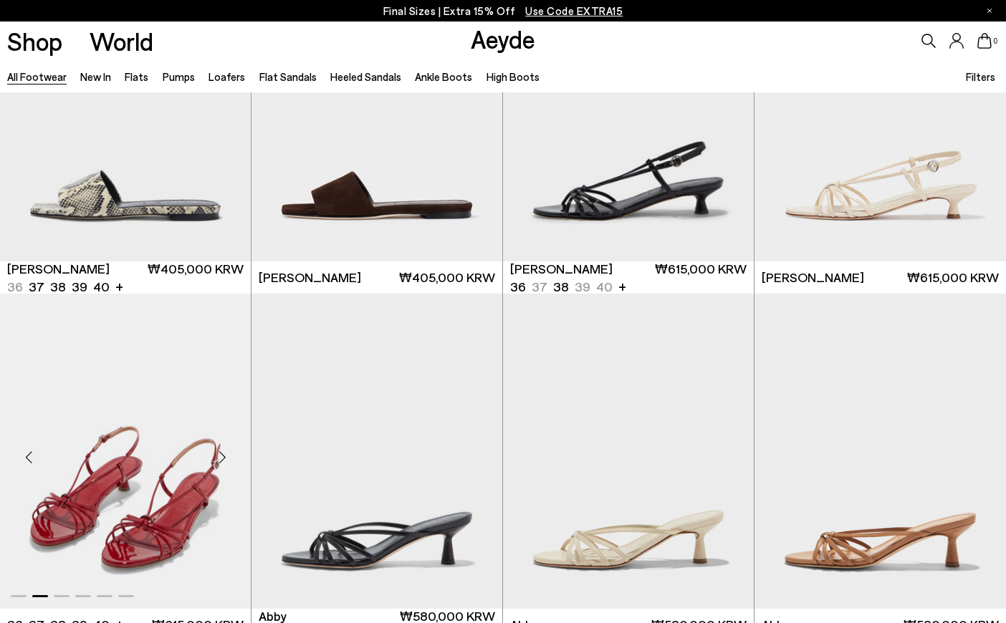
click at [222, 448] on div "Next slide" at bounding box center [222, 457] width 43 height 43
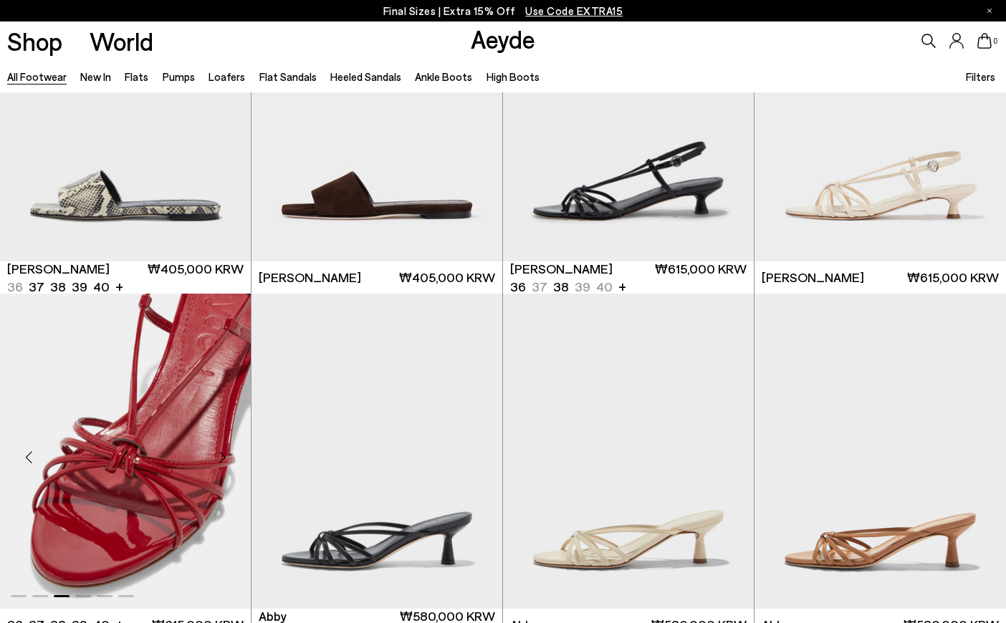
click at [222, 448] on div "Next slide" at bounding box center [222, 457] width 43 height 43
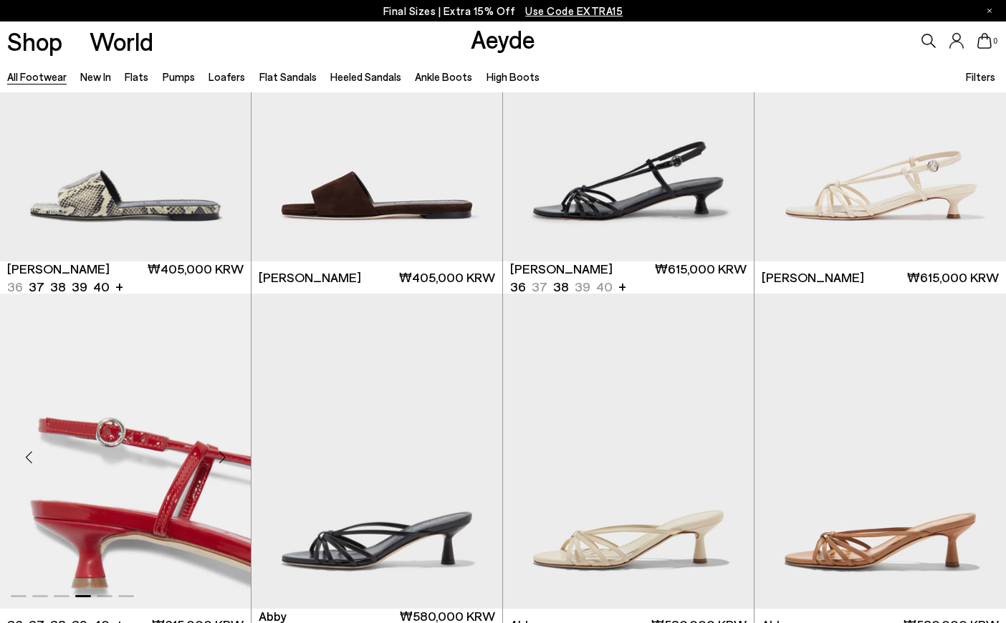
click at [221, 448] on div "Next slide" at bounding box center [222, 457] width 43 height 43
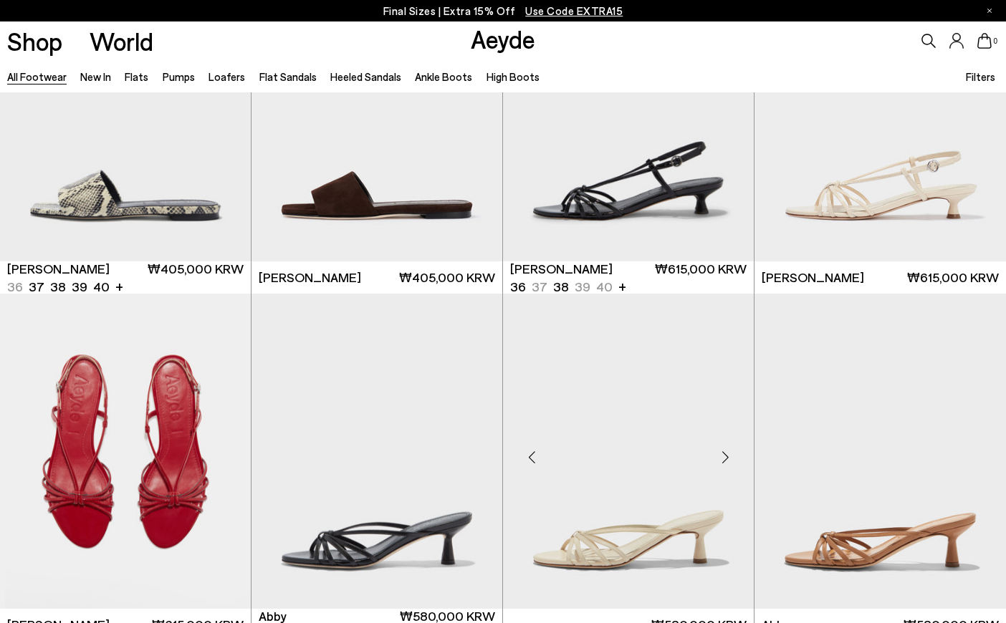
click at [140, 524] on img "5 / 6" at bounding box center [125, 451] width 251 height 315
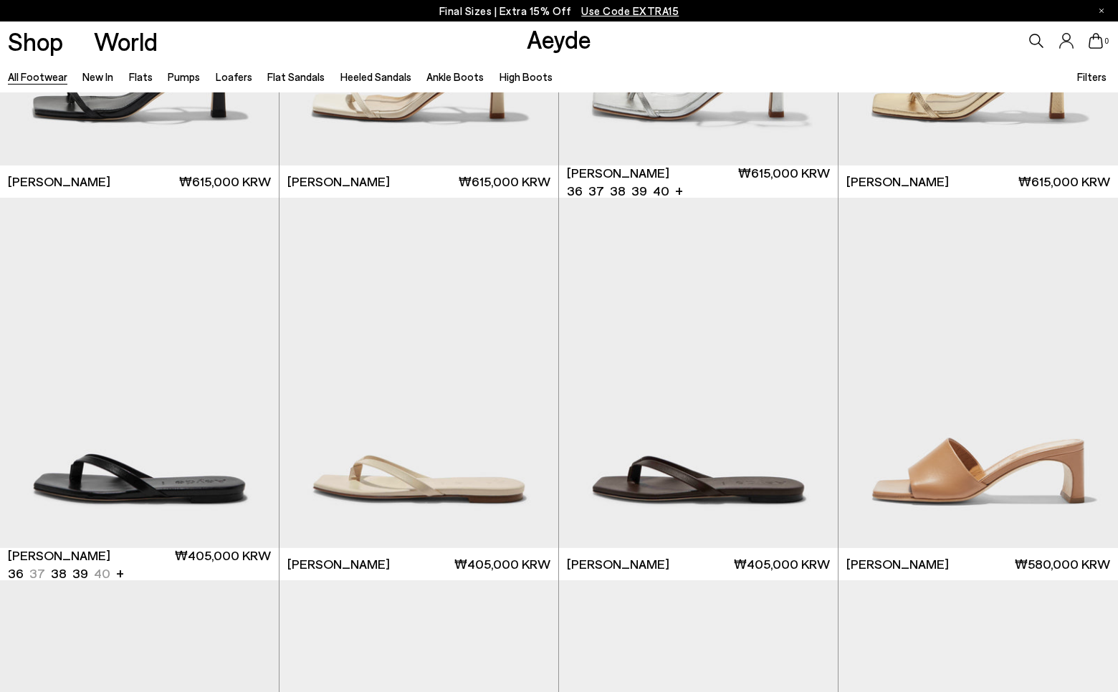
scroll to position [20987, 0]
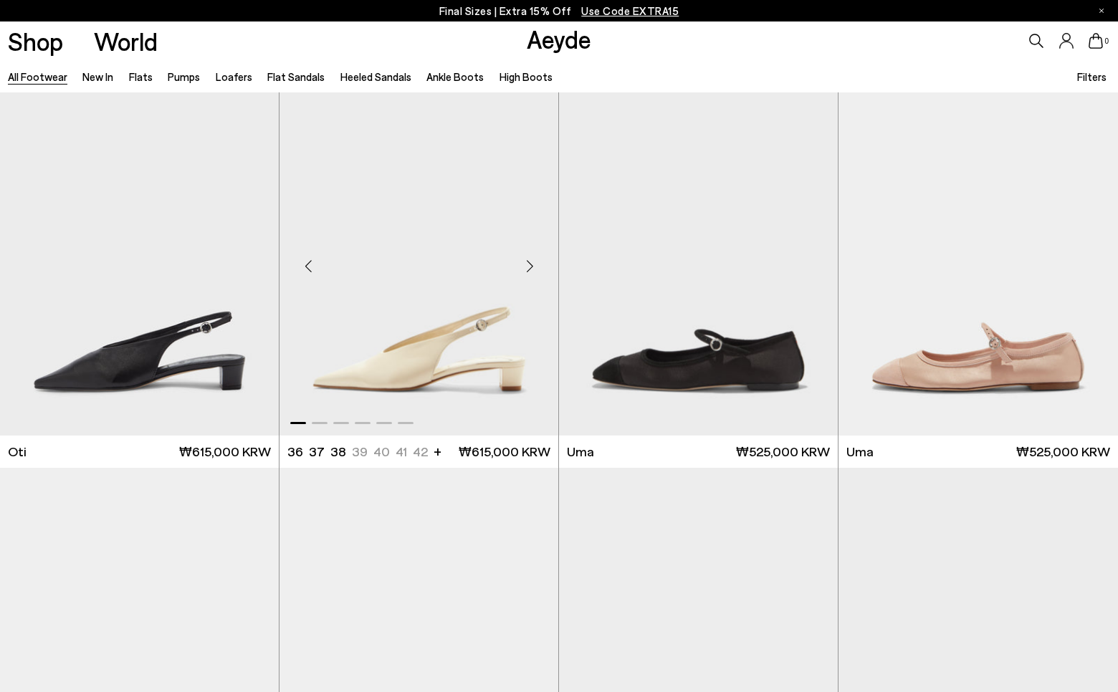
scroll to position [23000, 0]
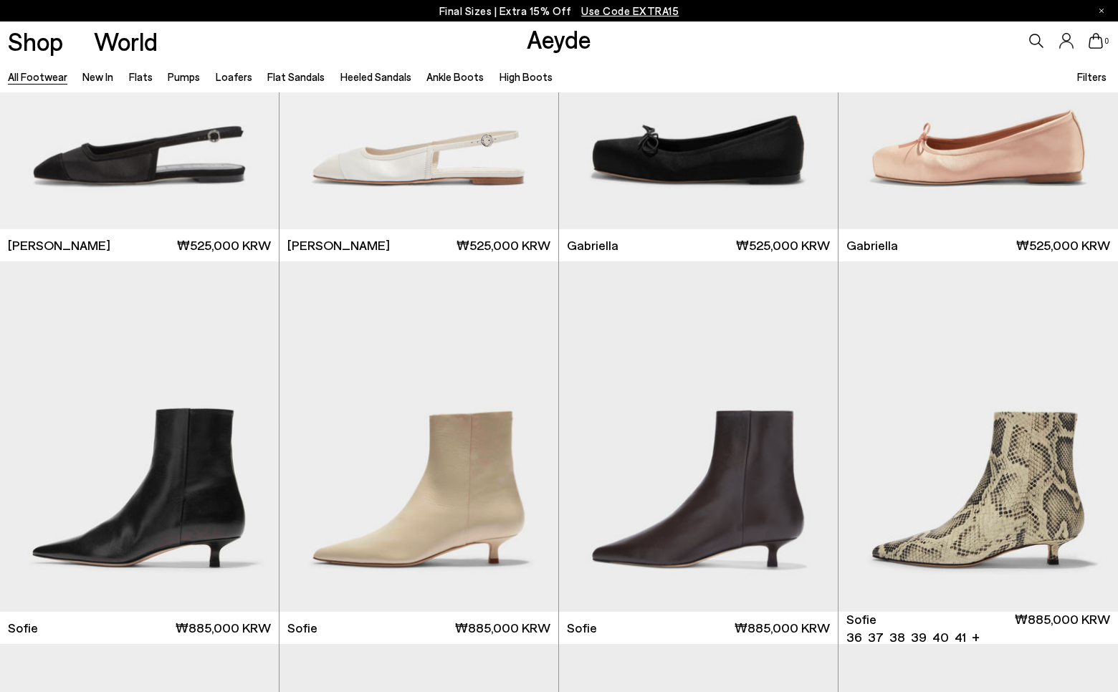
scroll to position [23953, 0]
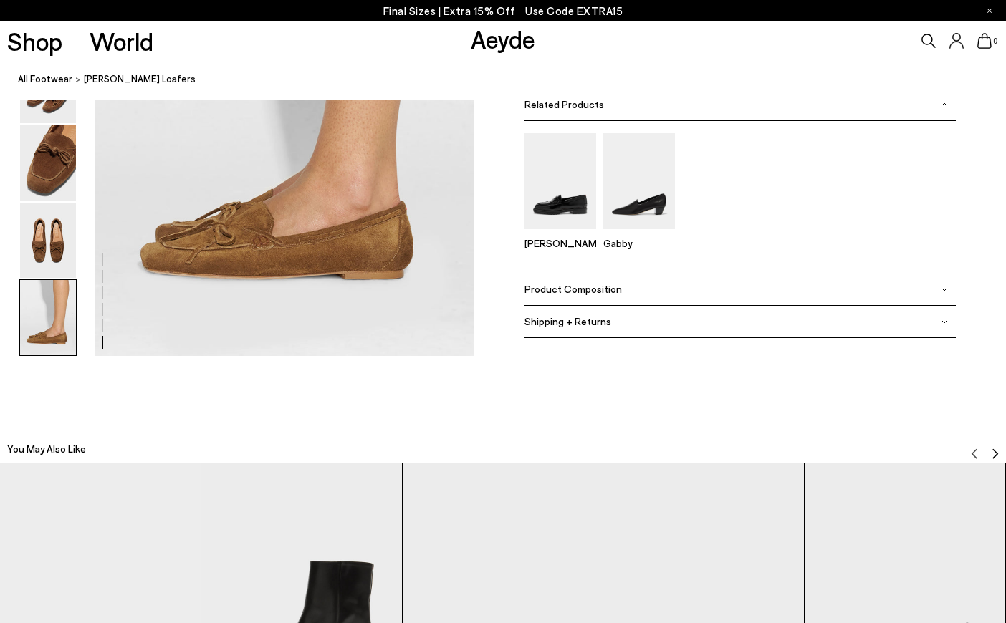
scroll to position [2795, 0]
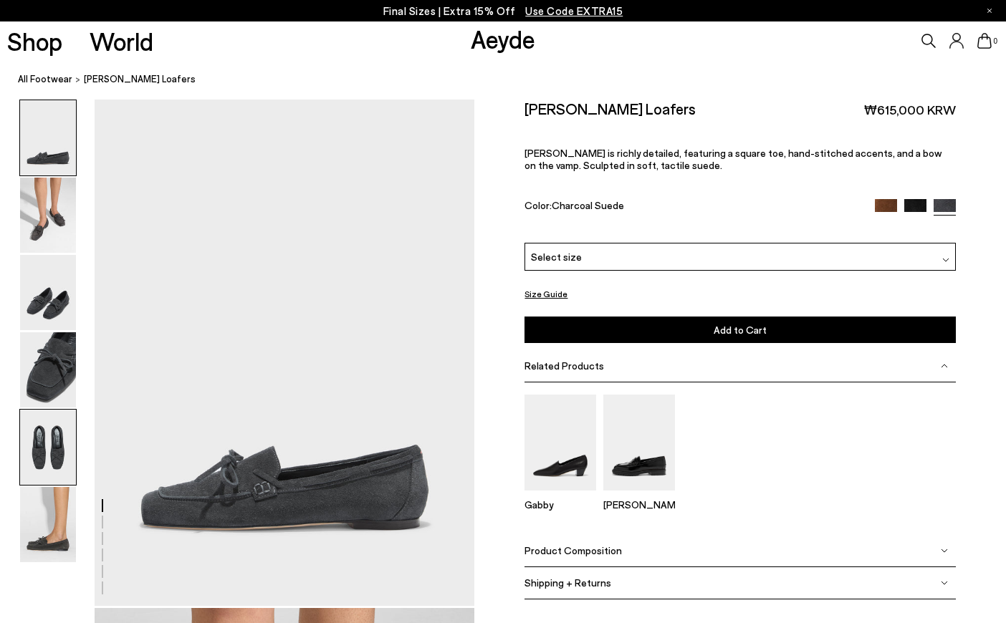
drag, startPoint x: 59, startPoint y: 436, endPoint x: 63, endPoint y: 419, distance: 17.6
click at [58, 437] on img at bounding box center [48, 447] width 56 height 75
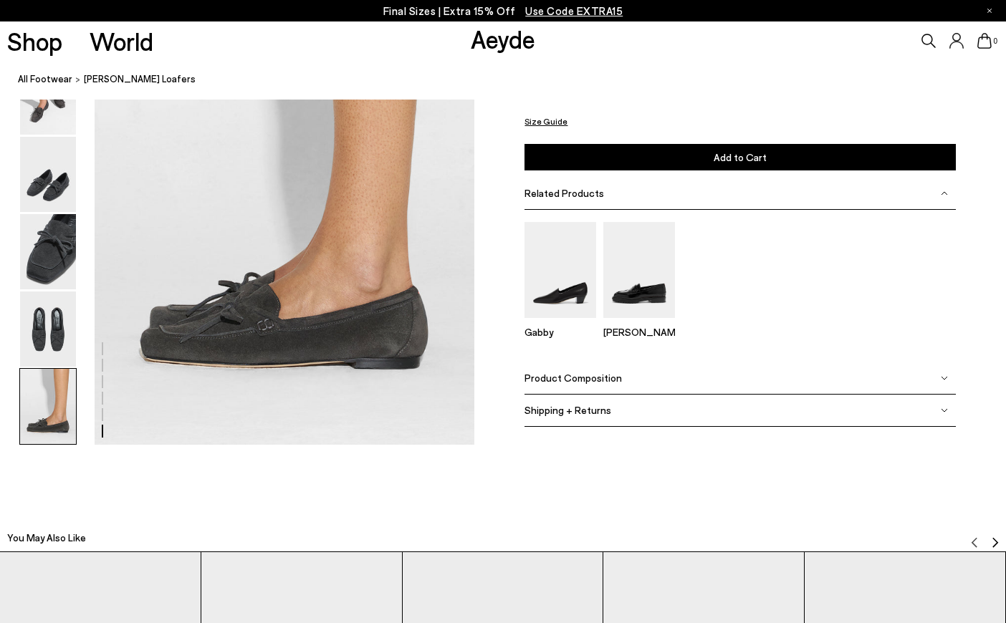
scroll to position [2896, 0]
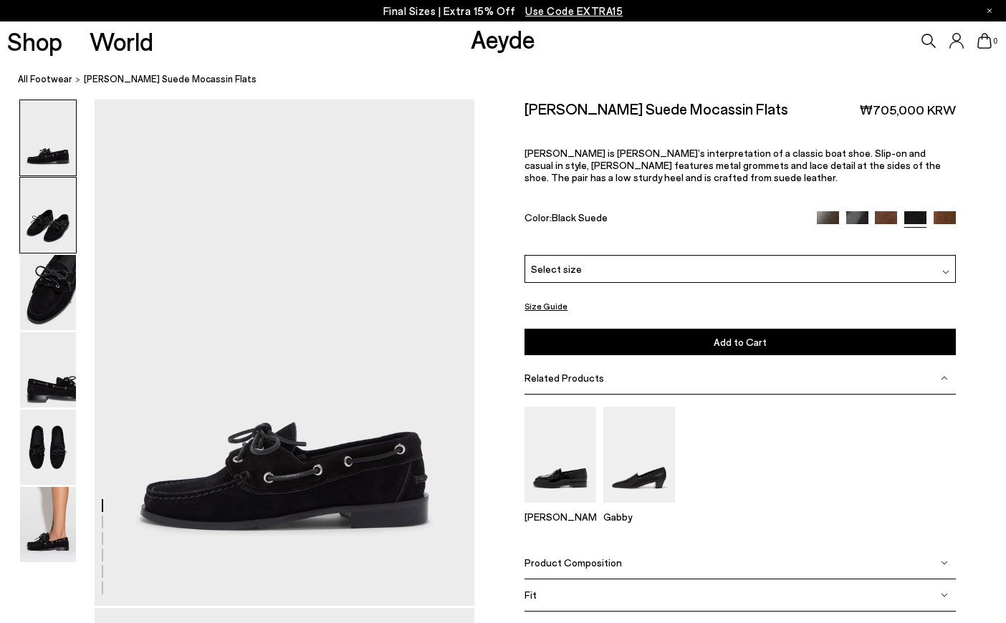
click at [43, 226] on img at bounding box center [48, 215] width 56 height 75
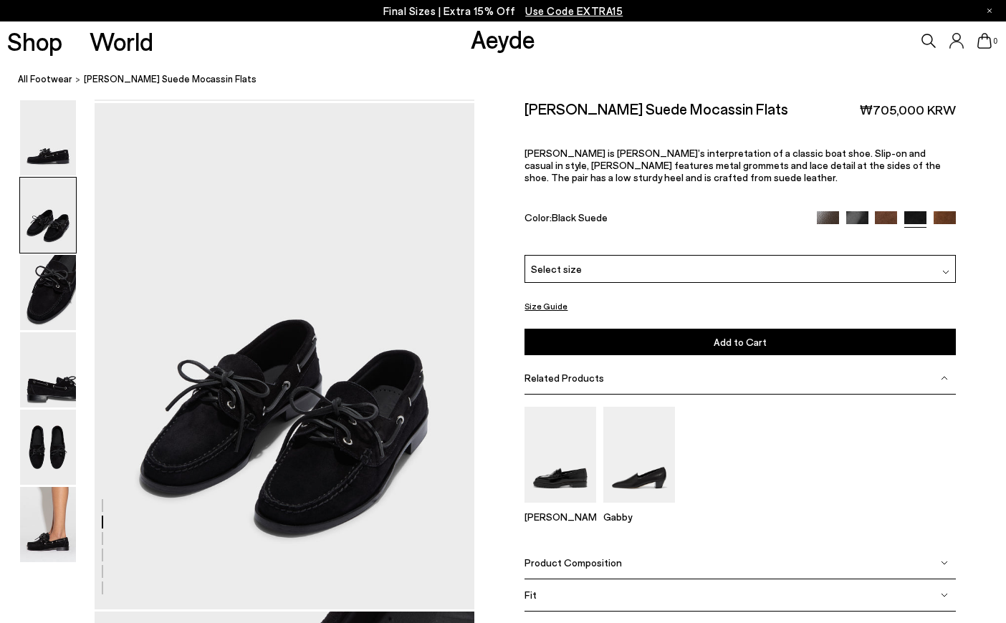
scroll to position [510, 0]
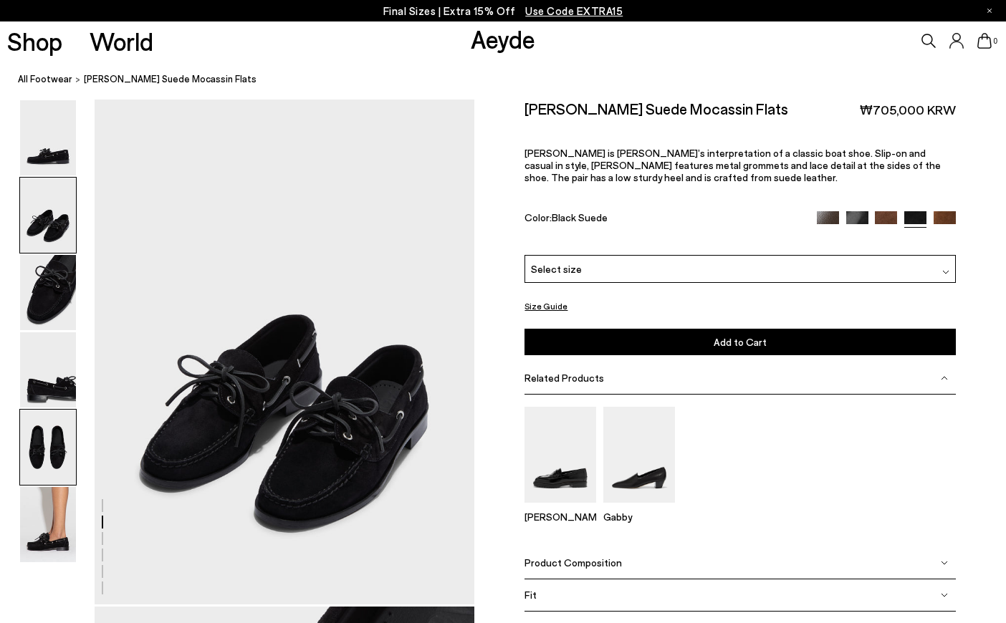
click at [52, 451] on img at bounding box center [48, 447] width 56 height 75
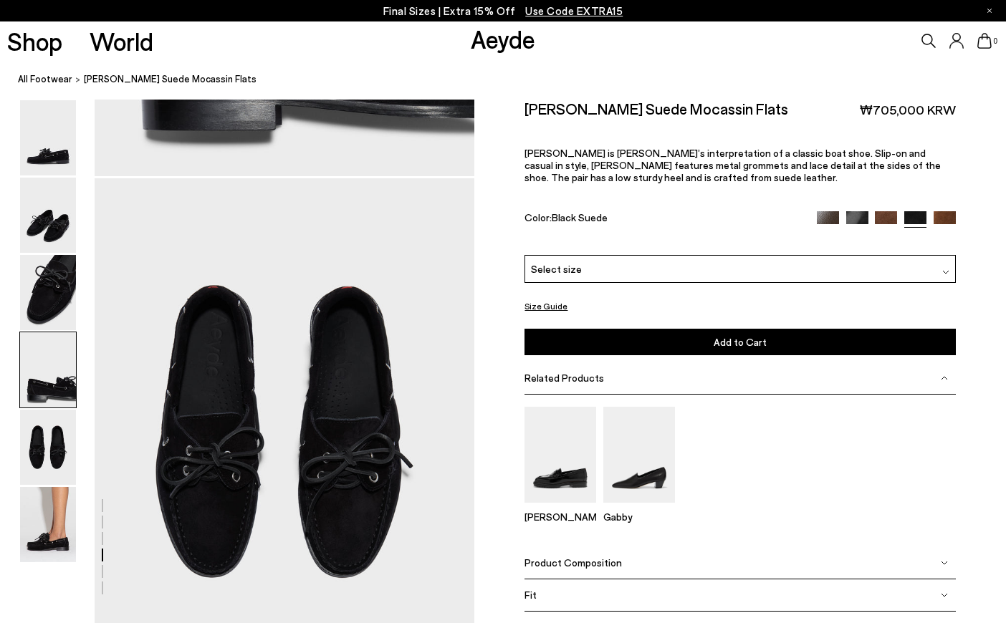
scroll to position [2036, 0]
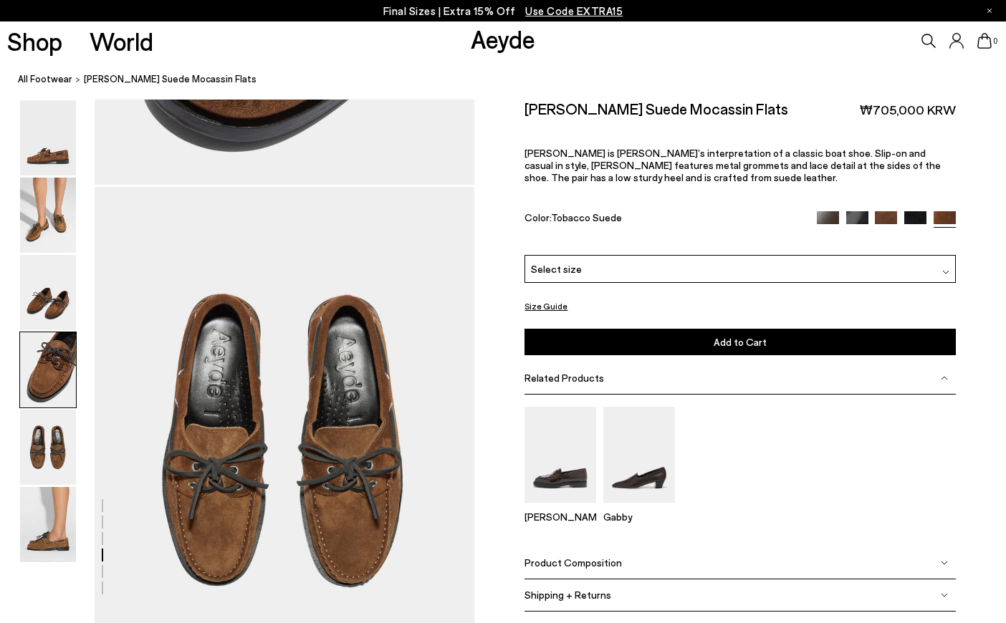
scroll to position [1999, 0]
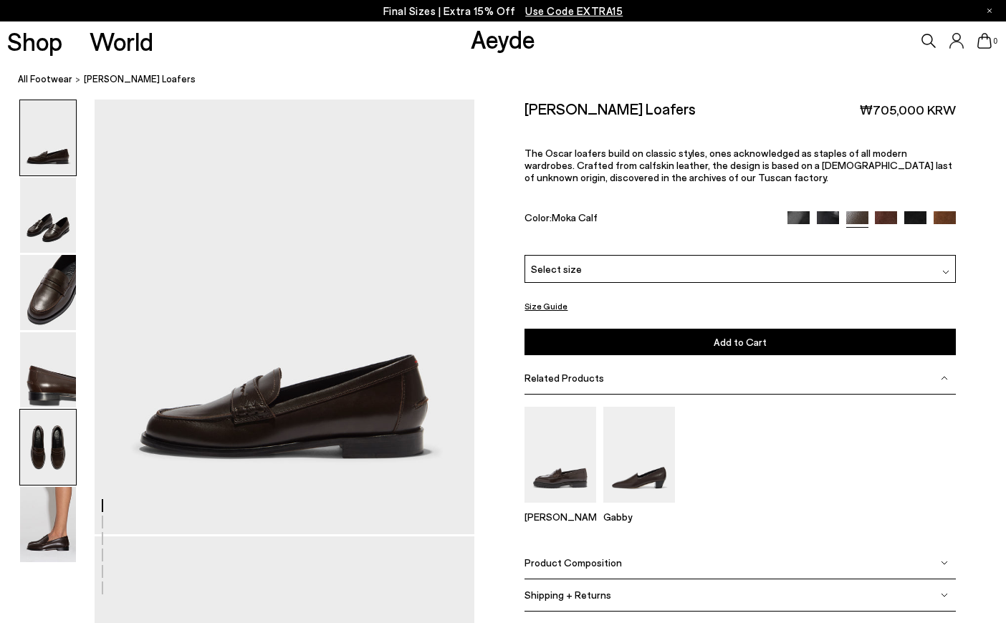
click at [37, 431] on img at bounding box center [48, 447] width 56 height 75
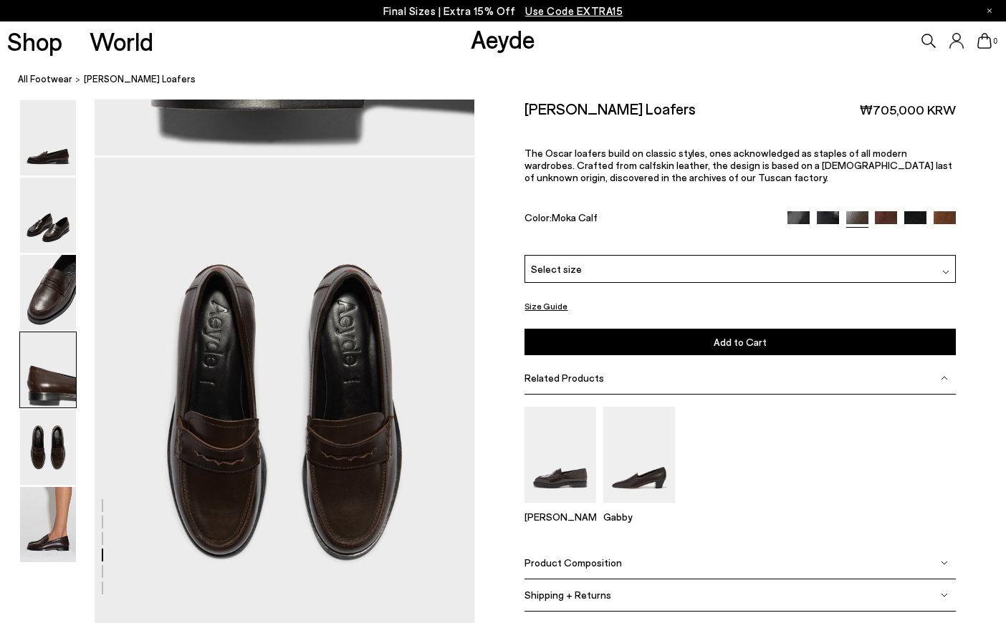
scroll to position [2036, 0]
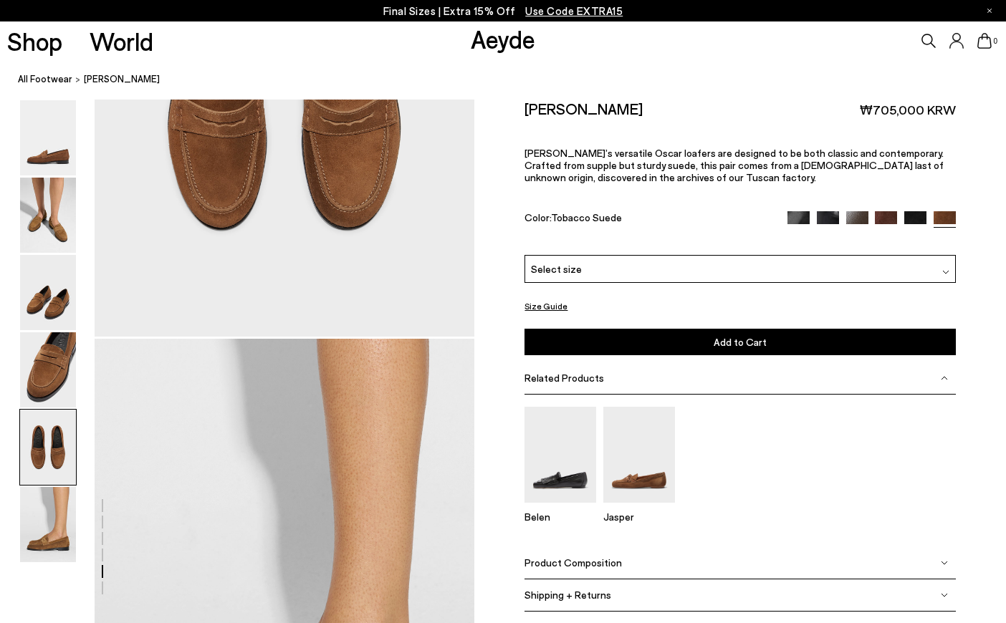
scroll to position [2436, 0]
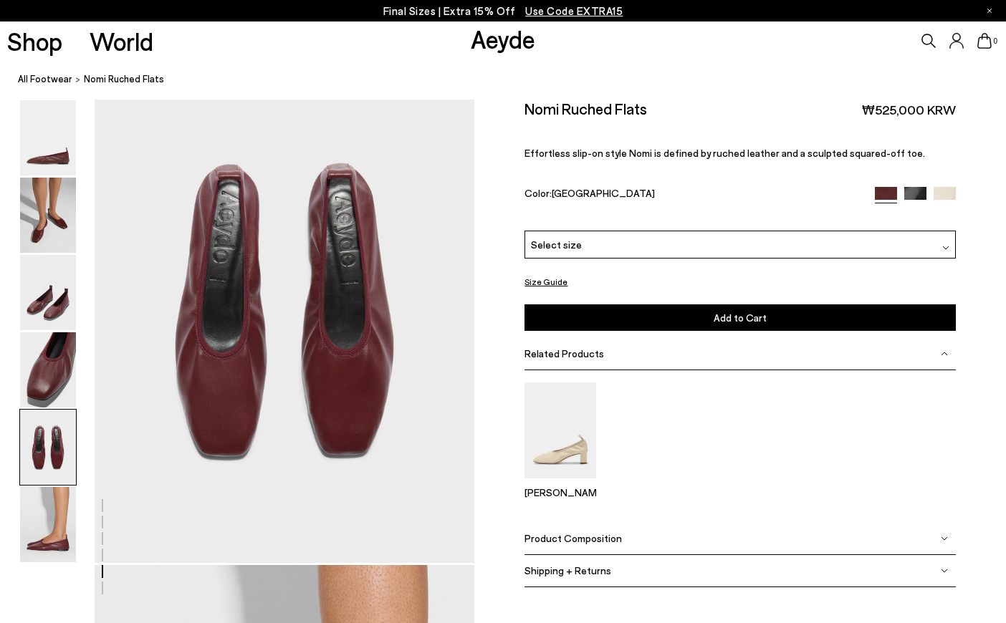
scroll to position [2580, 0]
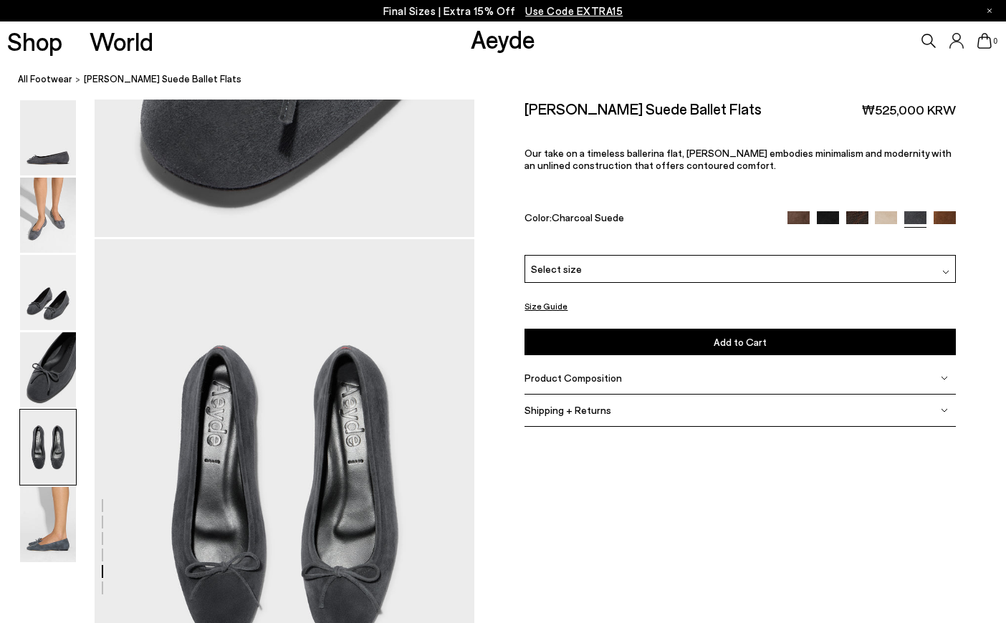
scroll to position [2078, 0]
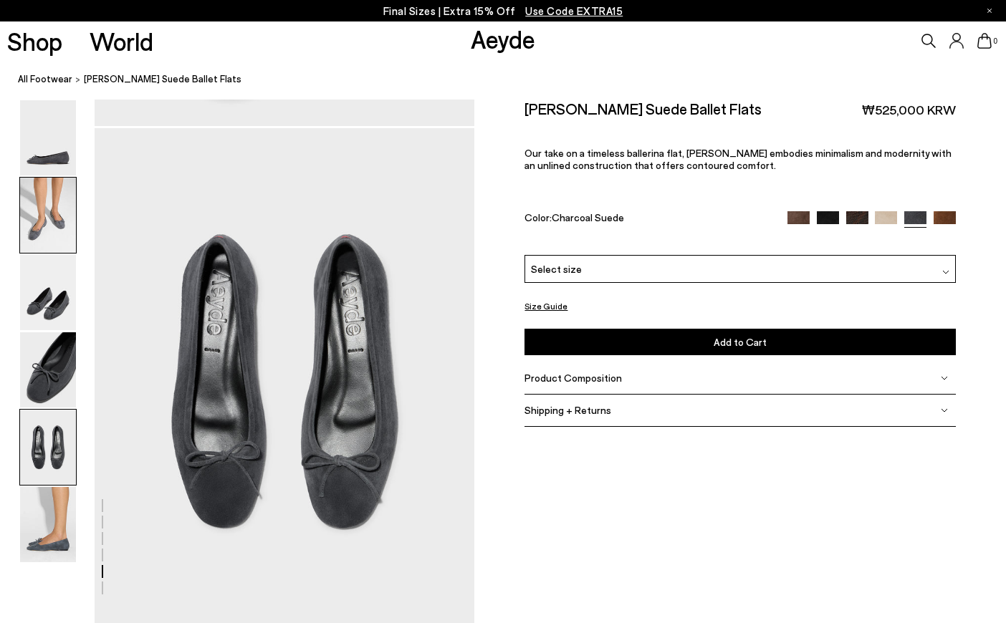
click at [54, 222] on img at bounding box center [48, 215] width 56 height 75
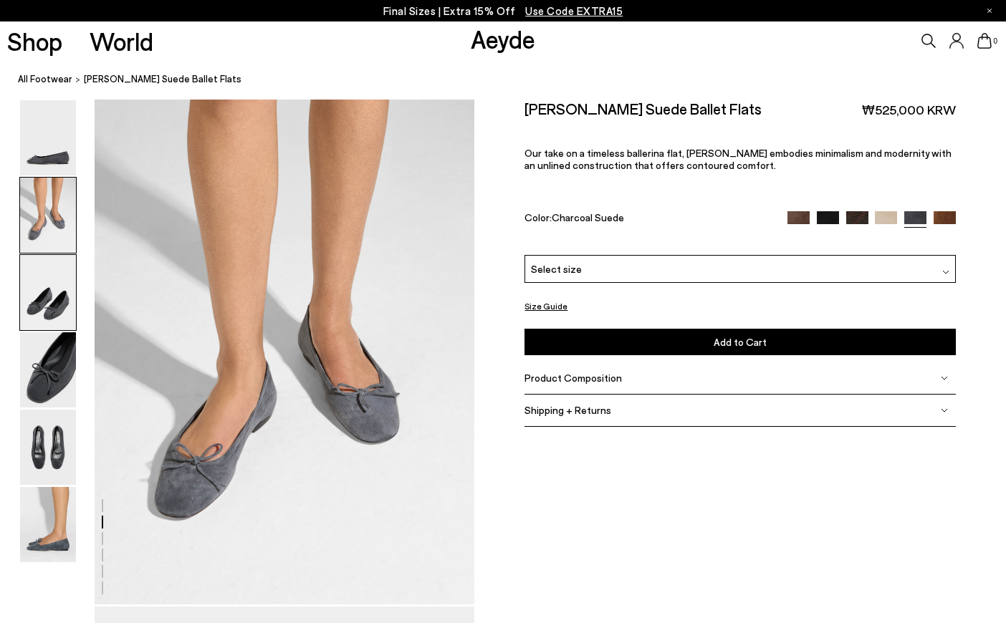
click at [52, 284] on img at bounding box center [48, 292] width 56 height 75
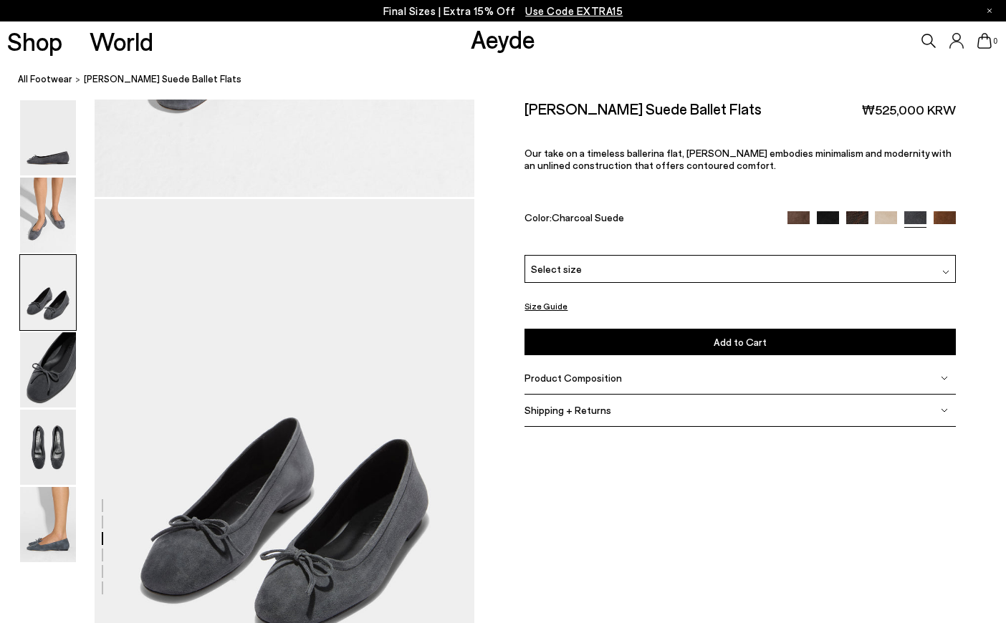
scroll to position [1019, 0]
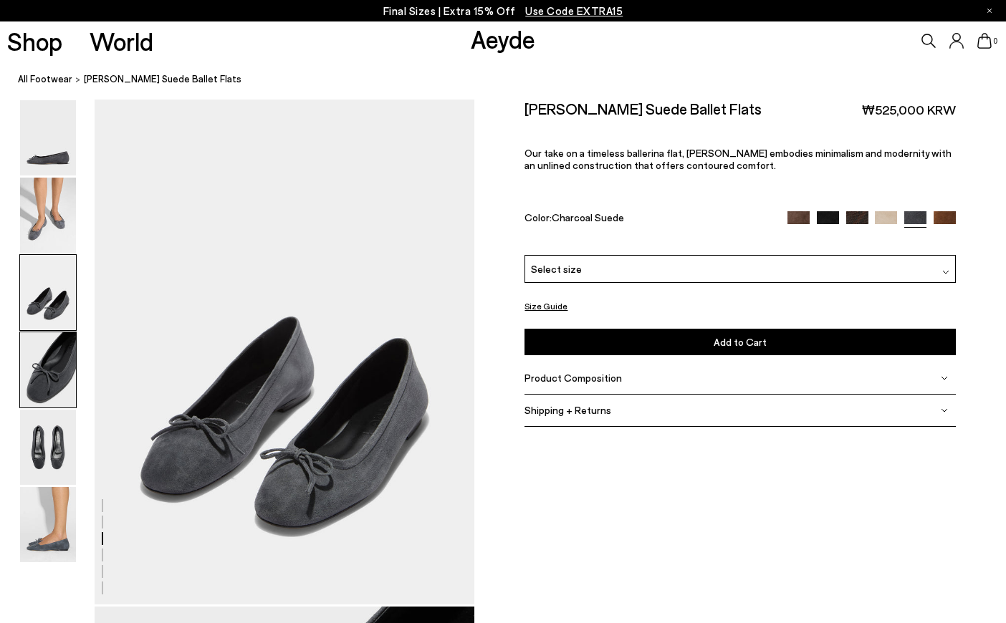
click at [54, 378] on img at bounding box center [48, 369] width 56 height 75
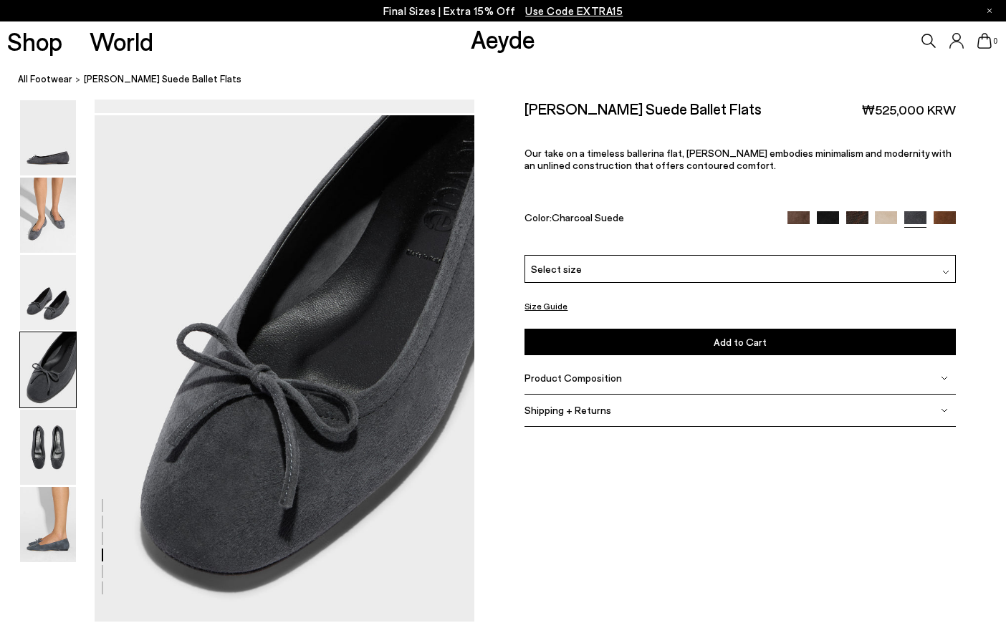
scroll to position [1528, 0]
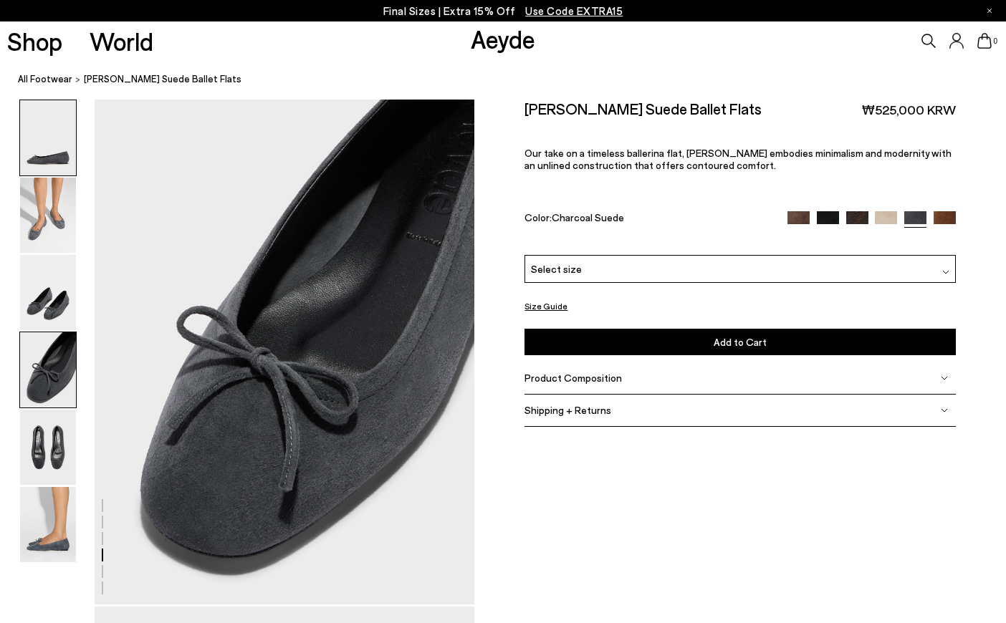
click at [56, 175] on img at bounding box center [48, 137] width 56 height 75
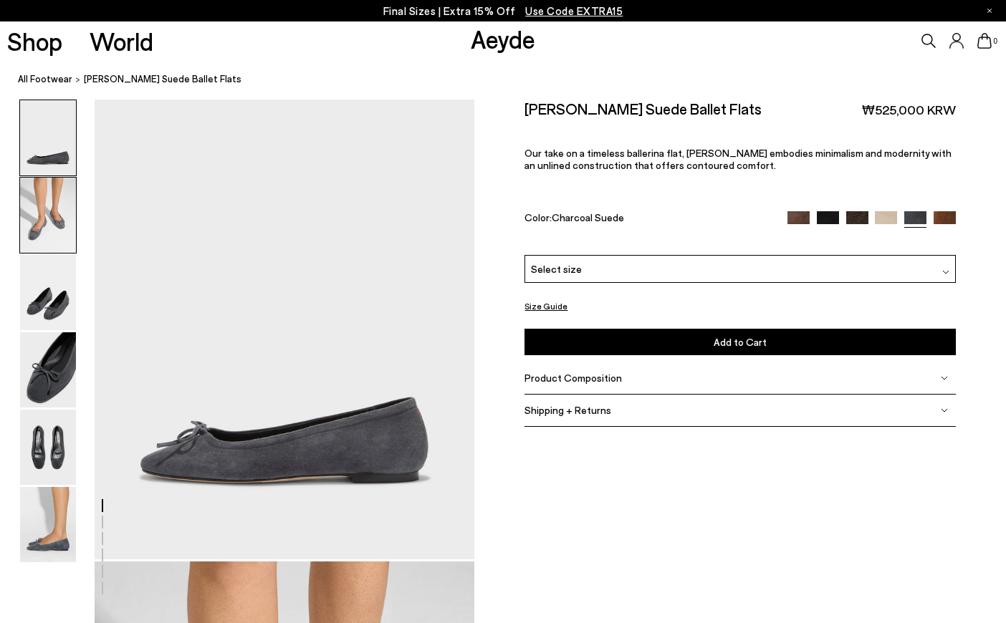
scroll to position [0, 0]
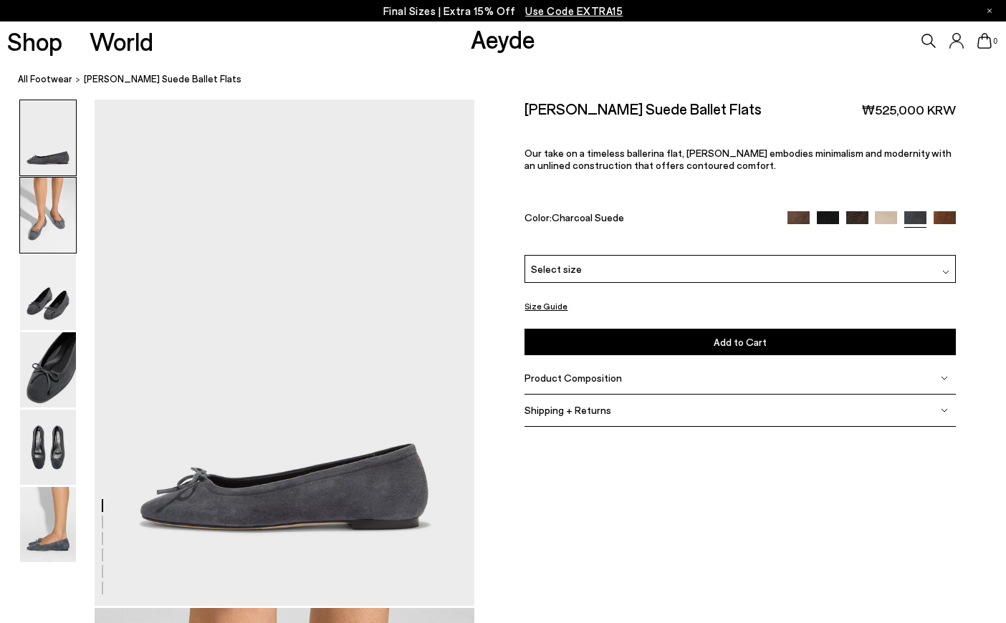
click at [54, 188] on img at bounding box center [48, 215] width 56 height 75
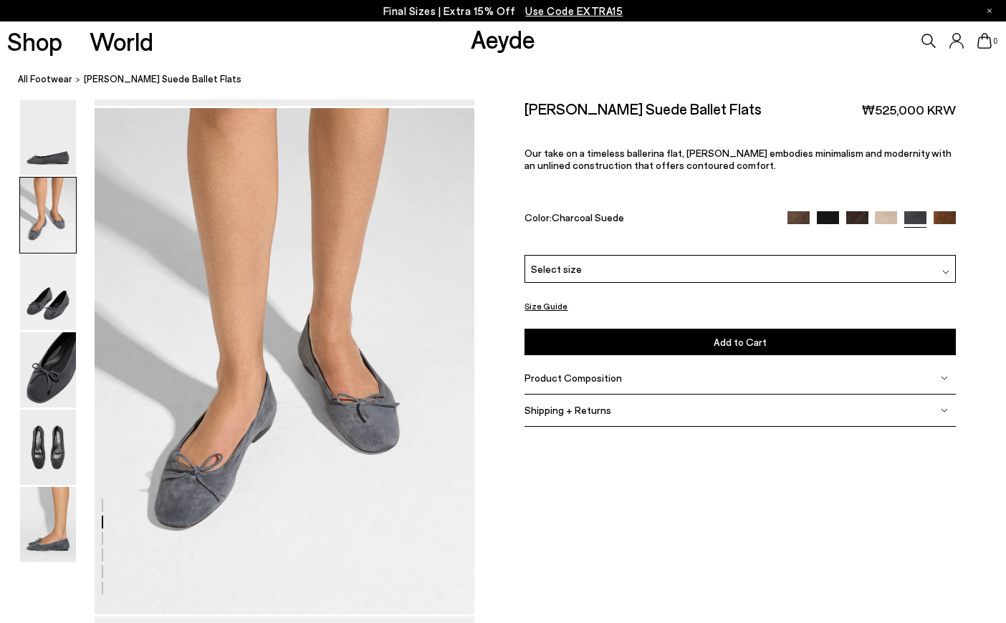
scroll to position [510, 0]
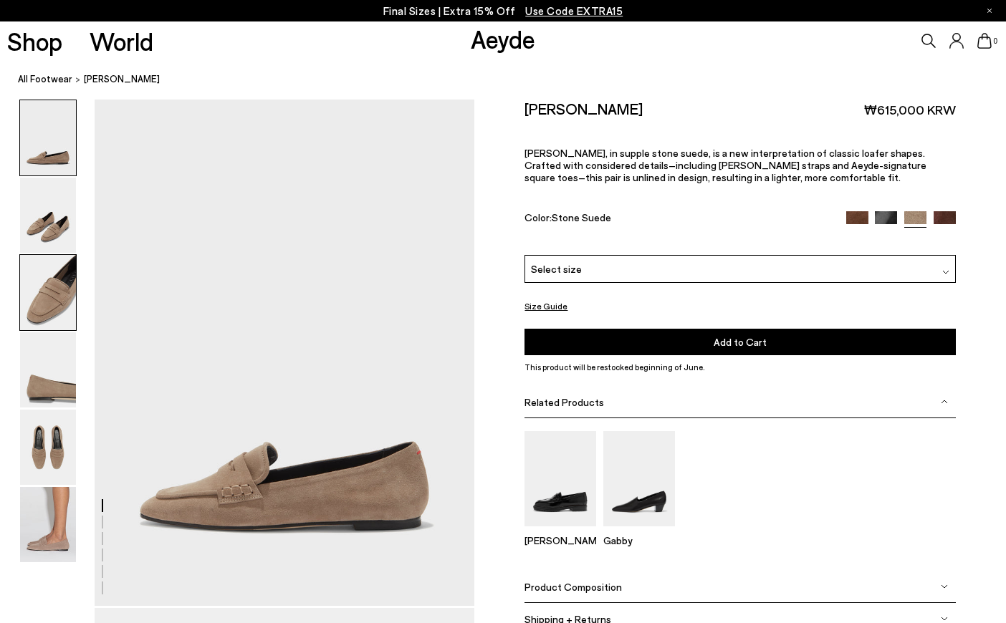
click at [34, 325] on img at bounding box center [48, 292] width 56 height 75
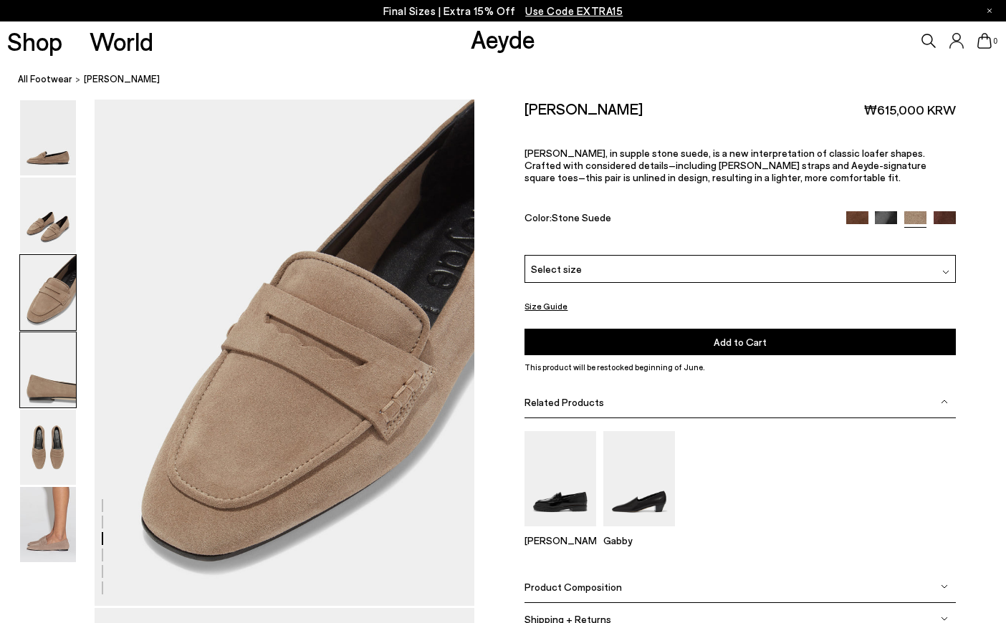
click at [49, 373] on img at bounding box center [48, 369] width 56 height 75
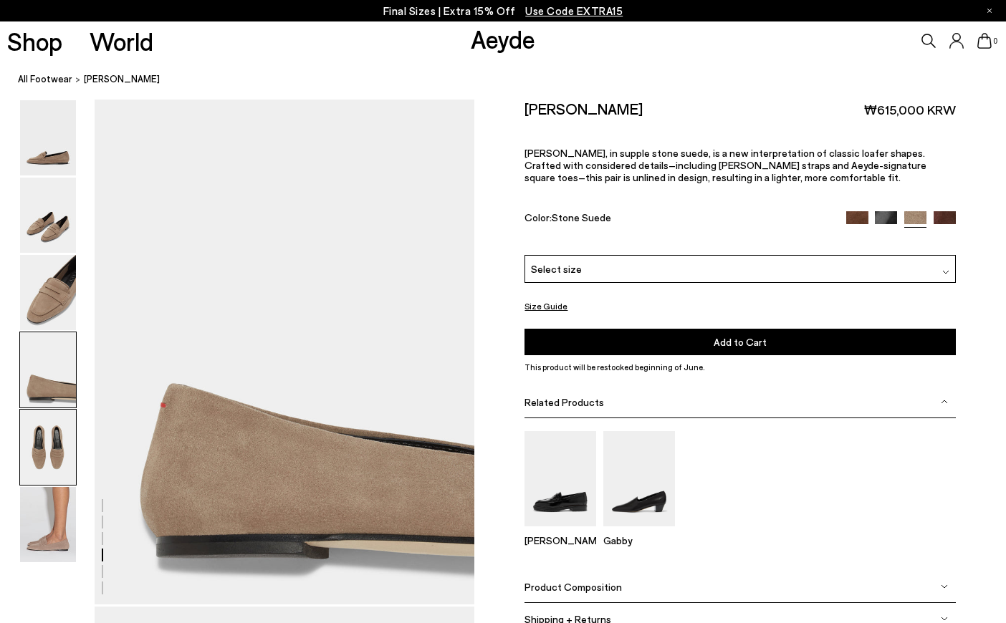
click at [54, 456] on img at bounding box center [48, 447] width 56 height 75
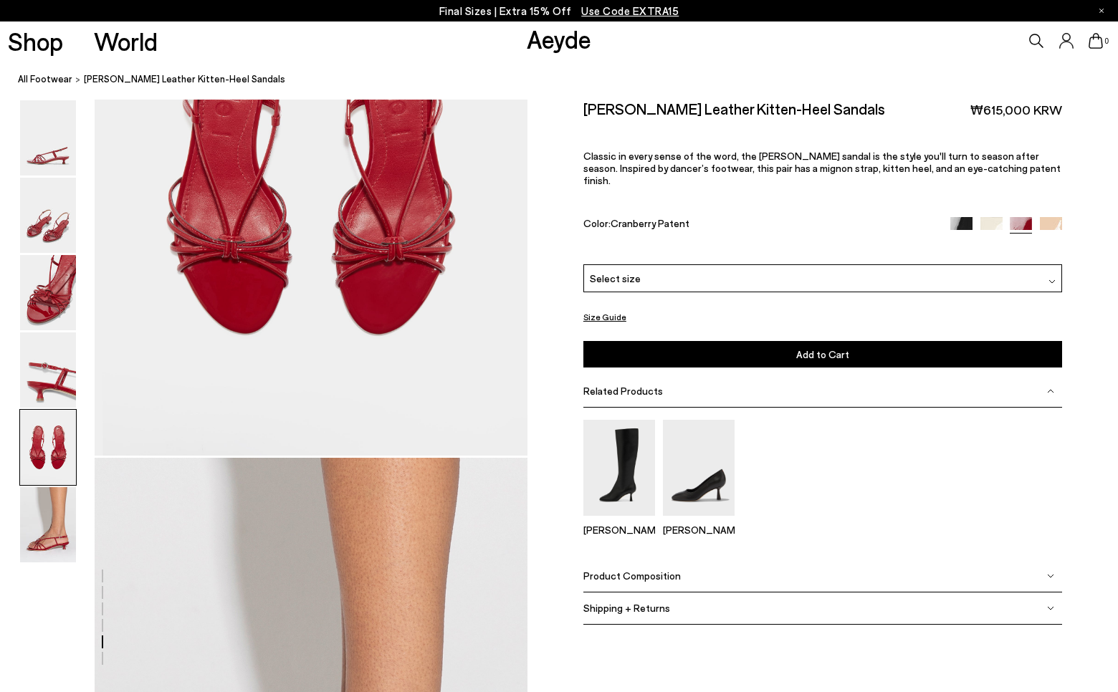
scroll to position [2834, 0]
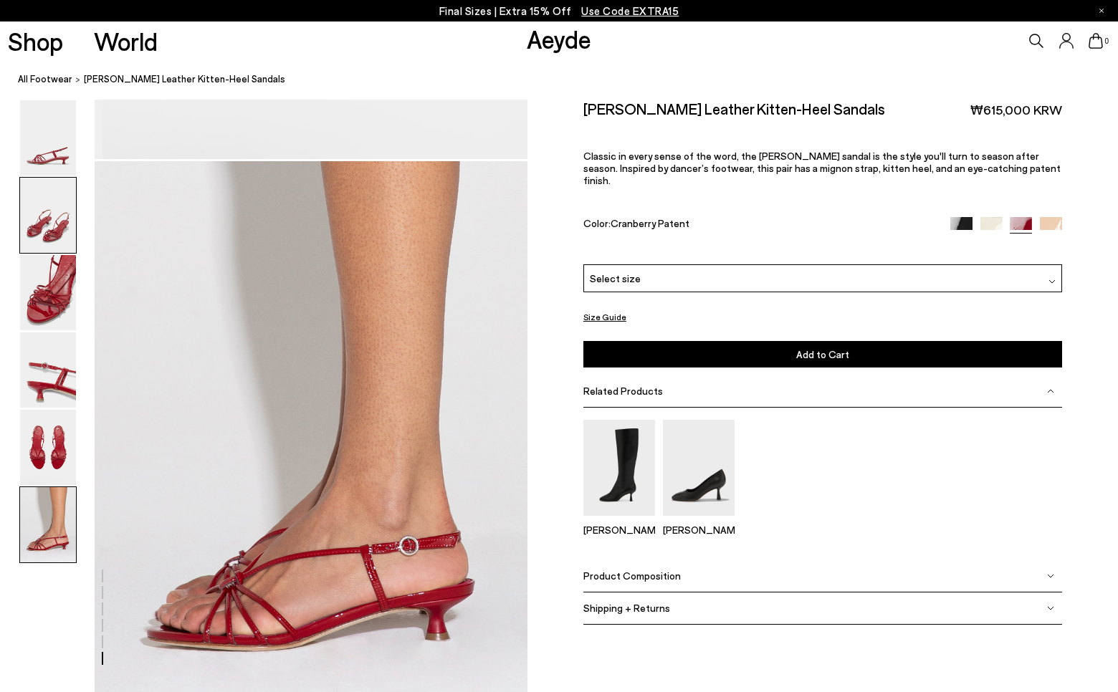
click at [57, 195] on img at bounding box center [48, 215] width 56 height 75
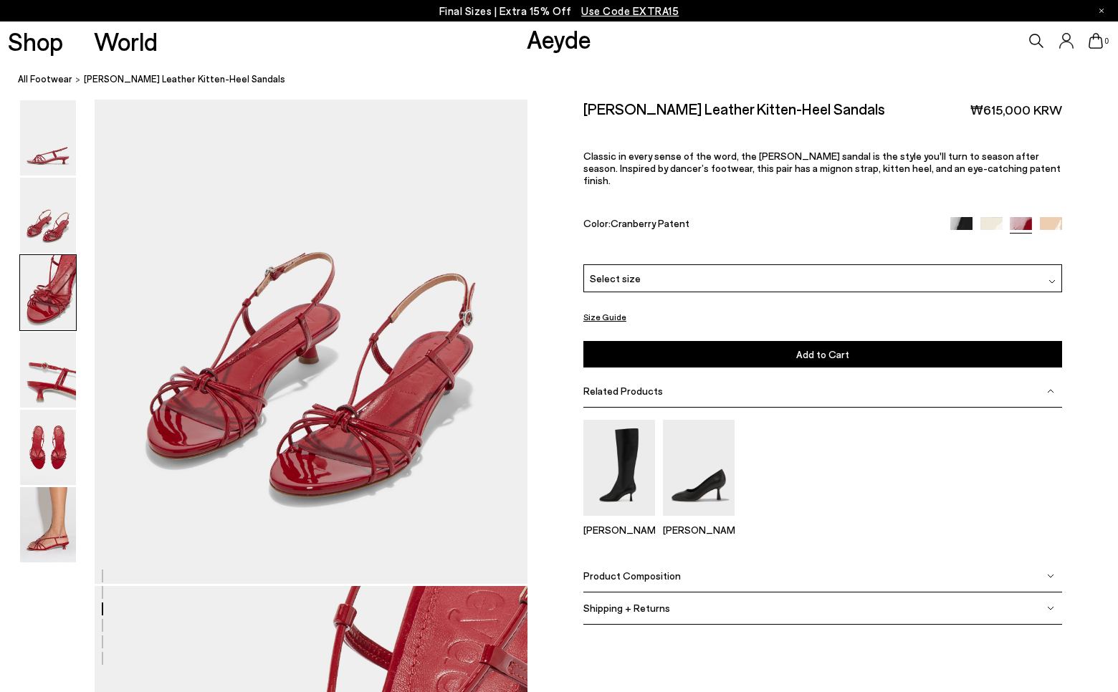
scroll to position [580, 0]
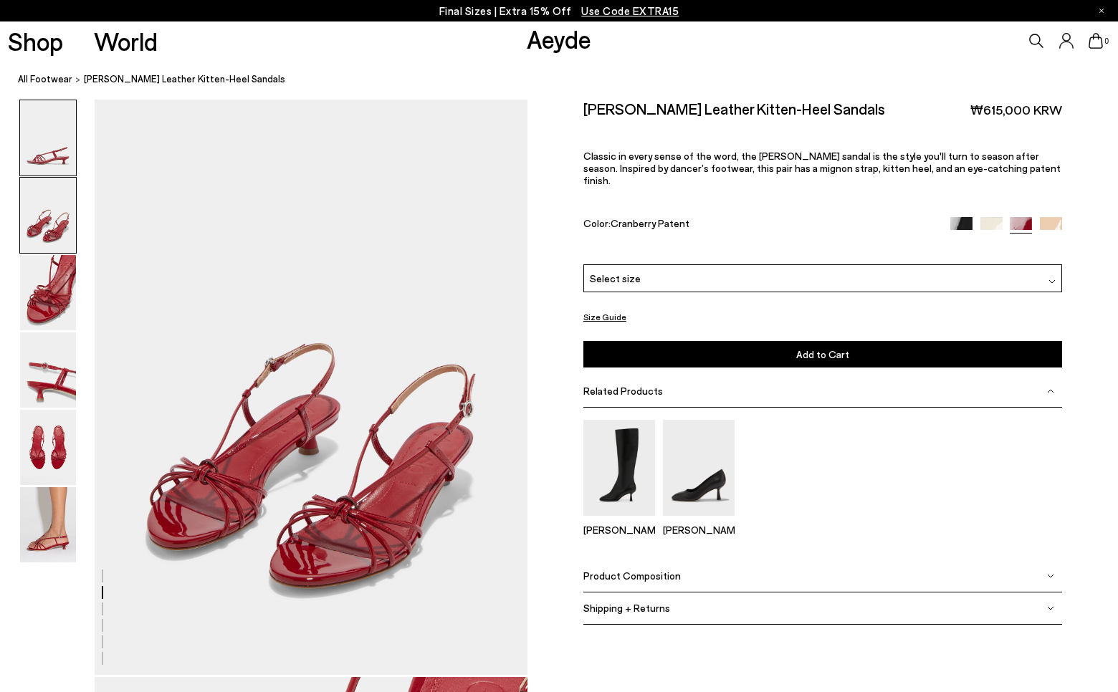
click at [32, 128] on img at bounding box center [48, 137] width 56 height 75
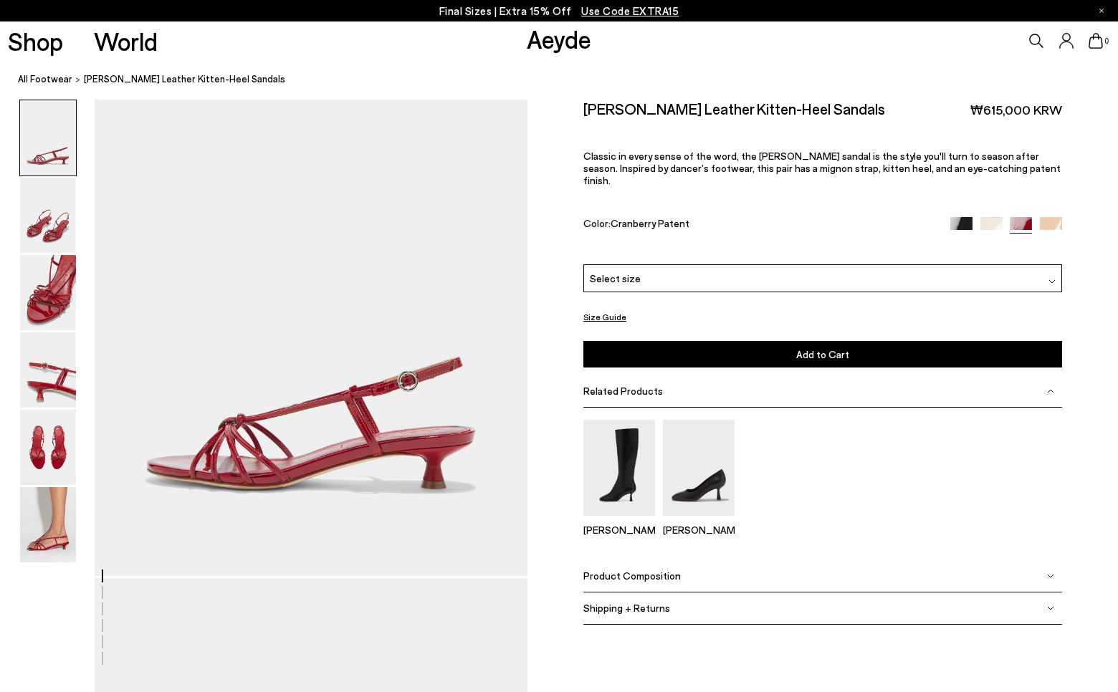
scroll to position [0, 0]
